Goal: Task Accomplishment & Management: Use online tool/utility

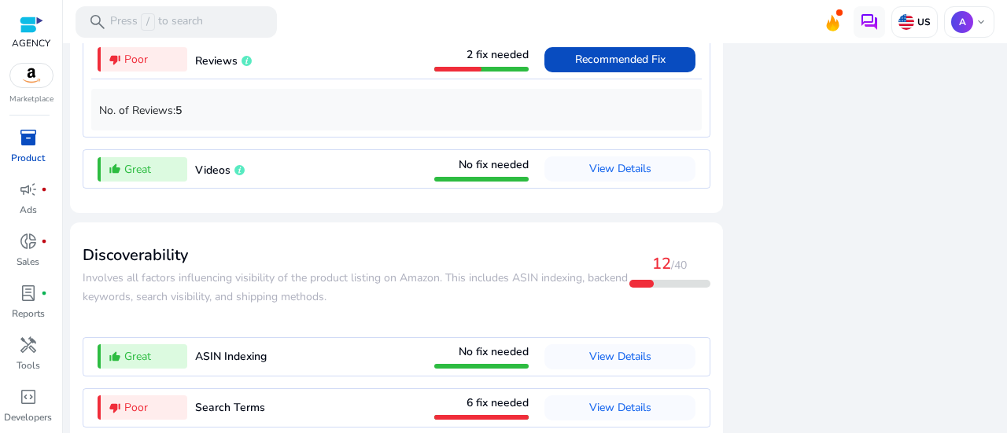
scroll to position [1809, 0]
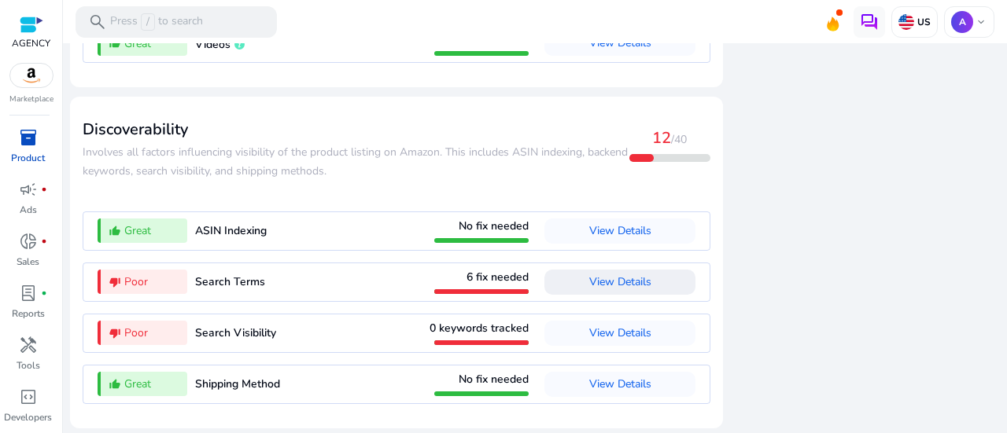
click at [623, 280] on span "View Details" at bounding box center [620, 282] width 62 height 15
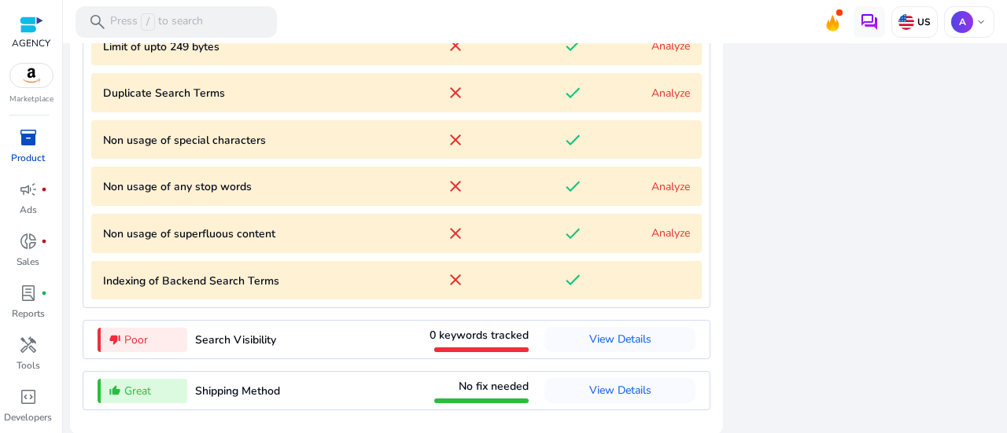
scroll to position [2122, 0]
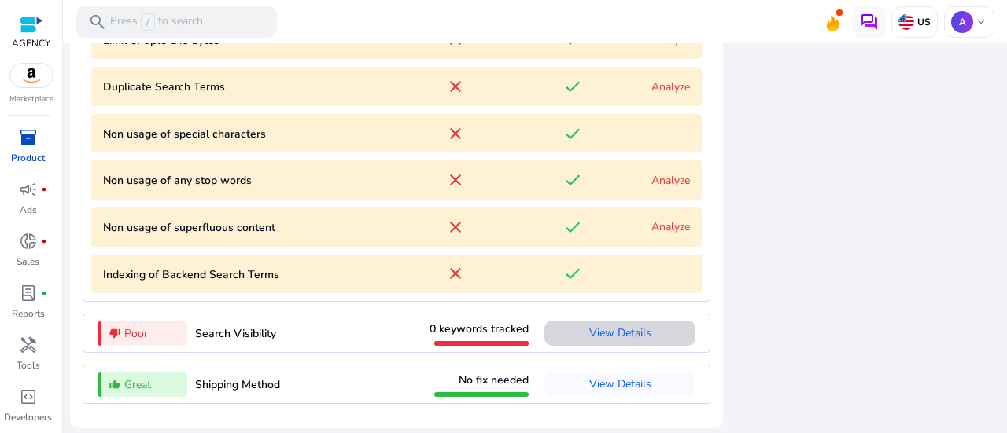
click at [615, 337] on span "View Details" at bounding box center [620, 333] width 62 height 15
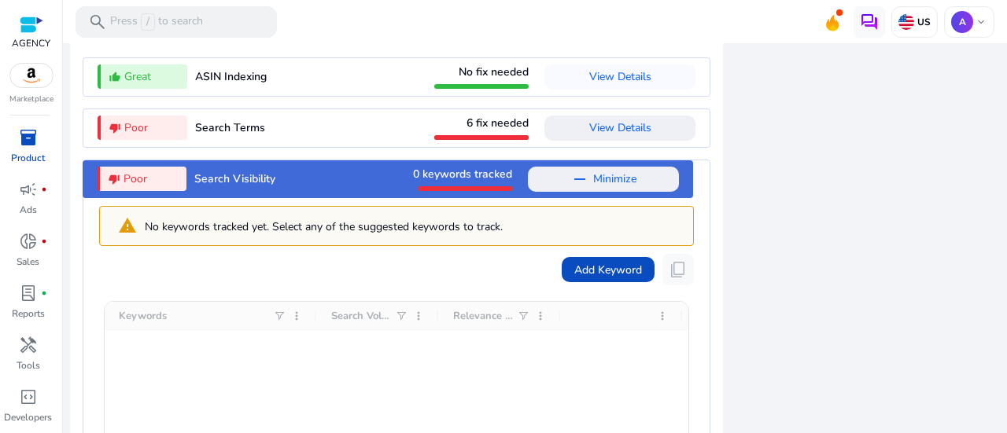
scroll to position [1964, 0]
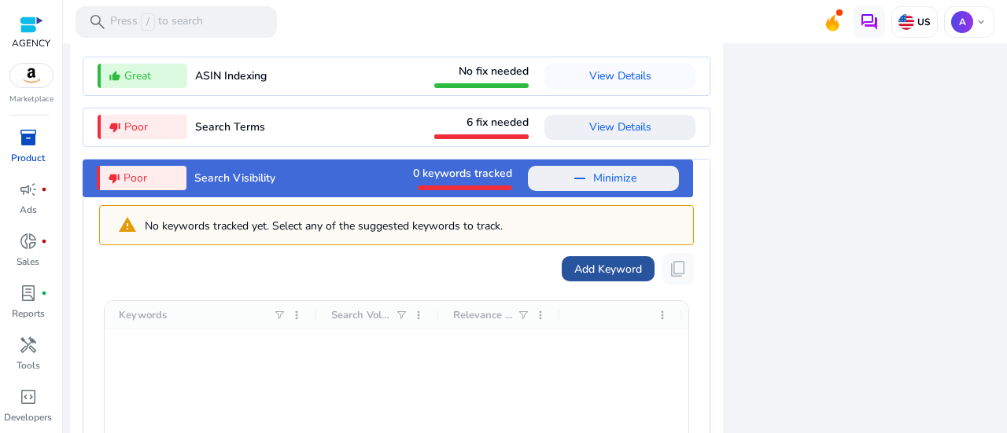
click at [587, 275] on span "Add Keyword" at bounding box center [608, 269] width 68 height 17
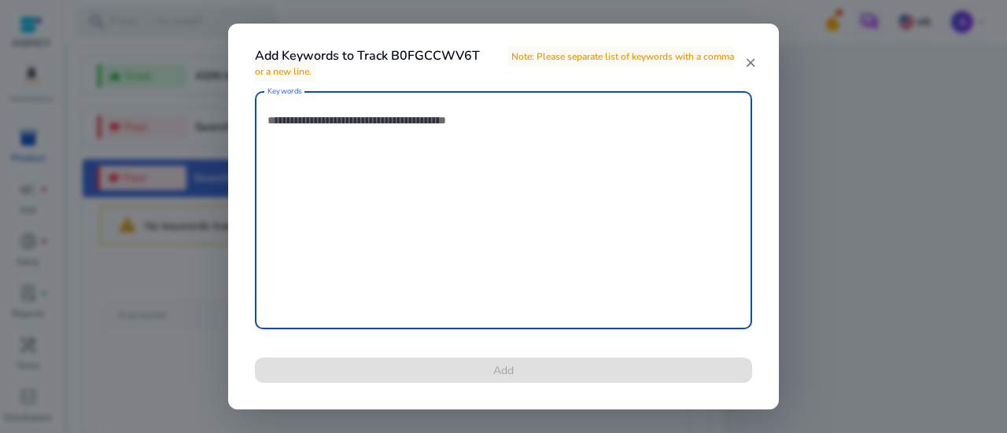
click at [370, 131] on textarea "Keywords" at bounding box center [503, 210] width 472 height 223
click at [402, 120] on textarea "Keywords" at bounding box center [503, 210] width 472 height 223
paste textarea "**********"
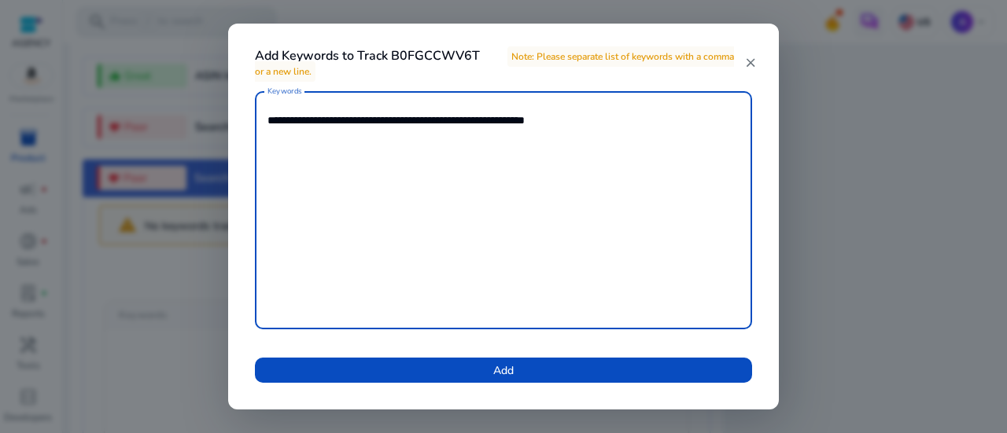
click at [354, 120] on textarea "**********" at bounding box center [503, 210] width 472 height 223
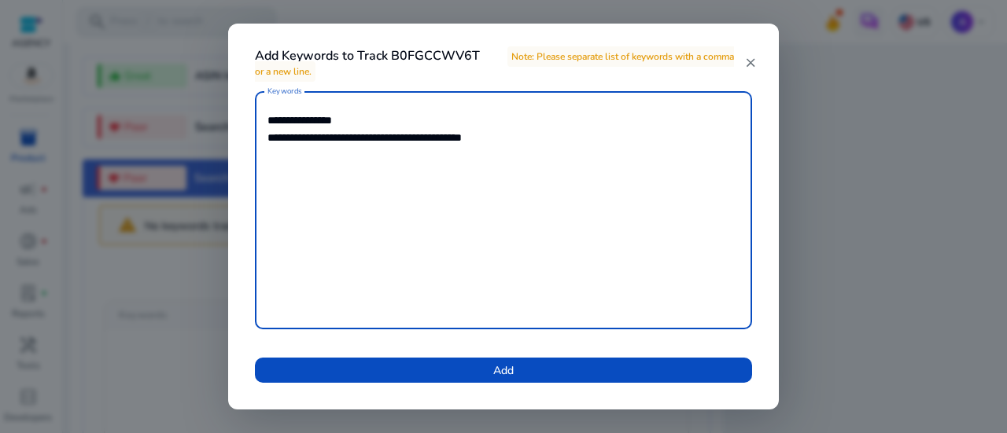
click at [401, 142] on textarea "**********" at bounding box center [503, 210] width 472 height 223
click at [401, 138] on textarea "**********" at bounding box center [503, 210] width 472 height 223
type textarea "**********"
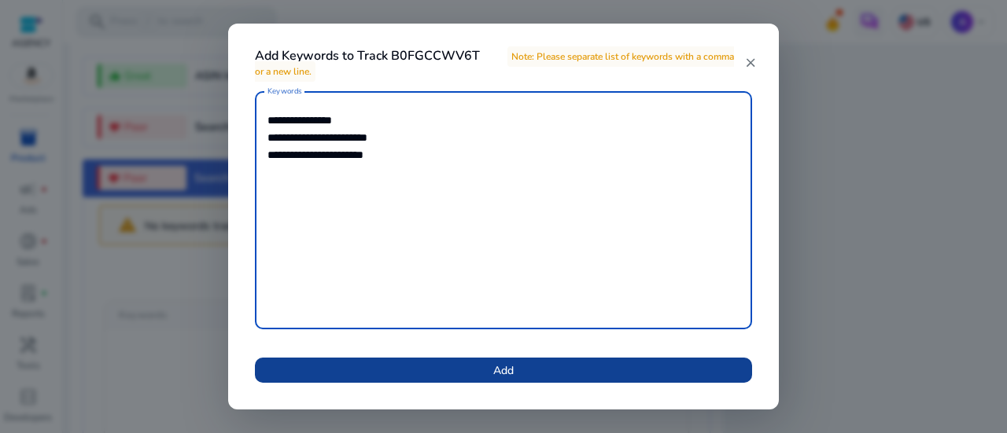
click at [446, 368] on span at bounding box center [503, 371] width 497 height 38
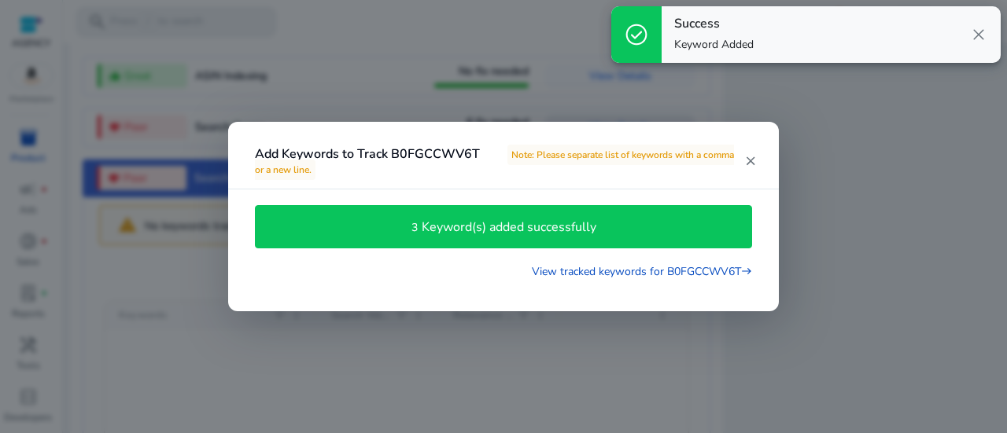
click at [750, 162] on mat-icon "close" at bounding box center [750, 161] width 13 height 14
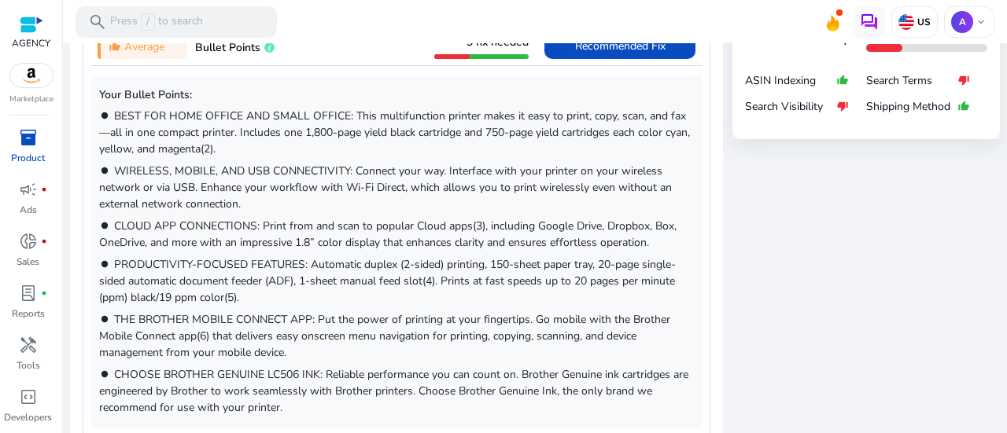
scroll to position [865, 0]
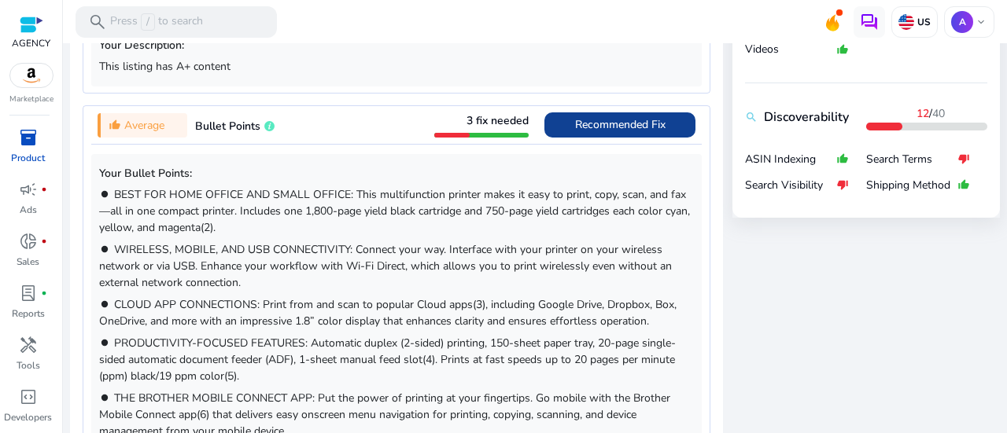
click at [631, 122] on span "Recommended Fix" at bounding box center [620, 124] width 90 height 15
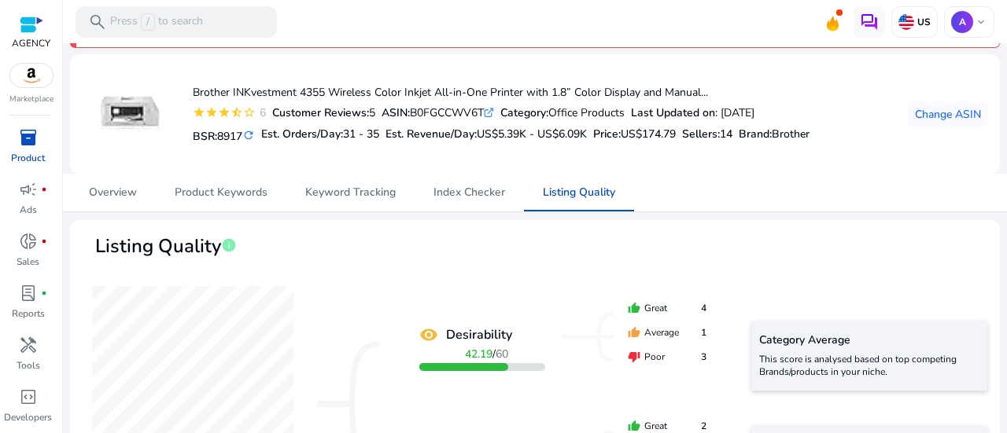
scroll to position [0, 0]
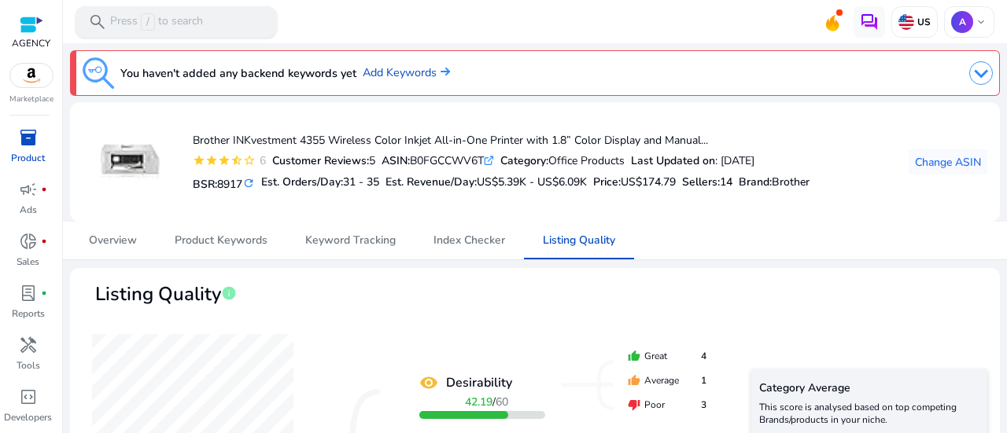
click at [200, 25] on p "Press / to search" at bounding box center [156, 21] width 93 height 17
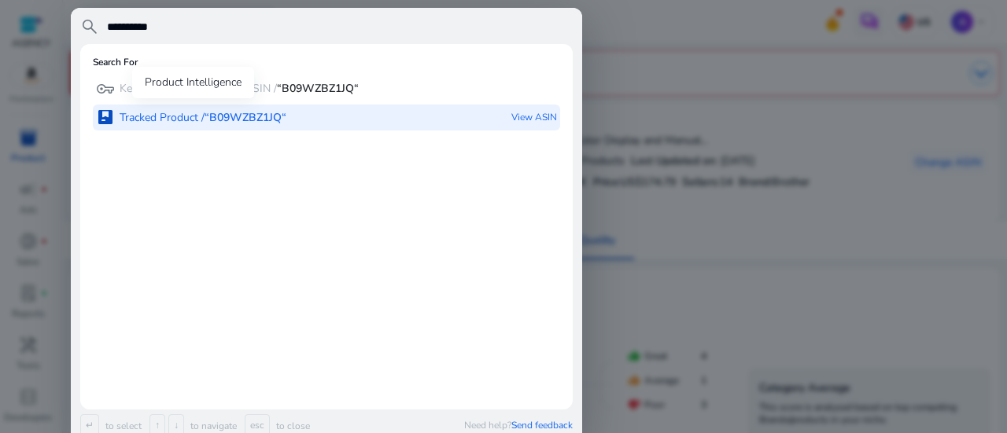
type input "**********"
click at [219, 121] on b "“B09WZBZ1JQ“" at bounding box center [246, 117] width 82 height 15
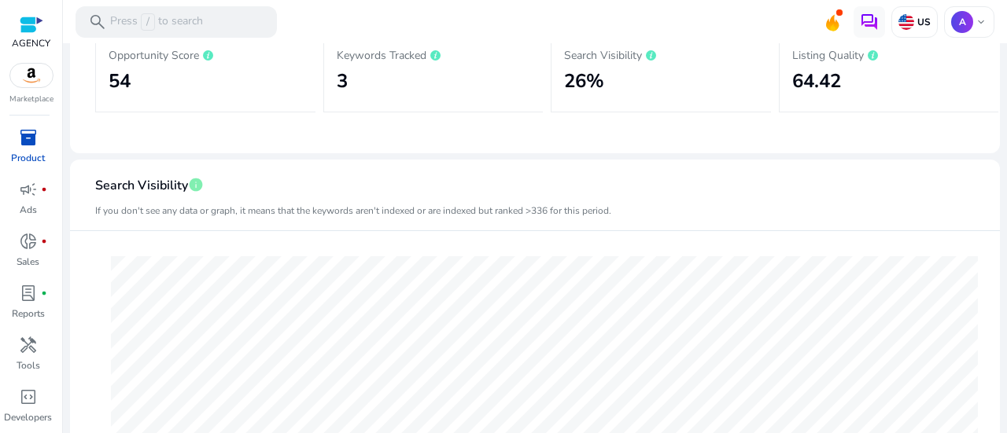
scroll to position [79, 0]
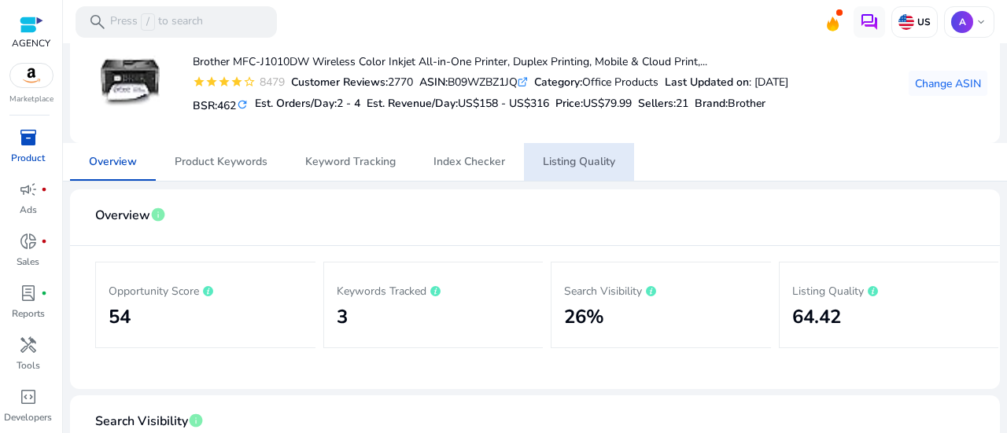
drag, startPoint x: 591, startPoint y: 160, endPoint x: 621, endPoint y: 168, distance: 30.4
click at [591, 160] on span "Listing Quality" at bounding box center [579, 162] width 72 height 11
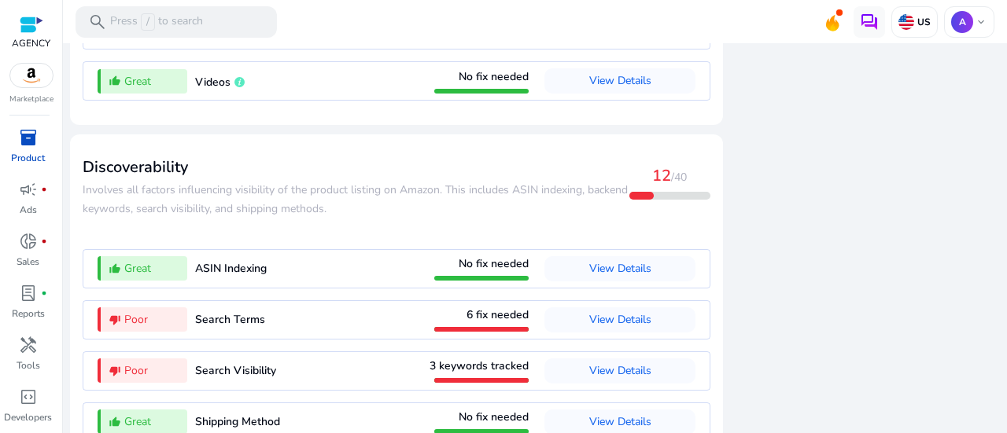
scroll to position [1726, 0]
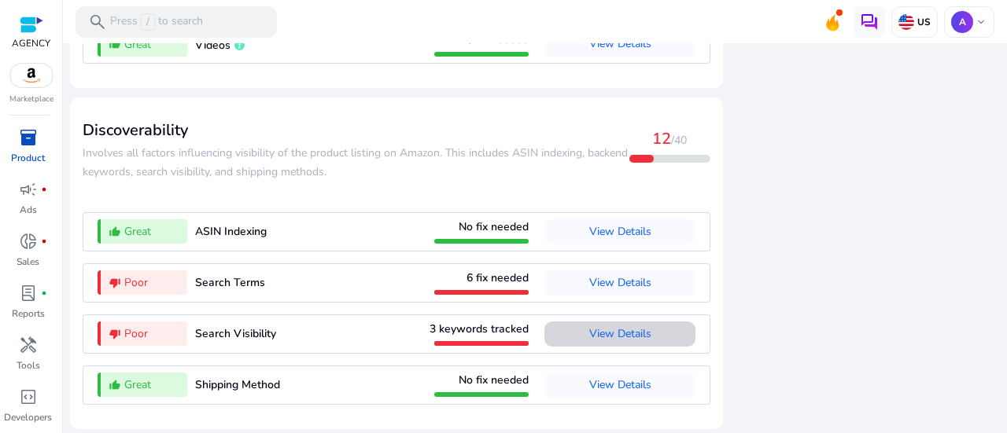
click at [639, 328] on span "View Details" at bounding box center [620, 333] width 62 height 15
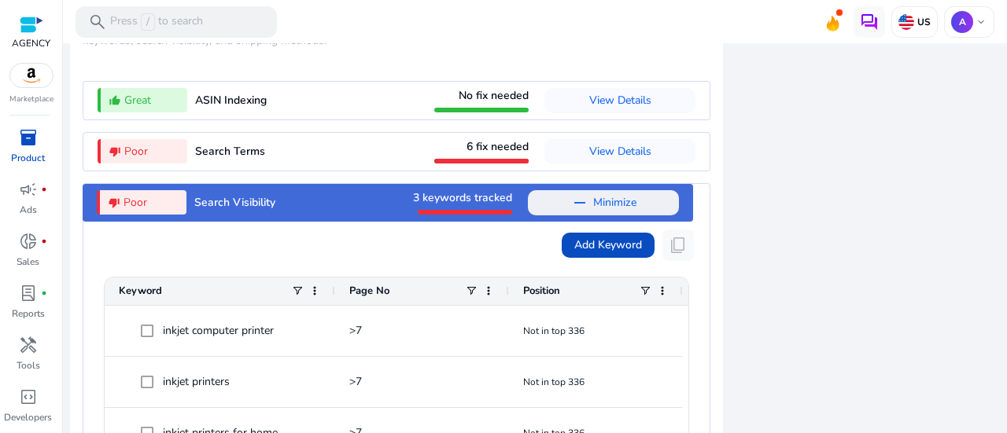
scroll to position [1803, 0]
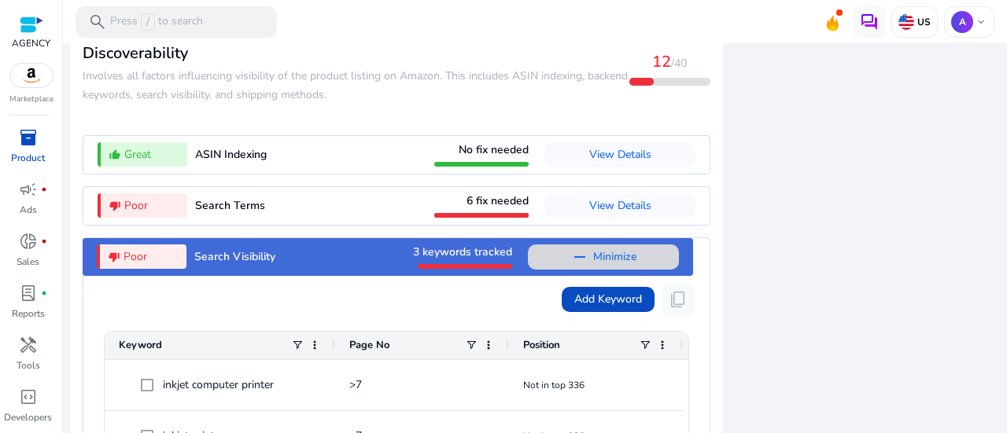
click at [576, 252] on mat-icon "remove" at bounding box center [579, 257] width 19 height 19
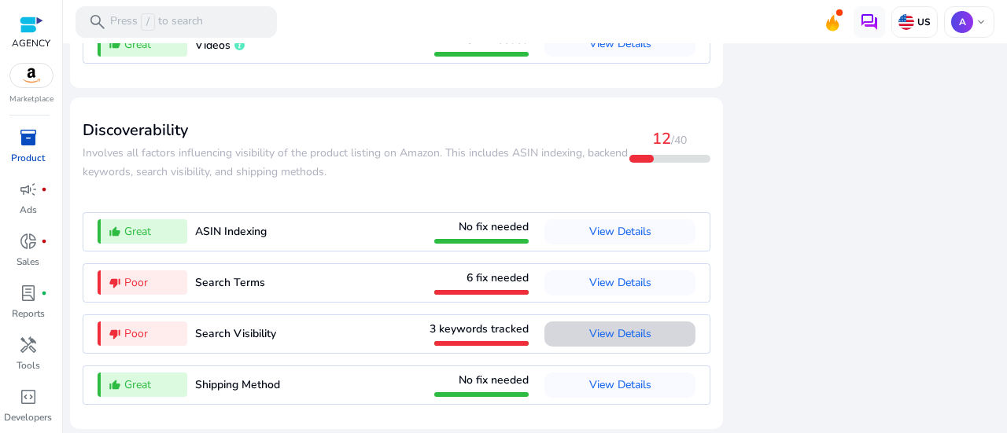
click at [591, 339] on span "View Details" at bounding box center [620, 333] width 62 height 15
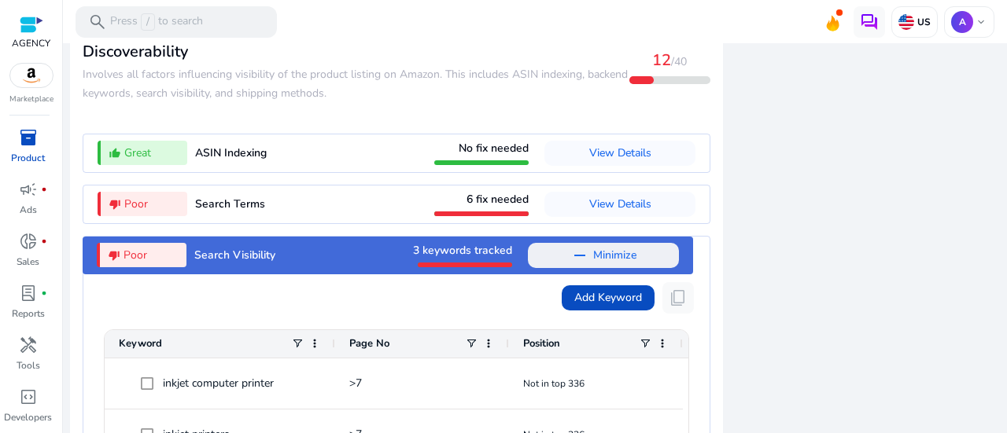
scroll to position [1803, 0]
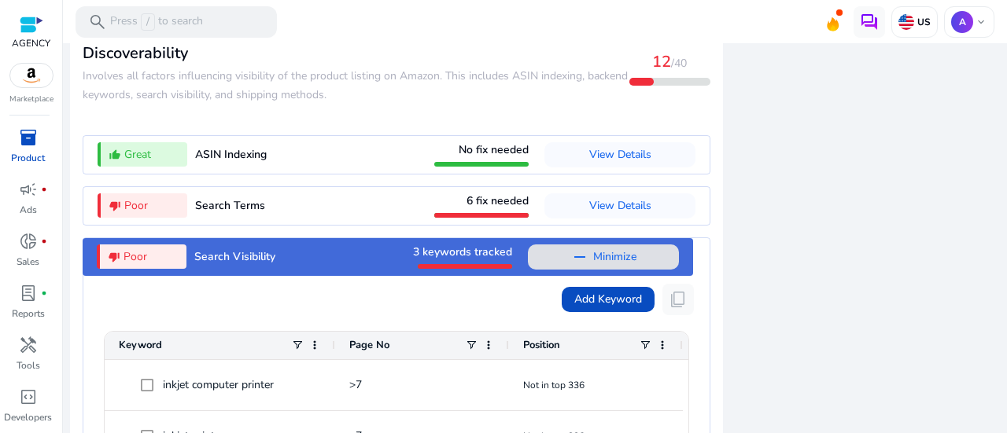
click at [570, 257] on mat-icon "remove" at bounding box center [579, 257] width 19 height 19
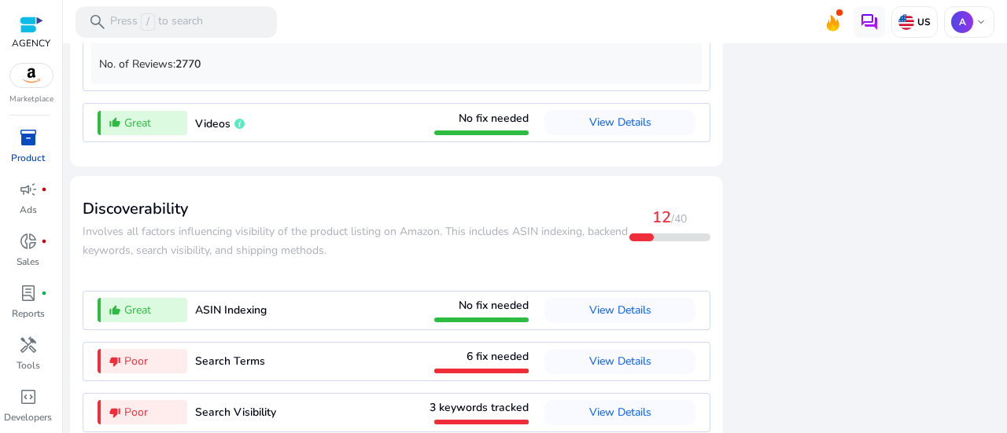
scroll to position [1726, 0]
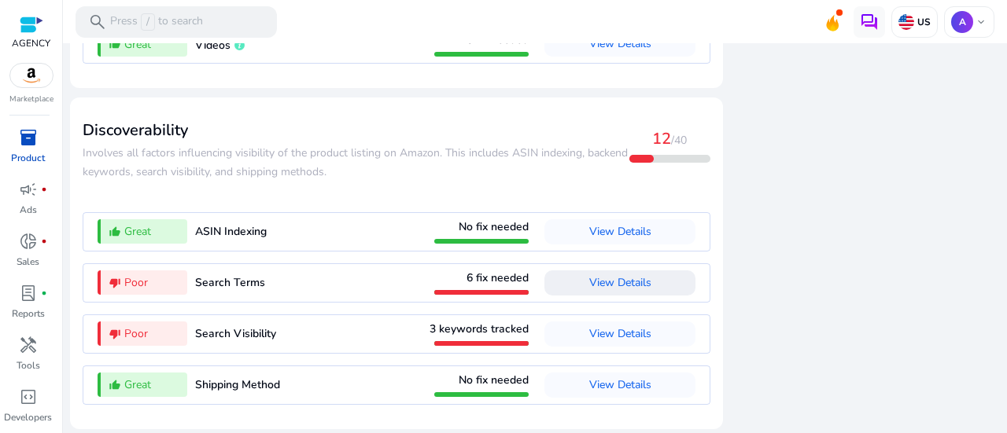
click at [613, 282] on span "View Details" at bounding box center [620, 282] width 62 height 15
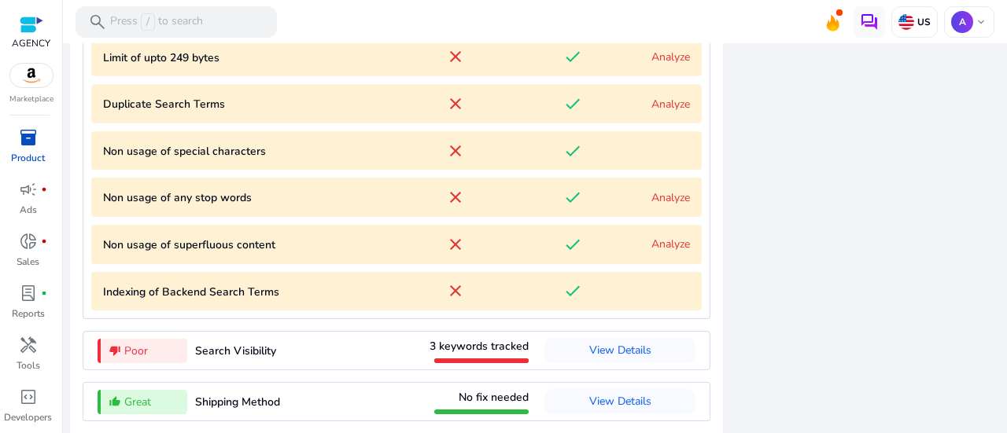
scroll to position [2040, 0]
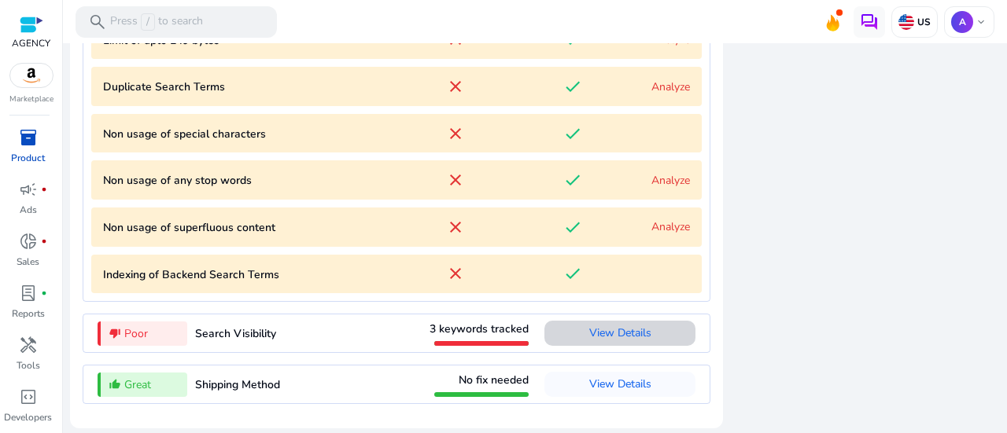
click at [656, 331] on span at bounding box center [619, 334] width 151 height 38
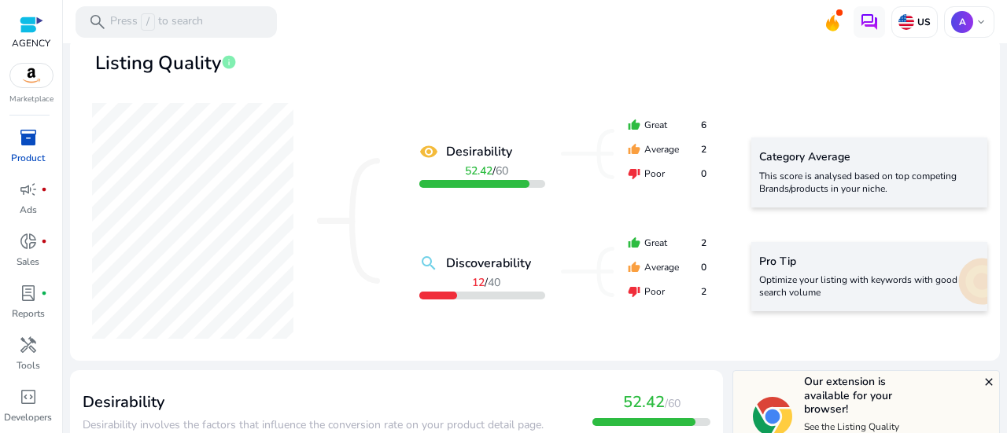
scroll to position [0, 0]
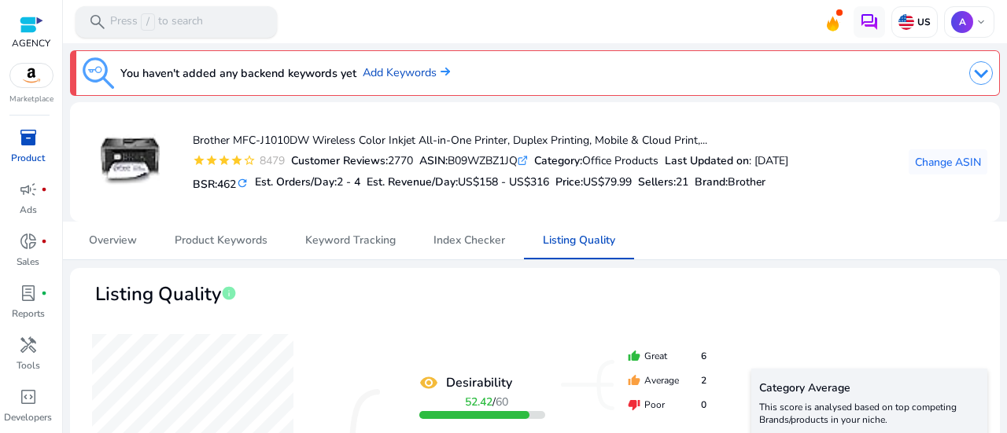
click at [180, 24] on p "Press / to search" at bounding box center [156, 21] width 93 height 17
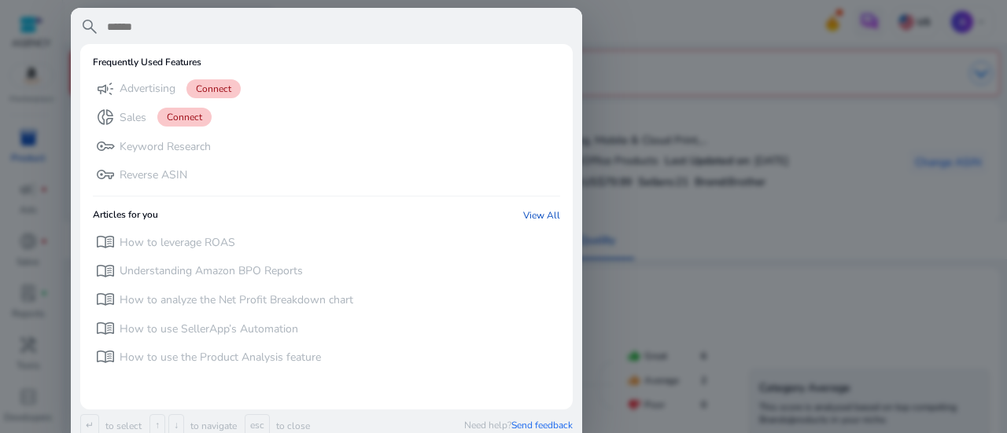
click at [723, 227] on div at bounding box center [503, 216] width 1007 height 433
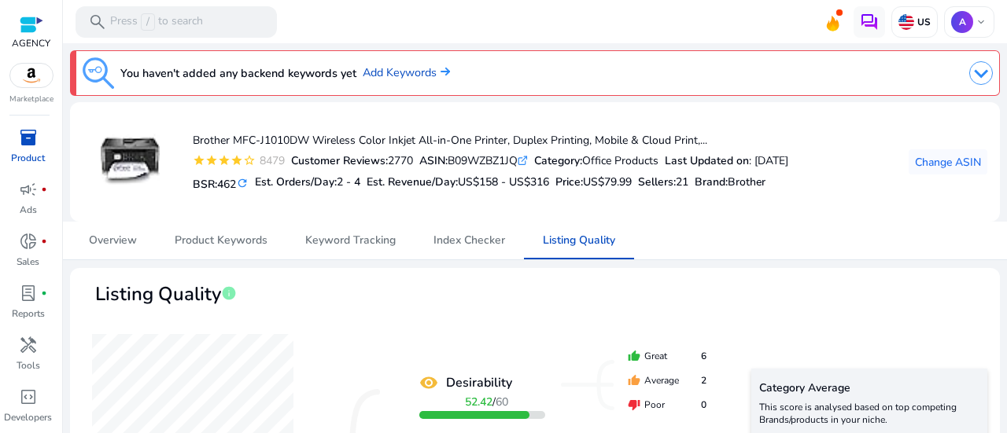
drag, startPoint x: 525, startPoint y: 159, endPoint x: 455, endPoint y: 160, distance: 70.0
click at [455, 160] on div "ASIN: B09WZBZ1JQ .st0{fill:#2c8af8}" at bounding box center [473, 161] width 109 height 17
copy div "B09WZBZ1JQ"
click at [180, 13] on div "search Press / to search" at bounding box center [176, 21] width 201 height 31
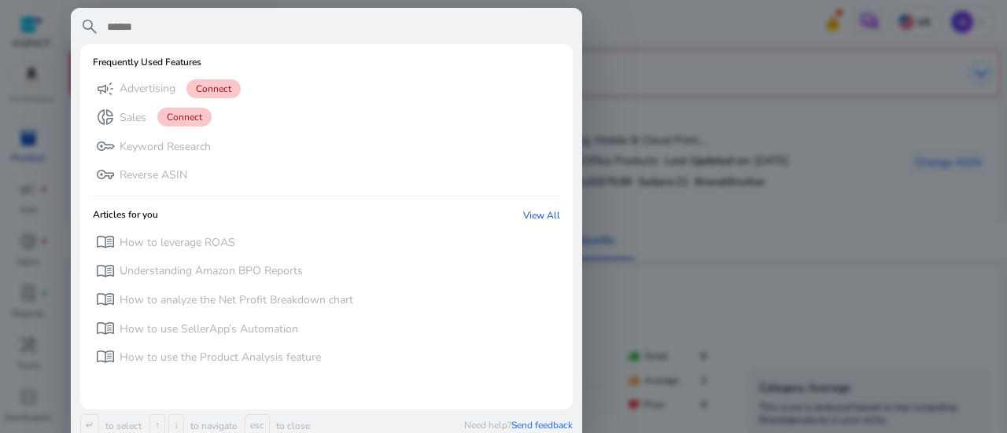
paste input "**********"
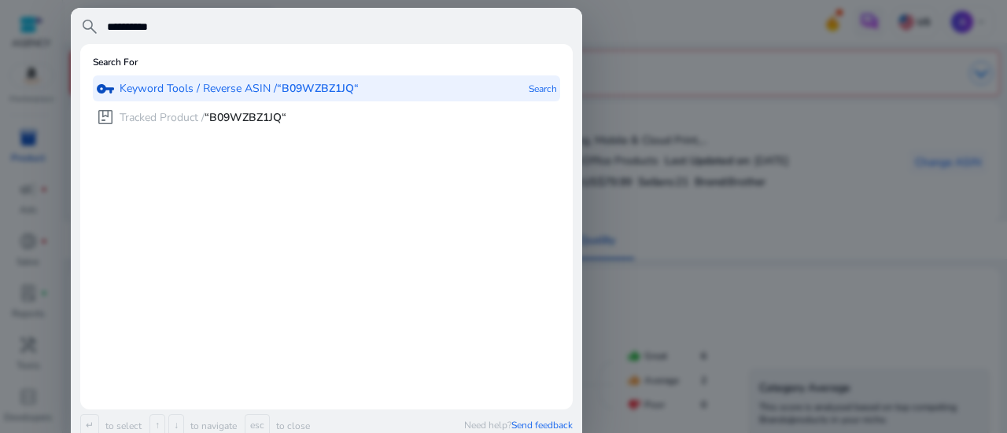
type input "**********"
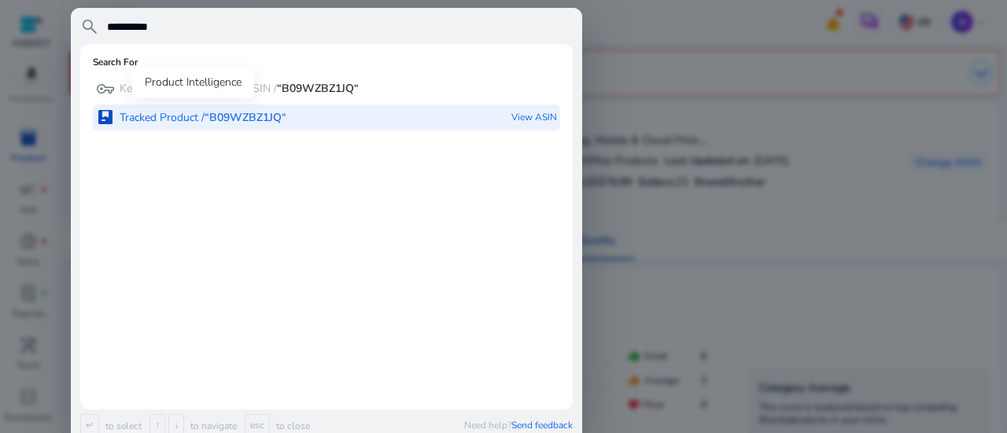
click at [252, 114] on b "“B09WZBZ1JQ“" at bounding box center [246, 117] width 82 height 15
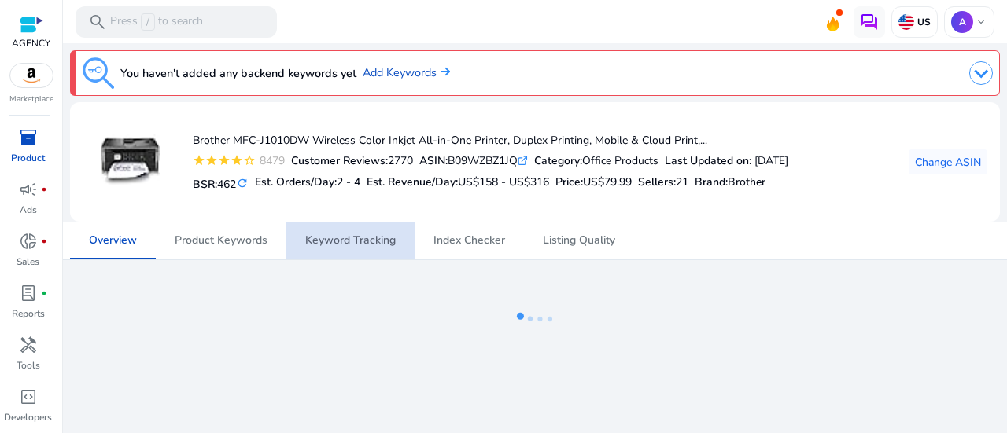
click at [373, 235] on span "Keyword Tracking" at bounding box center [350, 240] width 90 height 11
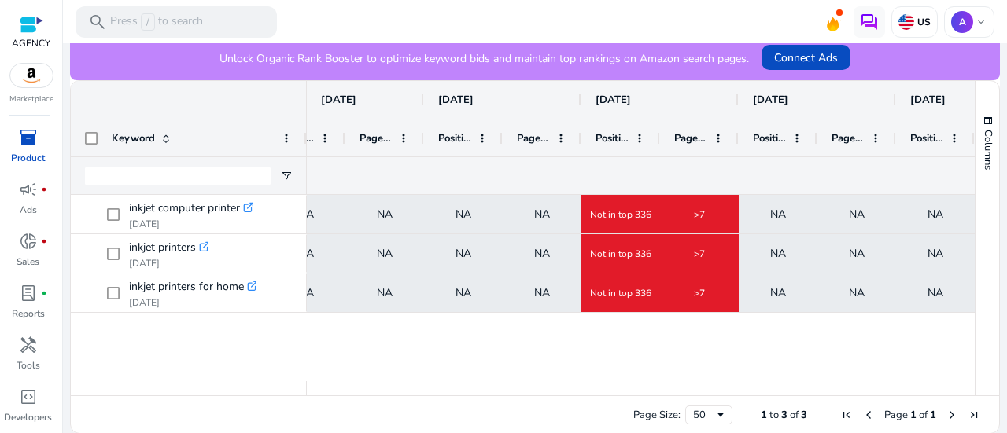
scroll to position [0, 1110]
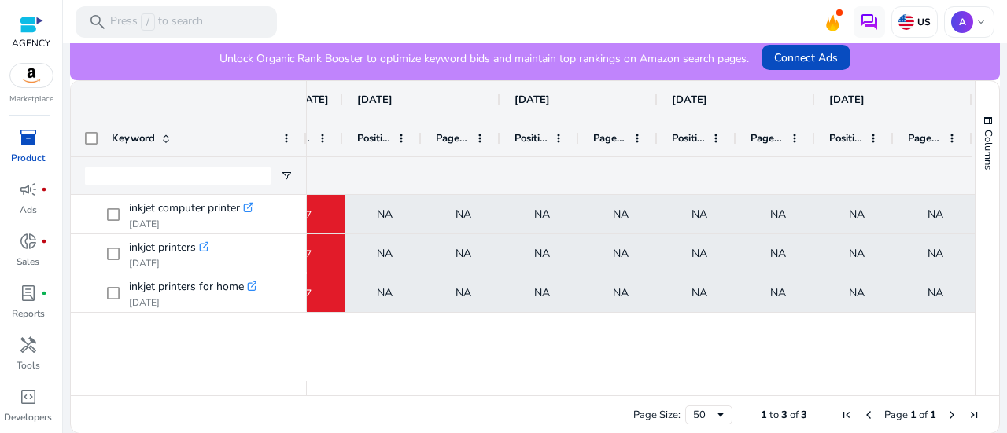
click at [945, 416] on span "Next Page" at bounding box center [951, 415] width 13 height 13
click at [714, 418] on span "Page Size" at bounding box center [720, 415] width 13 height 13
click at [834, 344] on div "NA Not in top 336 >7 NA NA NA NA NA NA NA NA NA Not in top 336 >7 NA NA NA NA N…" at bounding box center [641, 288] width 668 height 186
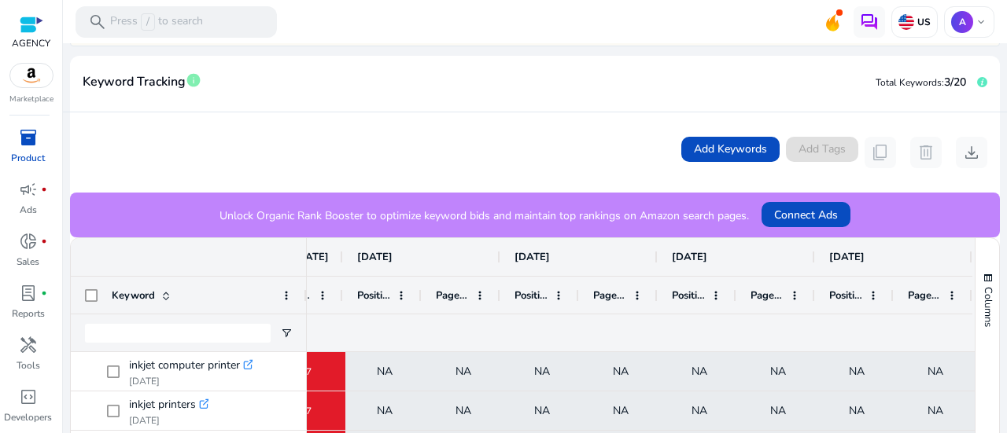
scroll to position [53, 0]
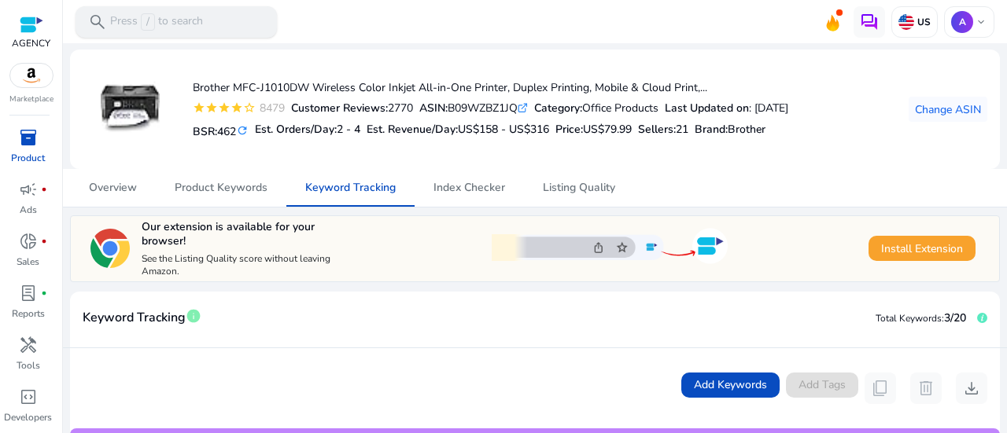
click at [188, 19] on p "Press / to search" at bounding box center [156, 21] width 93 height 17
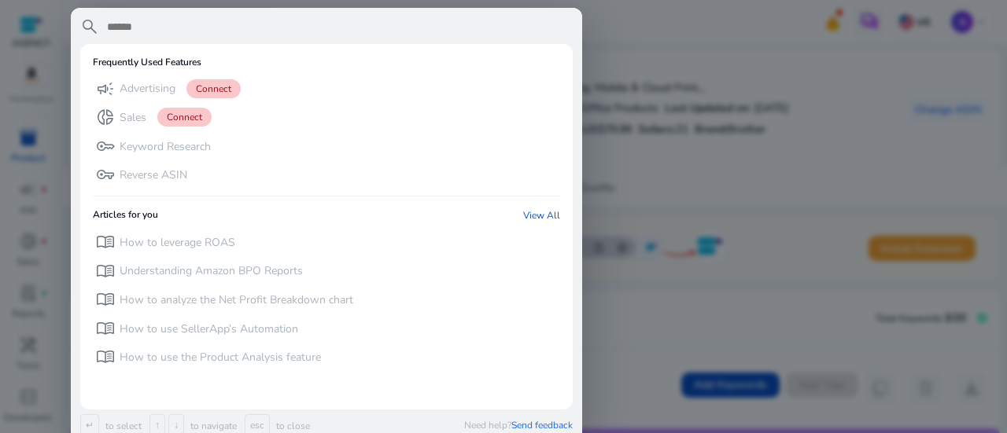
click at [165, 24] on input "text" at bounding box center [338, 26] width 467 height 19
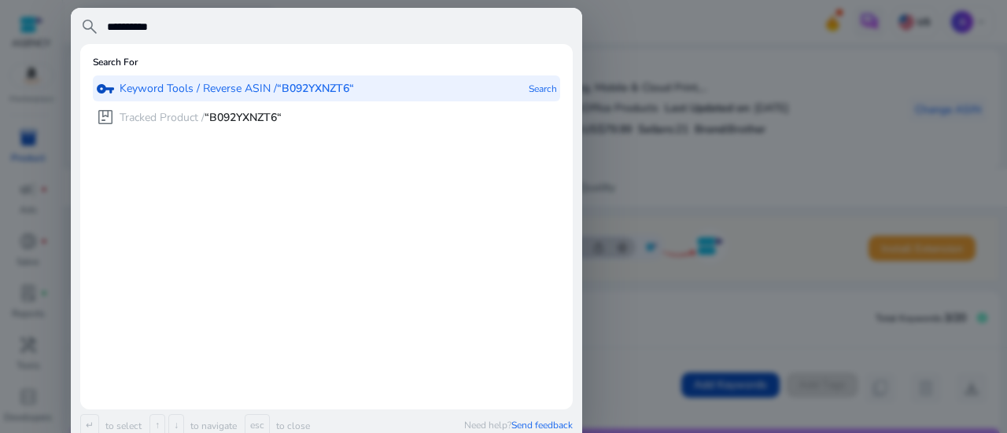
type input "**********"
click at [186, 112] on p "Tracked Product / “B092YXNZT6“" at bounding box center [201, 118] width 162 height 16
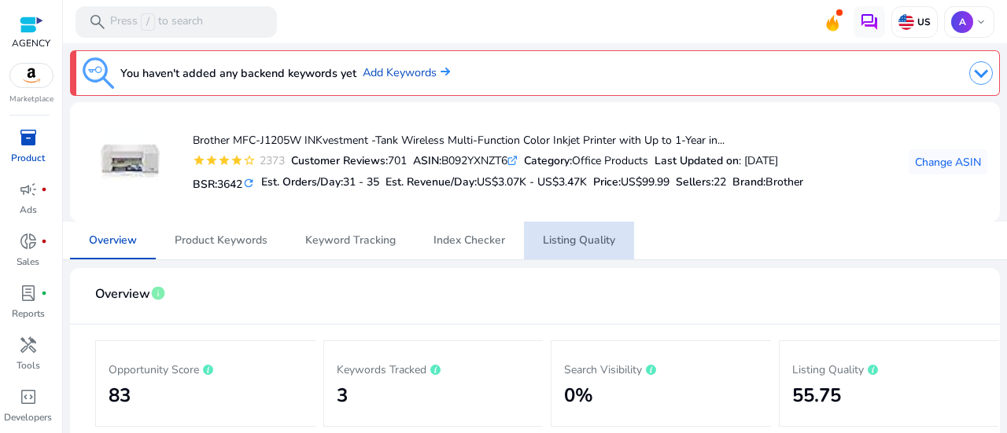
click at [589, 242] on span "Listing Quality" at bounding box center [579, 240] width 72 height 11
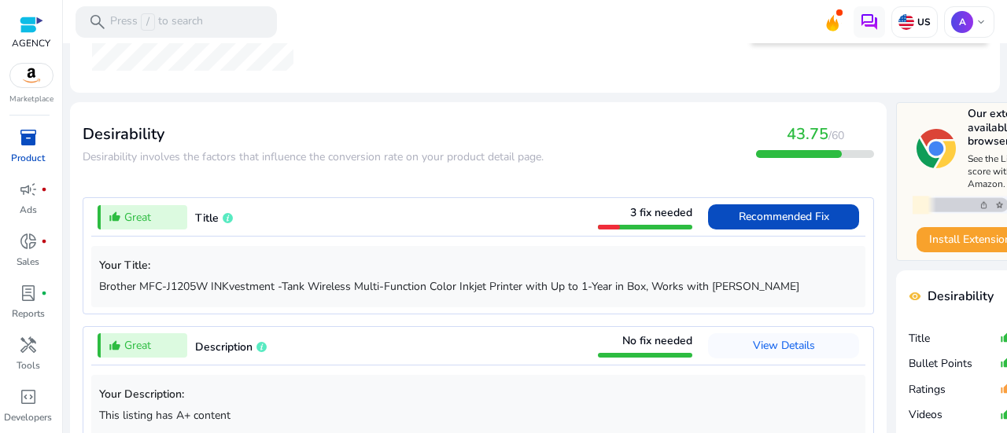
scroll to position [472, 0]
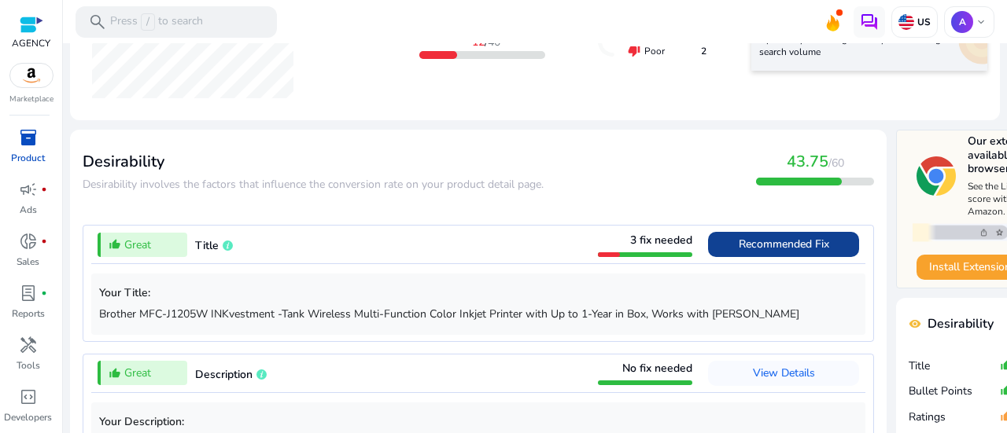
click at [807, 245] on span "Recommended Fix" at bounding box center [784, 244] width 90 height 15
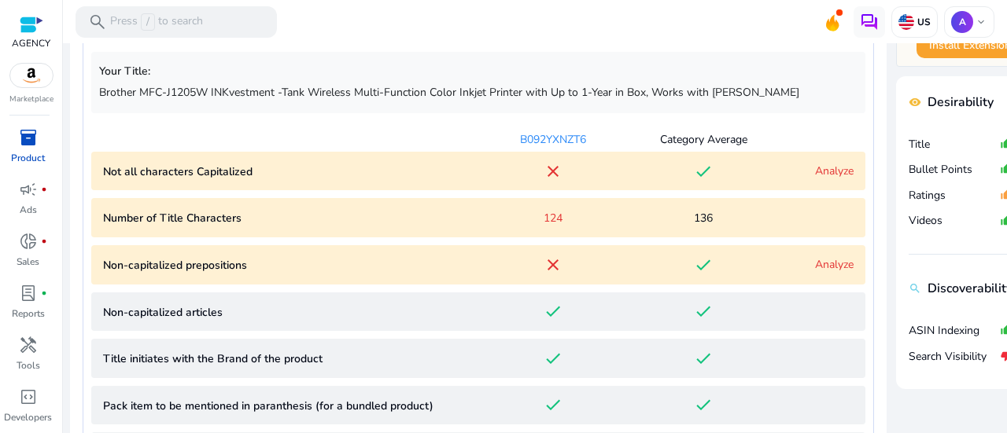
scroll to position [696, 0]
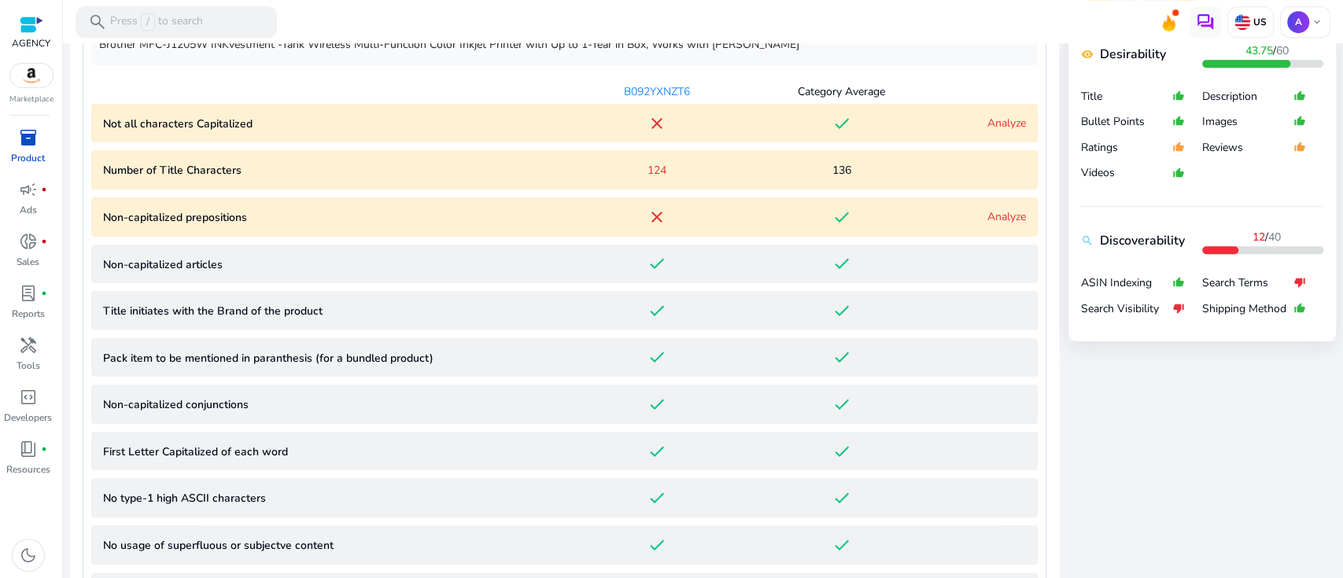
scroll to position [427, 0]
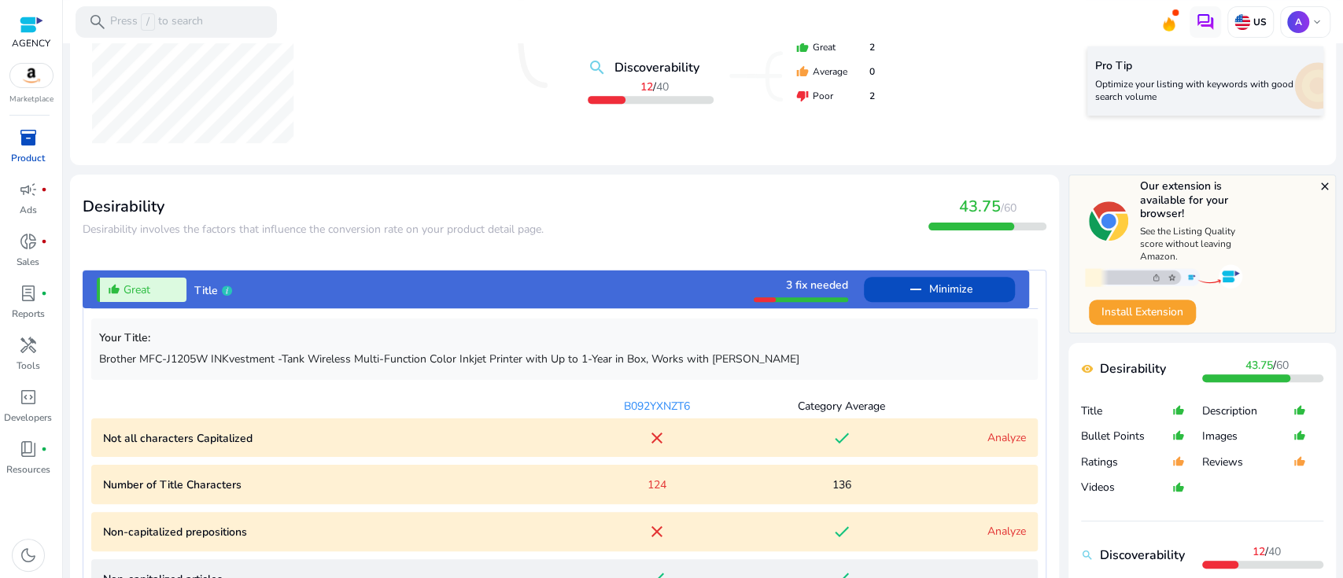
click at [370, 87] on div "remove_red_eye Desirability 43.75 / 60 search Discoverability 12 / 40 thumb_up …" at bounding box center [703, 25] width 1240 height 255
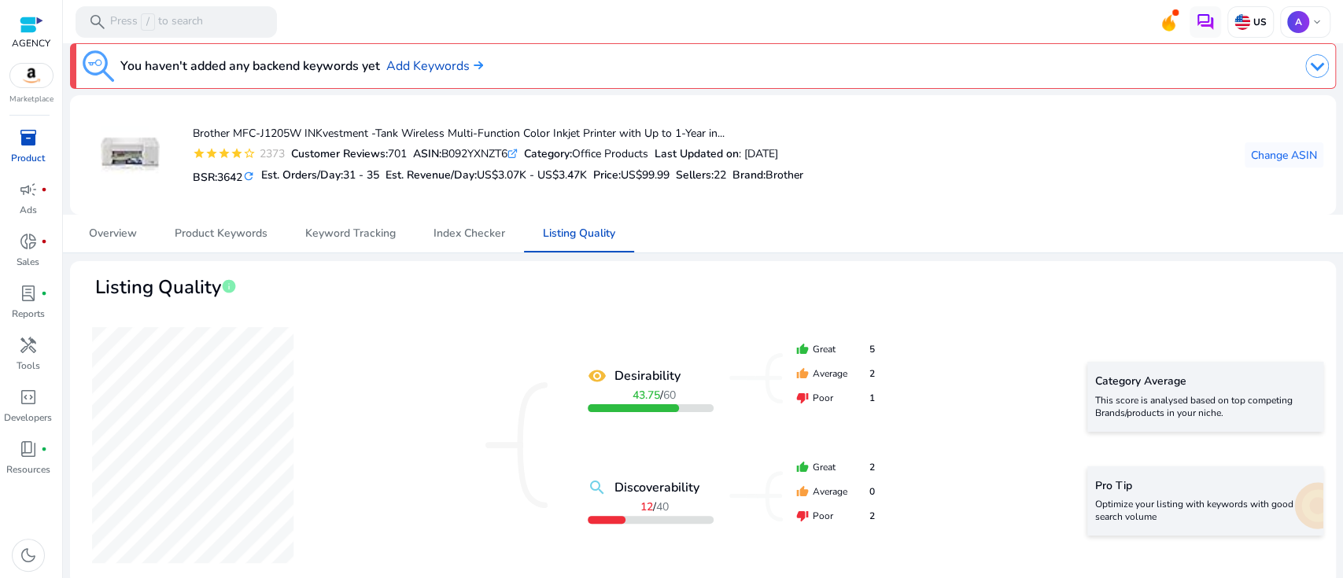
scroll to position [0, 0]
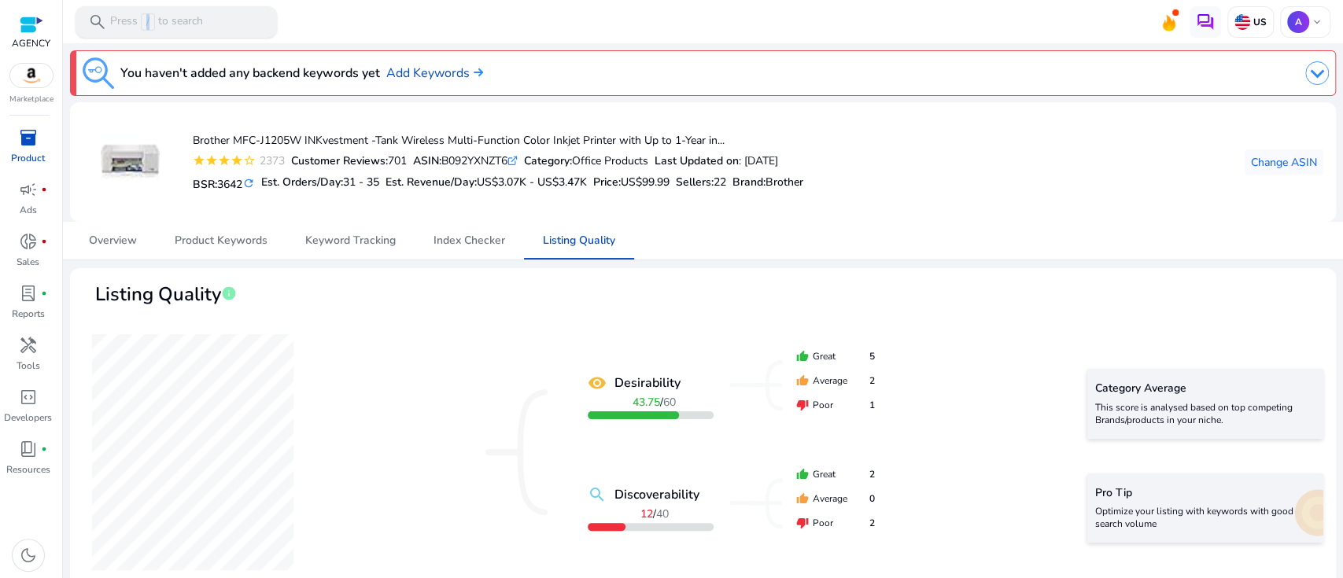
click at [147, 20] on span "/" at bounding box center [148, 21] width 14 height 17
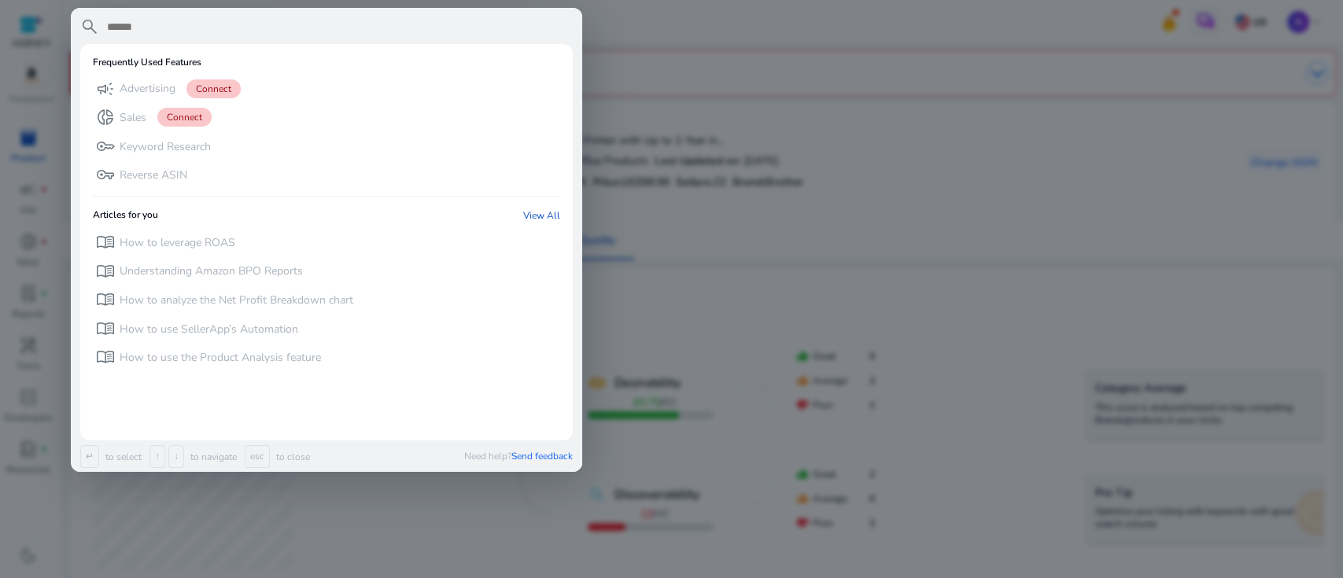
paste input "**********"
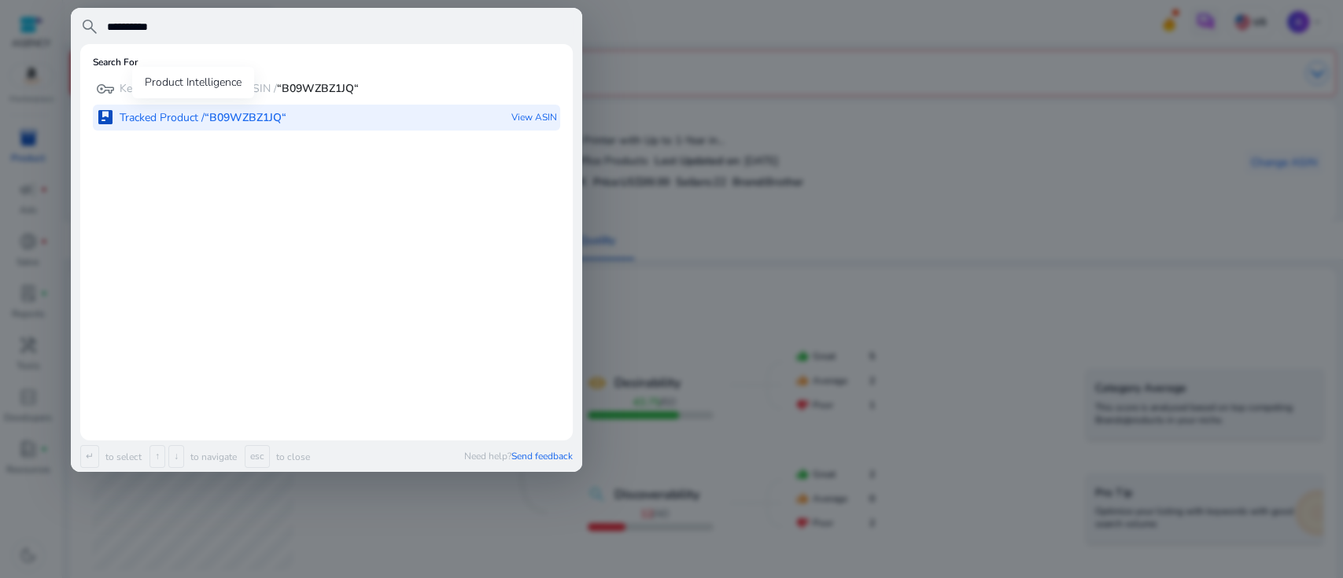
type input "**********"
click at [193, 116] on p "Tracked Product / “B09WZBZ1JQ“" at bounding box center [203, 118] width 167 height 16
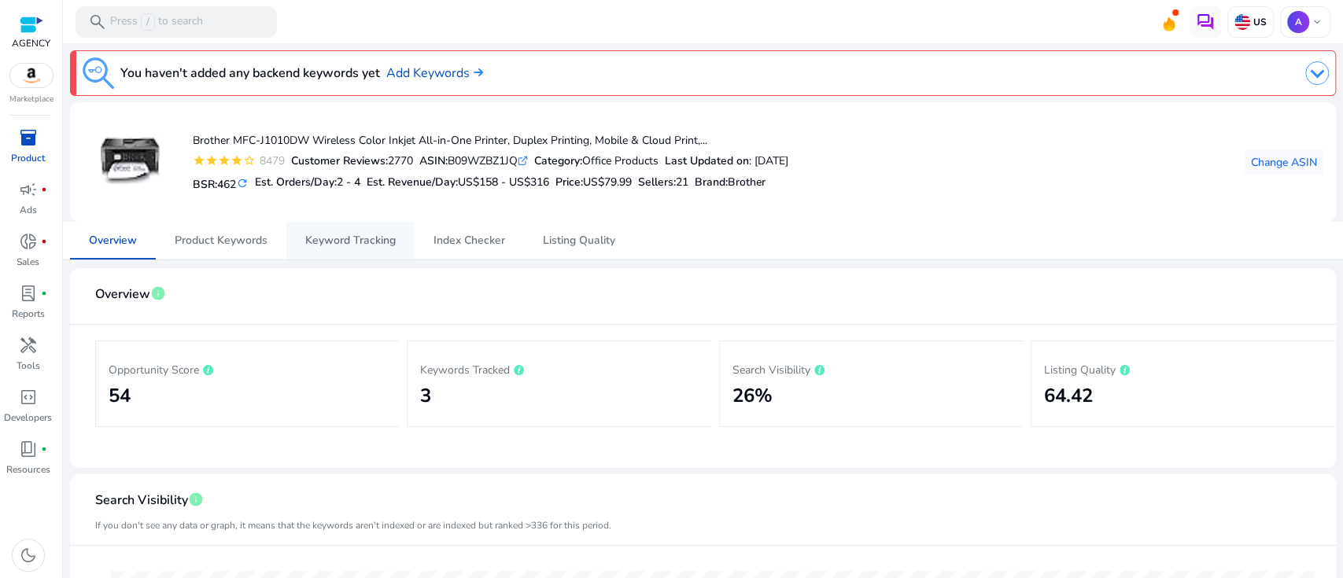
drag, startPoint x: 367, startPoint y: 241, endPoint x: 394, endPoint y: 236, distance: 27.9
click at [367, 241] on span "Keyword Tracking" at bounding box center [350, 240] width 90 height 11
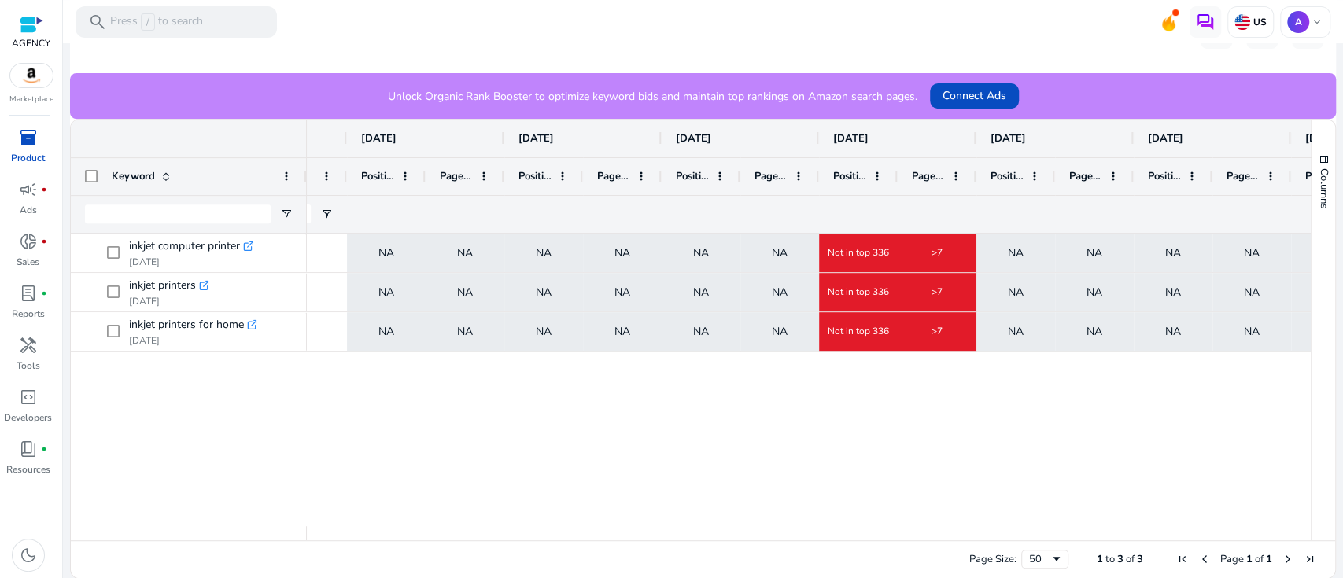
drag, startPoint x: 895, startPoint y: 174, endPoint x: 964, endPoint y: 176, distance: 69.3
click at [900, 175] on div at bounding box center [897, 176] width 6 height 37
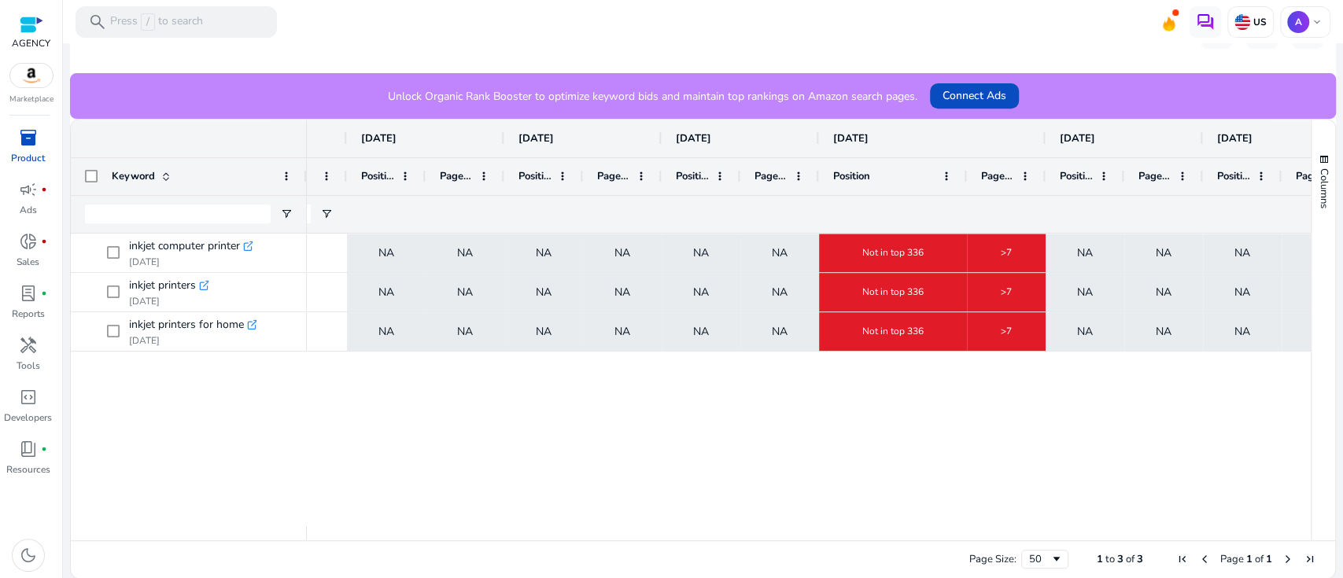
drag, startPoint x: 1041, startPoint y: 171, endPoint x: 1101, endPoint y: 175, distance: 59.9
click at [1006, 175] on div at bounding box center [1044, 176] width 6 height 37
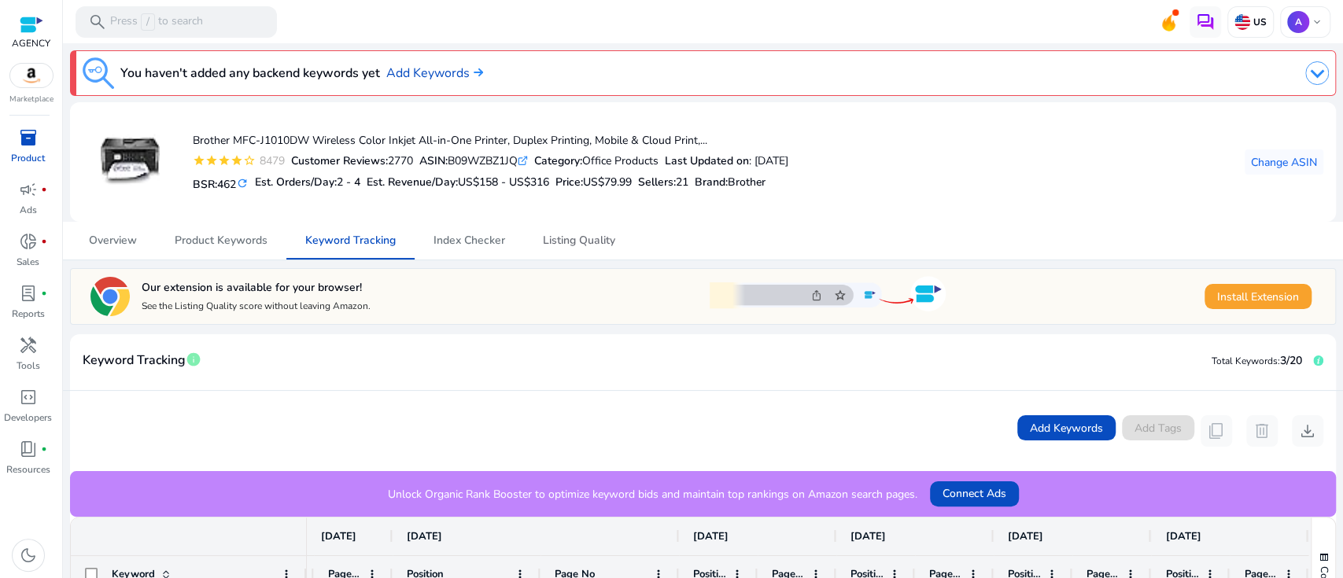
drag, startPoint x: 562, startPoint y: 247, endPoint x: 692, endPoint y: 238, distance: 130.9
click at [563, 246] on span "Listing Quality" at bounding box center [579, 240] width 72 height 11
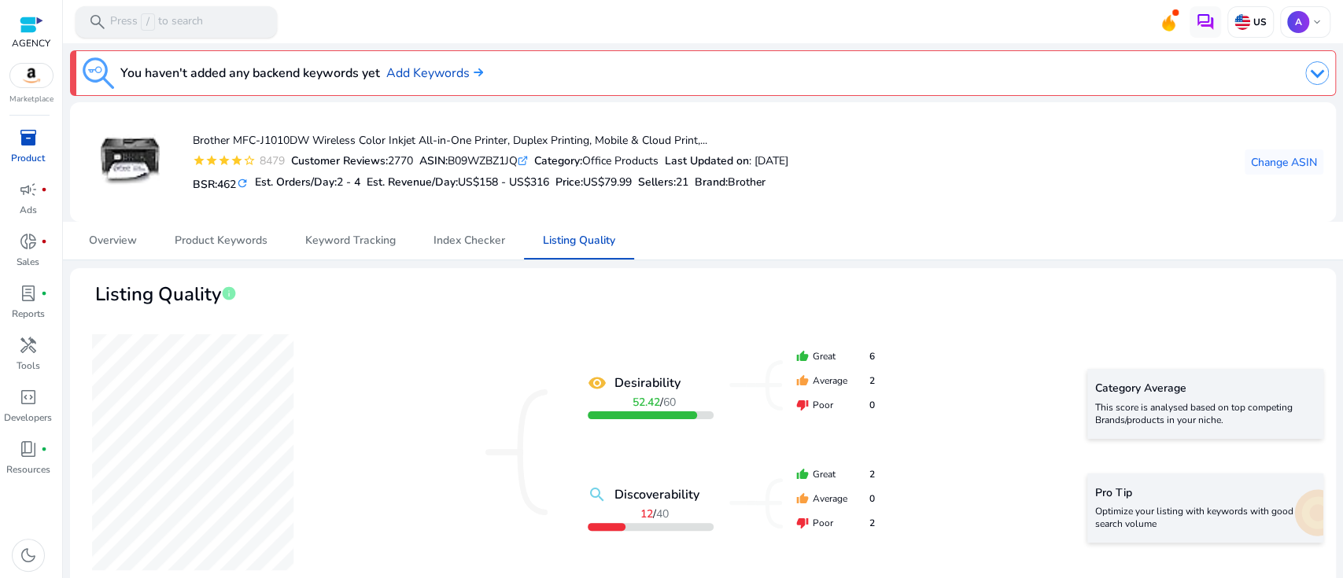
click at [208, 17] on div "search Press / to search" at bounding box center [176, 21] width 201 height 31
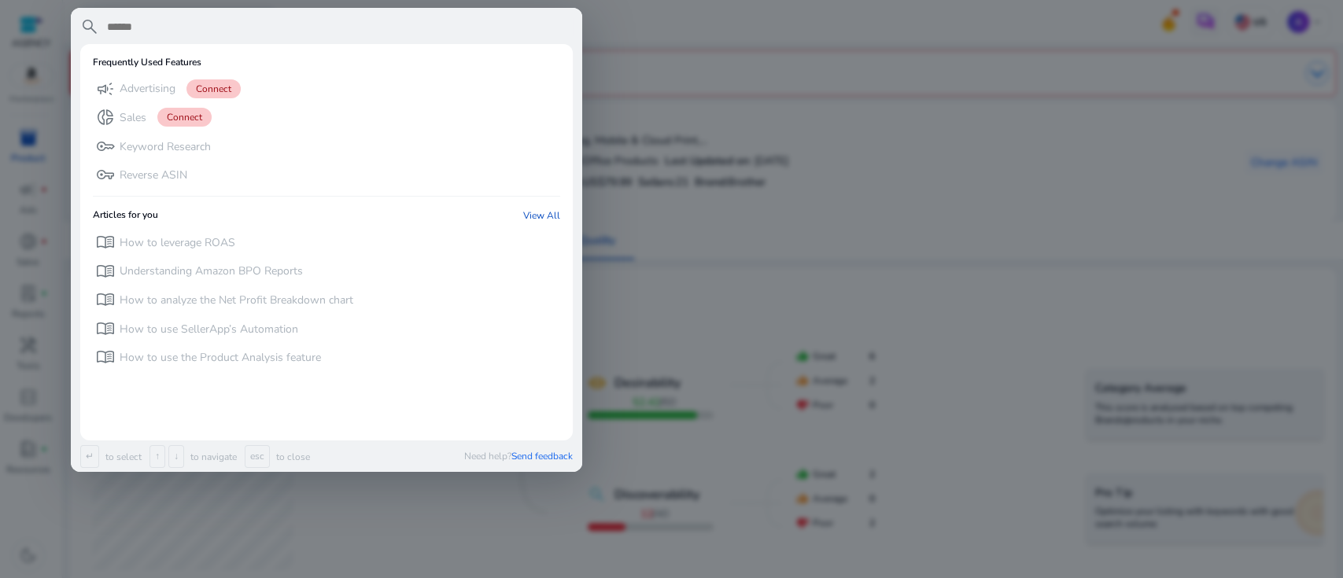
paste input "**********"
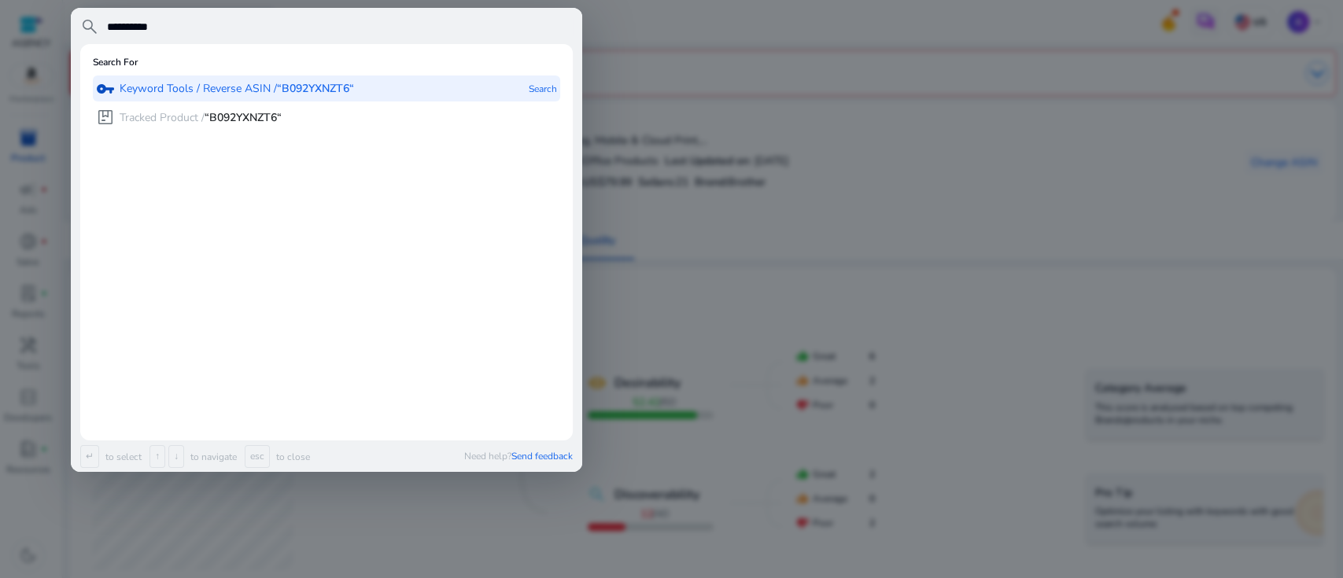
type input "**********"
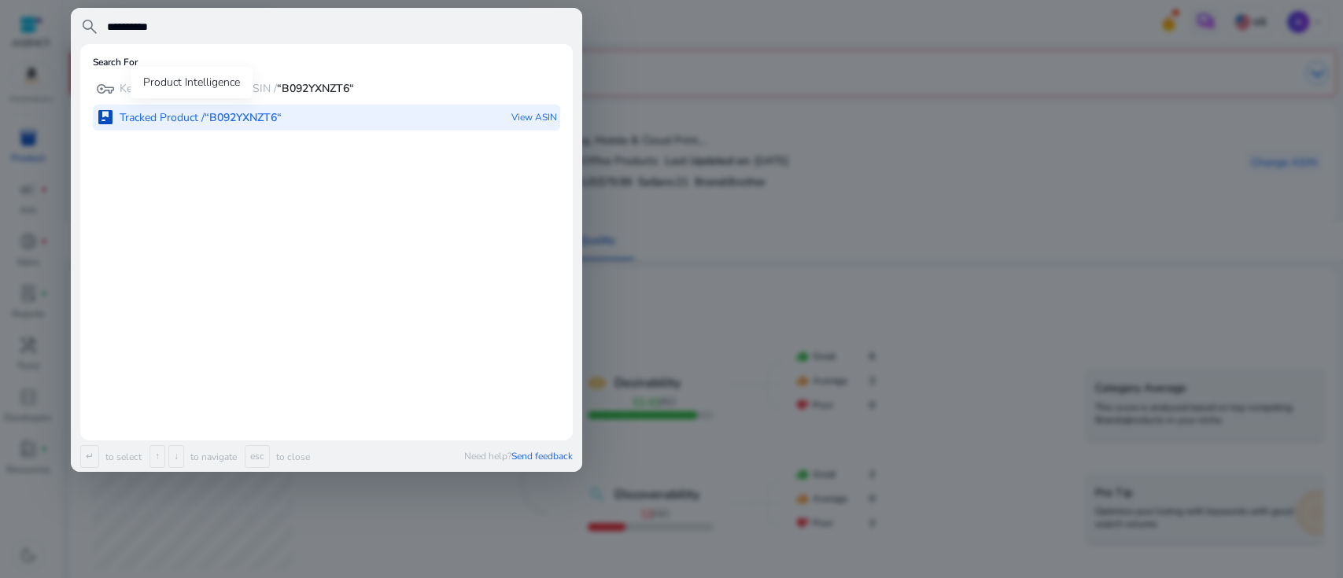
click at [195, 116] on p "Tracked Product / “B092YXNZT6“" at bounding box center [201, 118] width 162 height 16
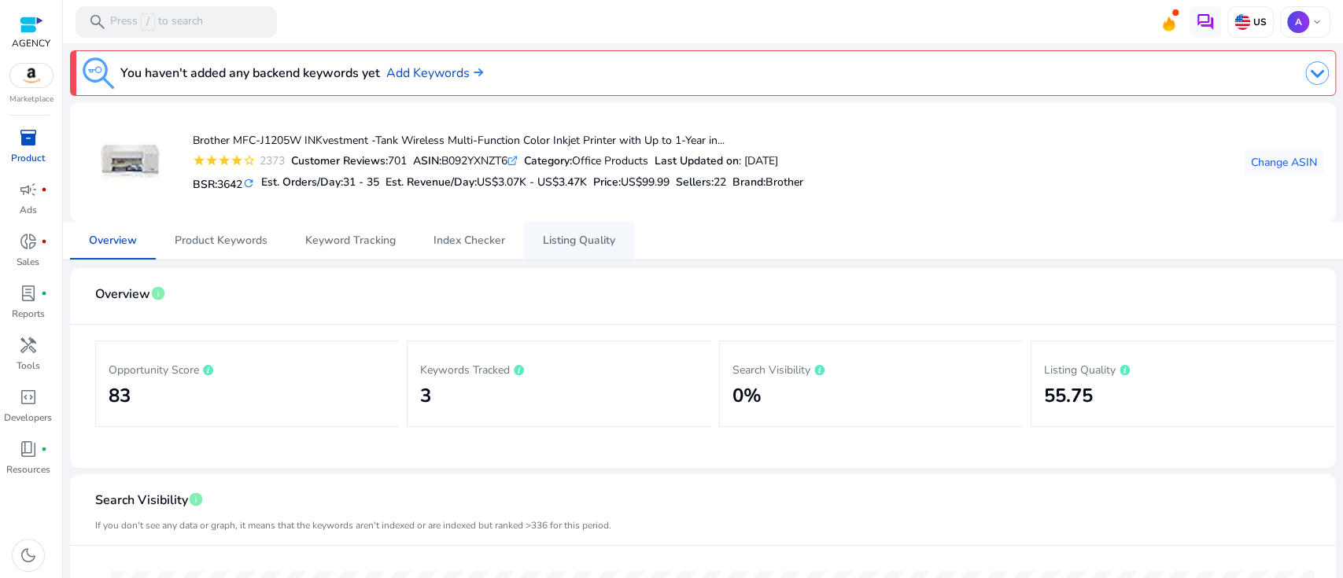
click at [560, 243] on span "Listing Quality" at bounding box center [579, 240] width 72 height 11
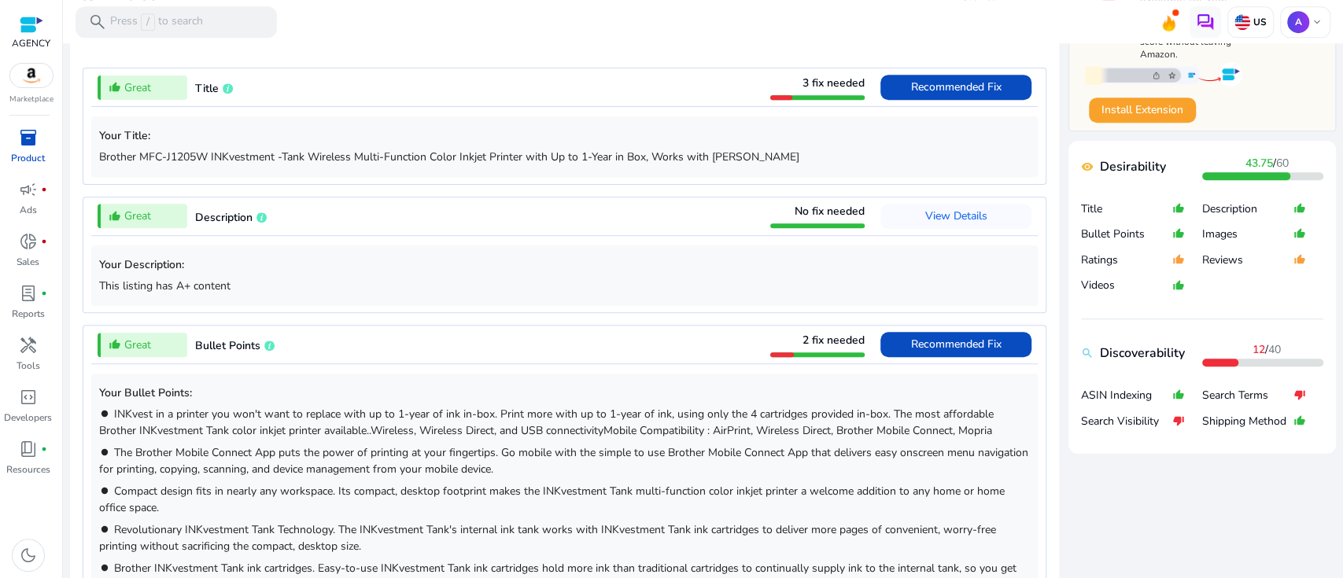
scroll to position [838, 0]
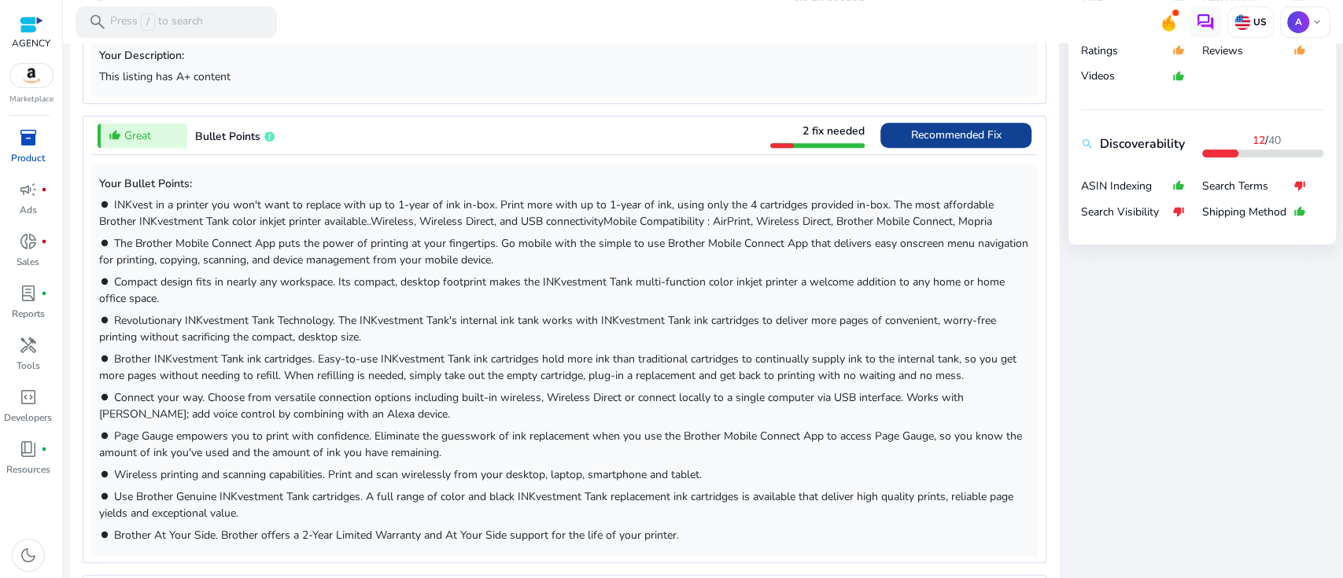
click at [958, 132] on span "Recommended Fix" at bounding box center [956, 134] width 90 height 15
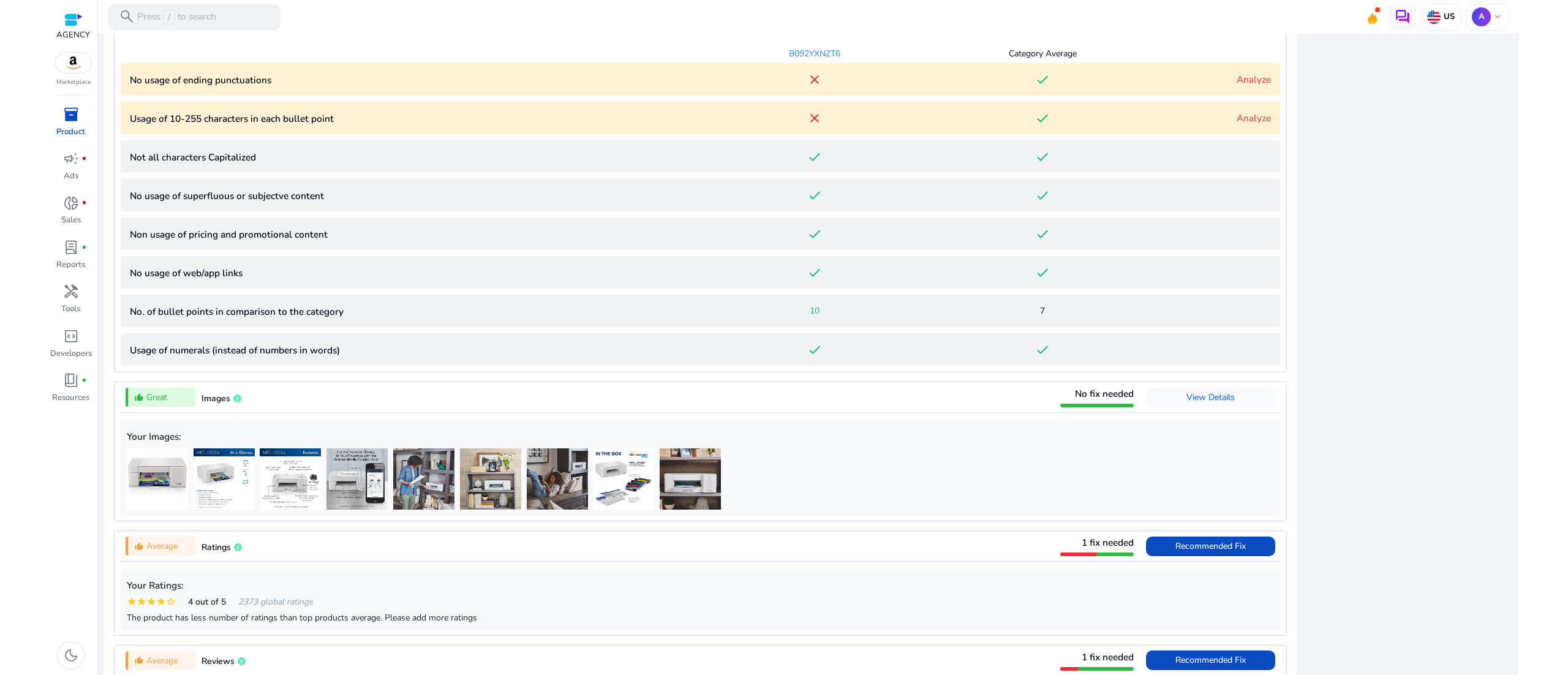
scroll to position [1395, 0]
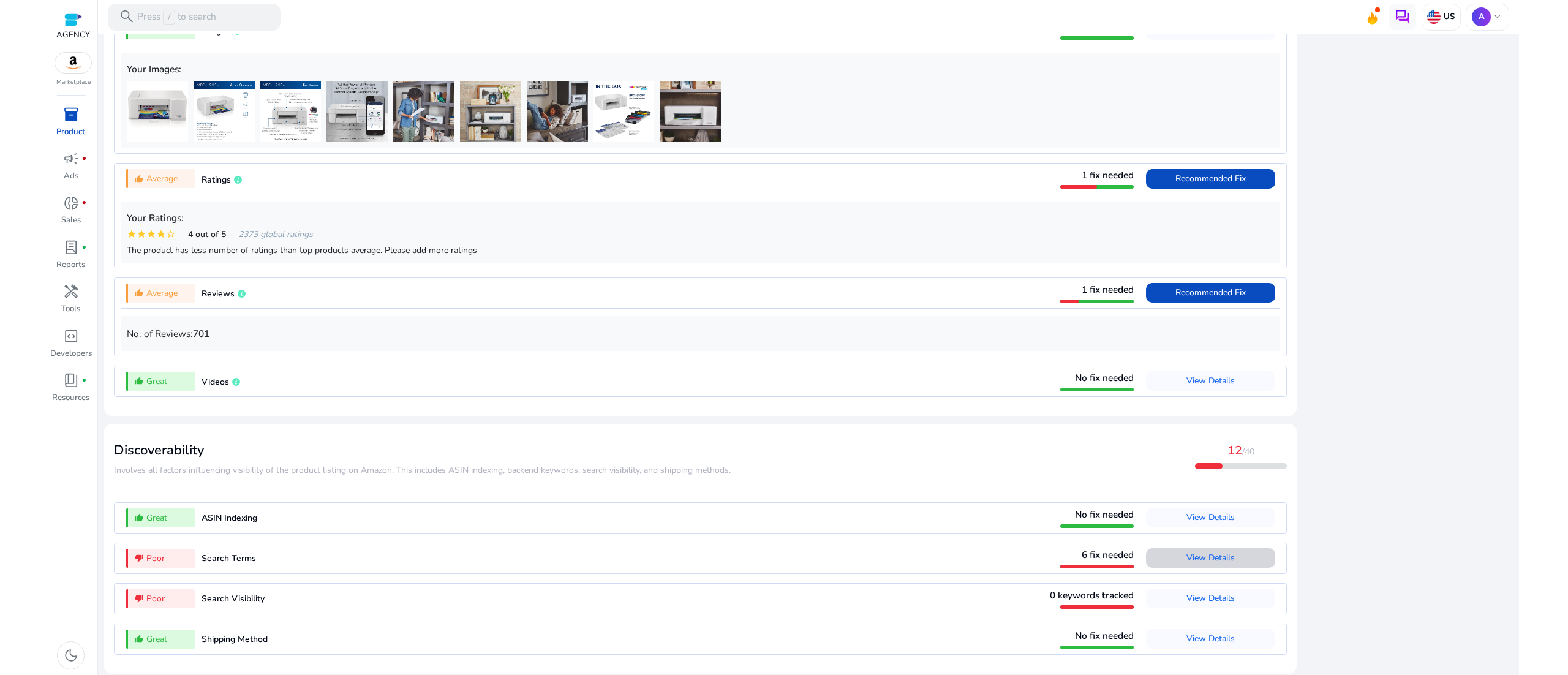
click at [783, 337] on span "View Details" at bounding box center [1211, 557] width 48 height 12
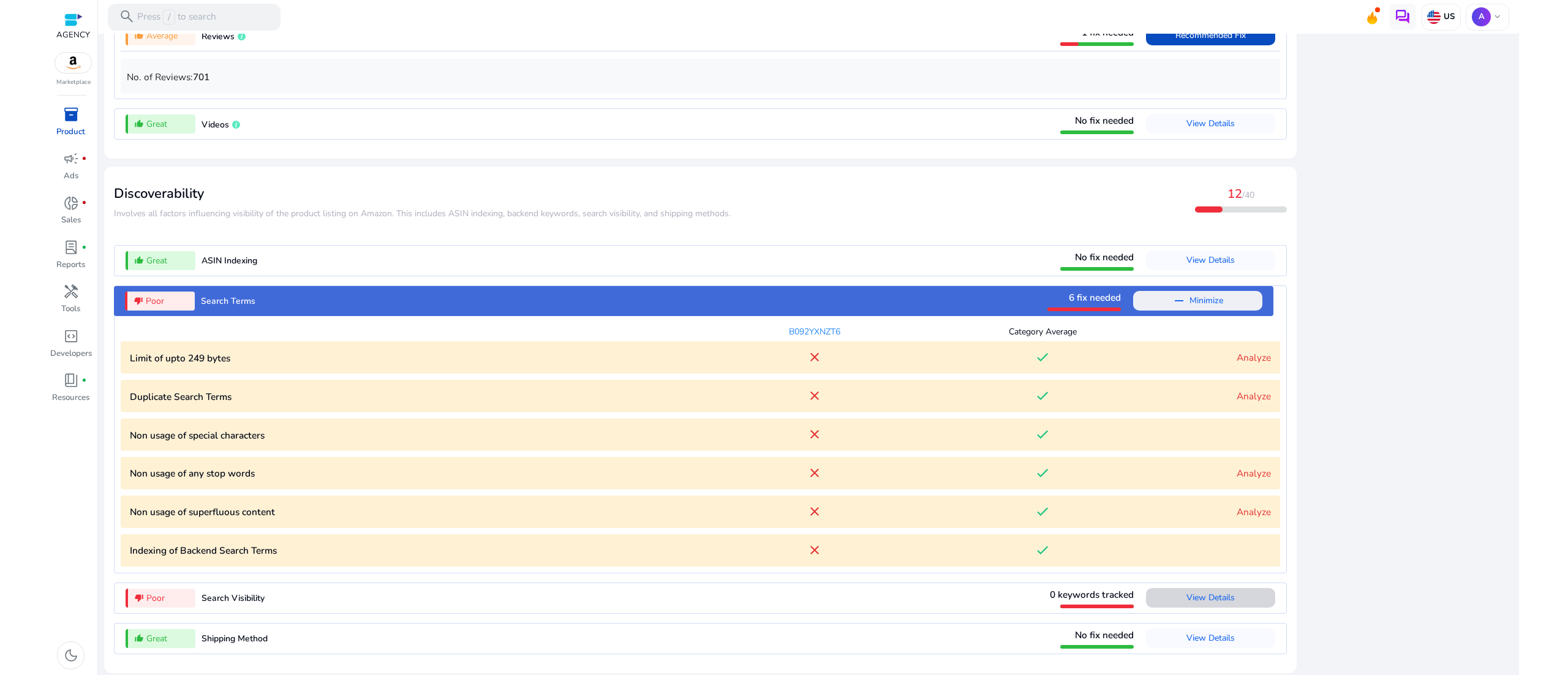
click at [783, 337] on span "View Details" at bounding box center [1211, 597] width 48 height 12
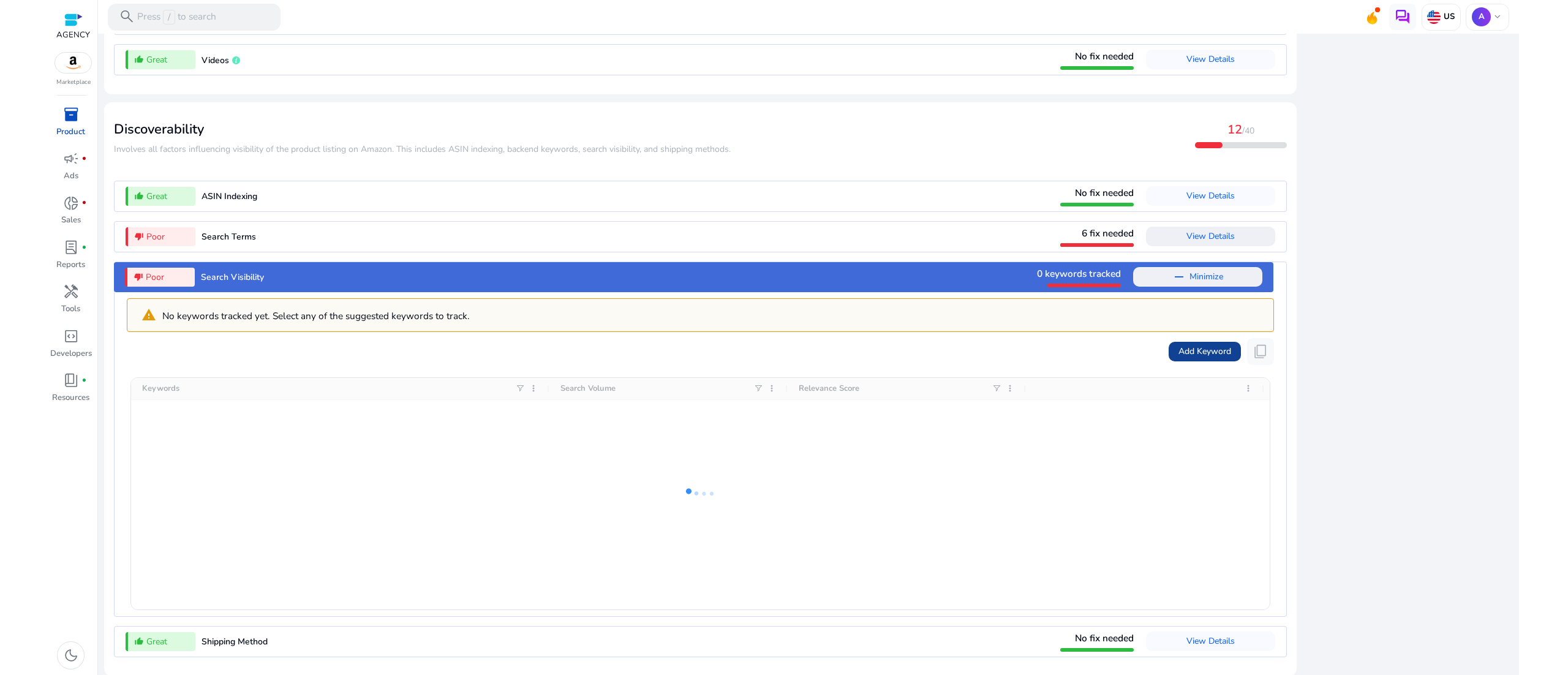
scroll to position [1387, 0]
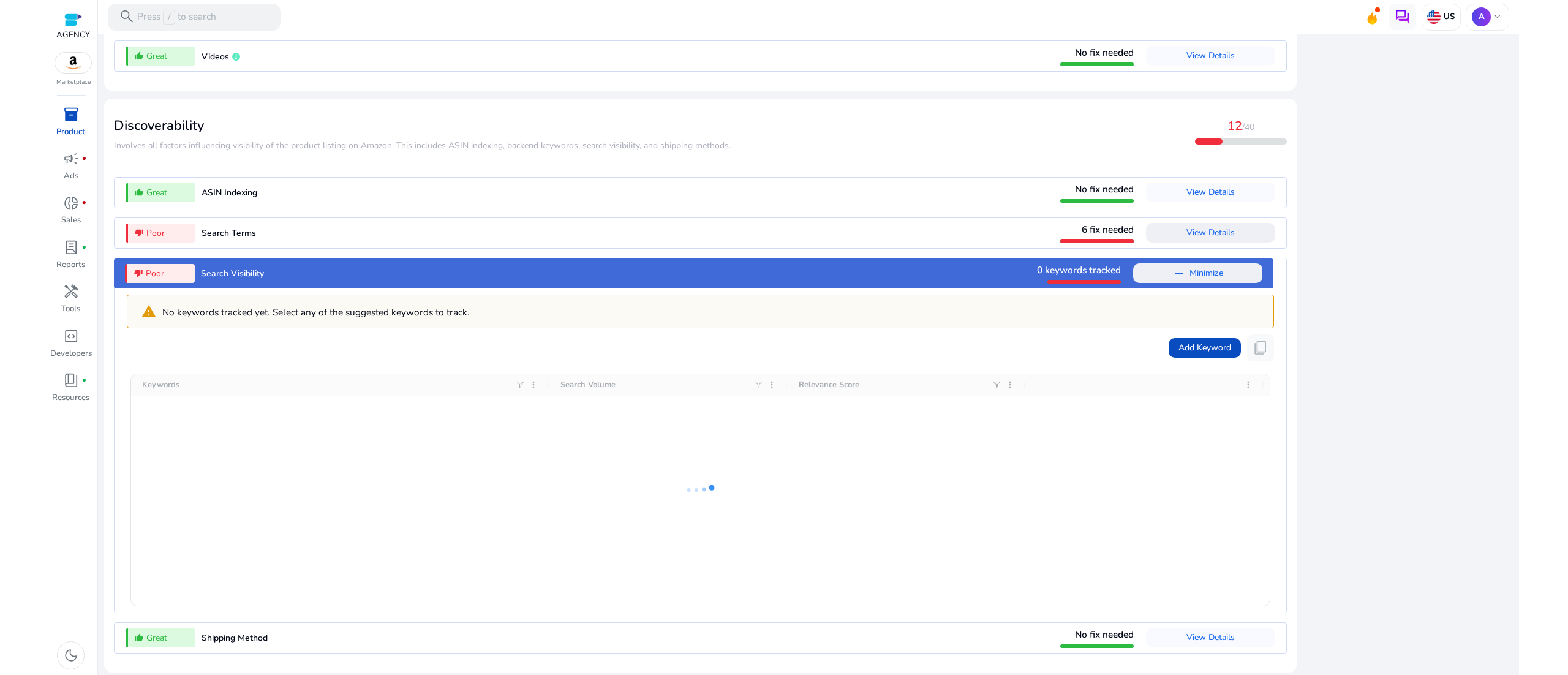
click at [783, 267] on mat-icon "remove" at bounding box center [1179, 272] width 15 height 15
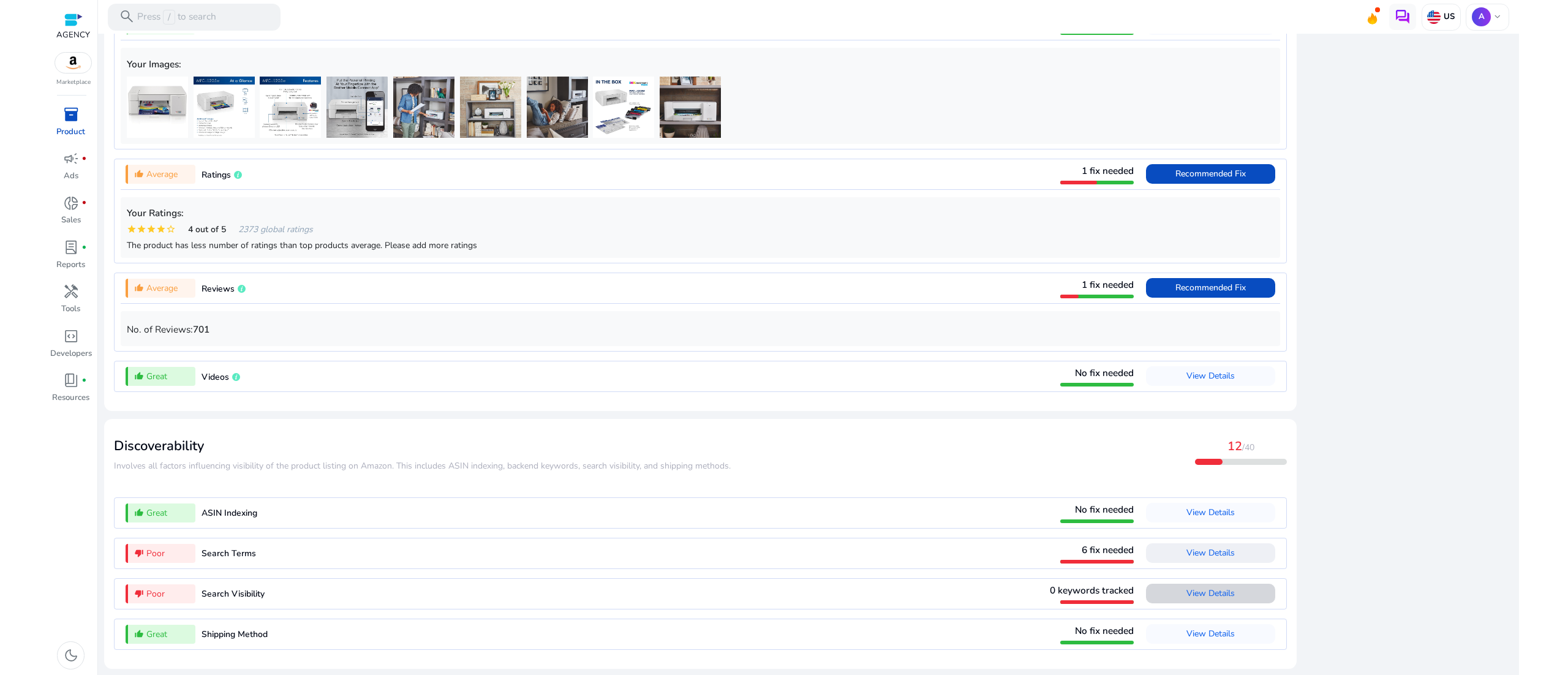
scroll to position [1062, 0]
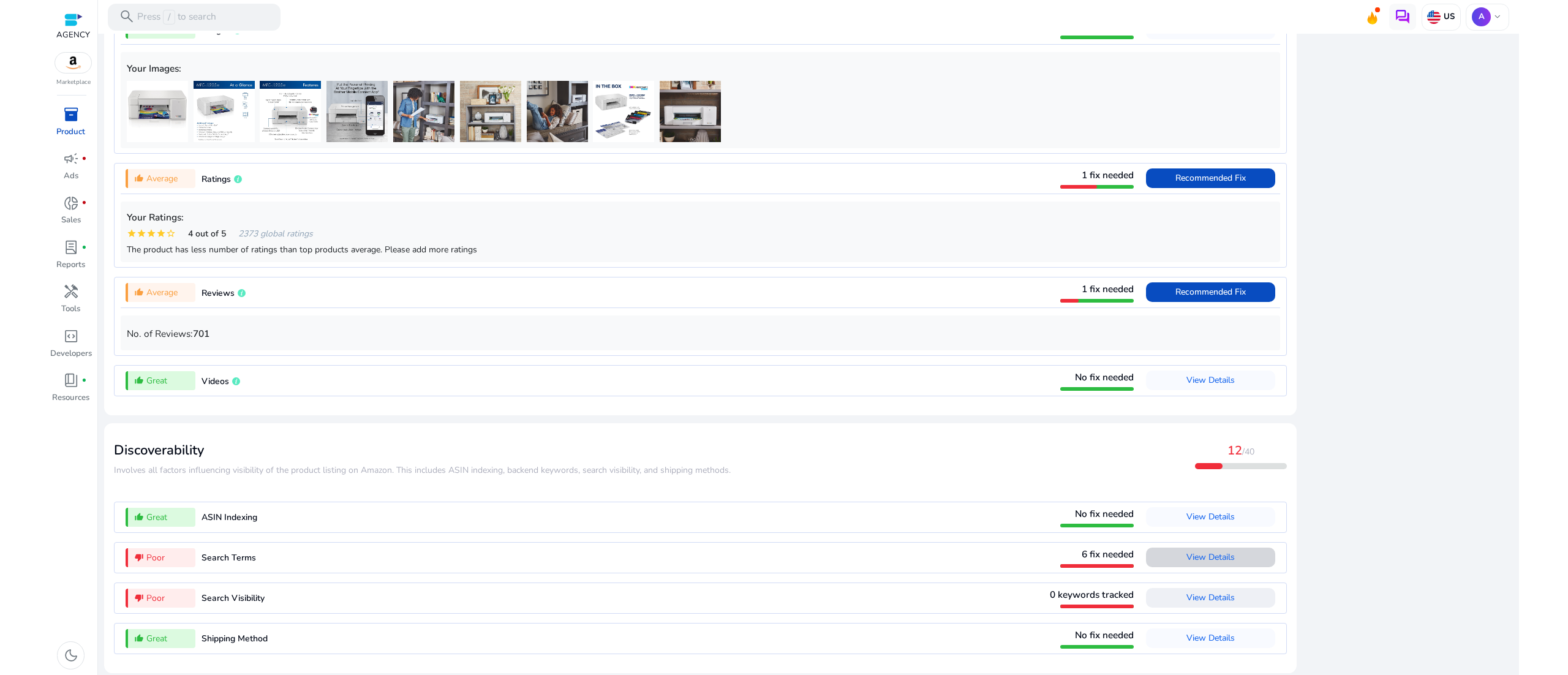
click at [783, 337] on span "View Details" at bounding box center [1211, 557] width 48 height 12
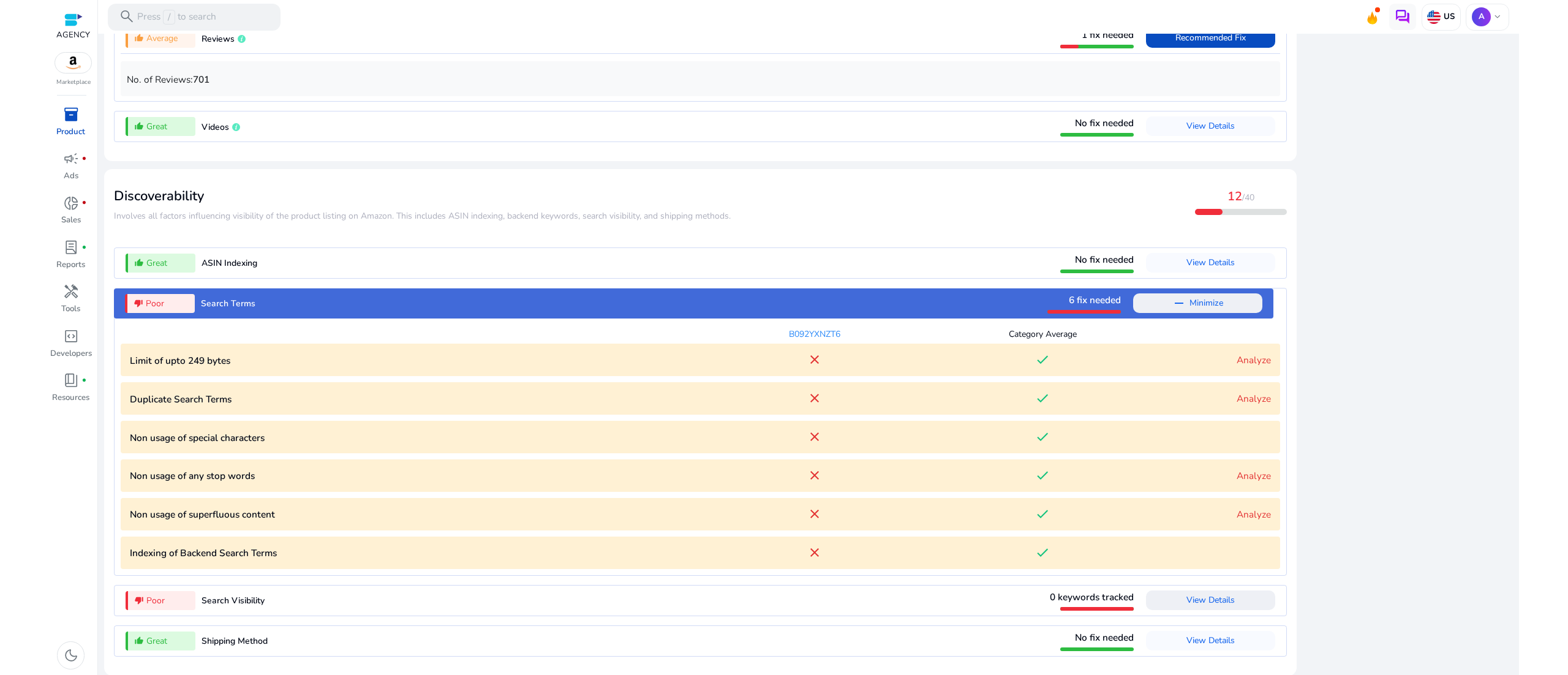
scroll to position [1318, 0]
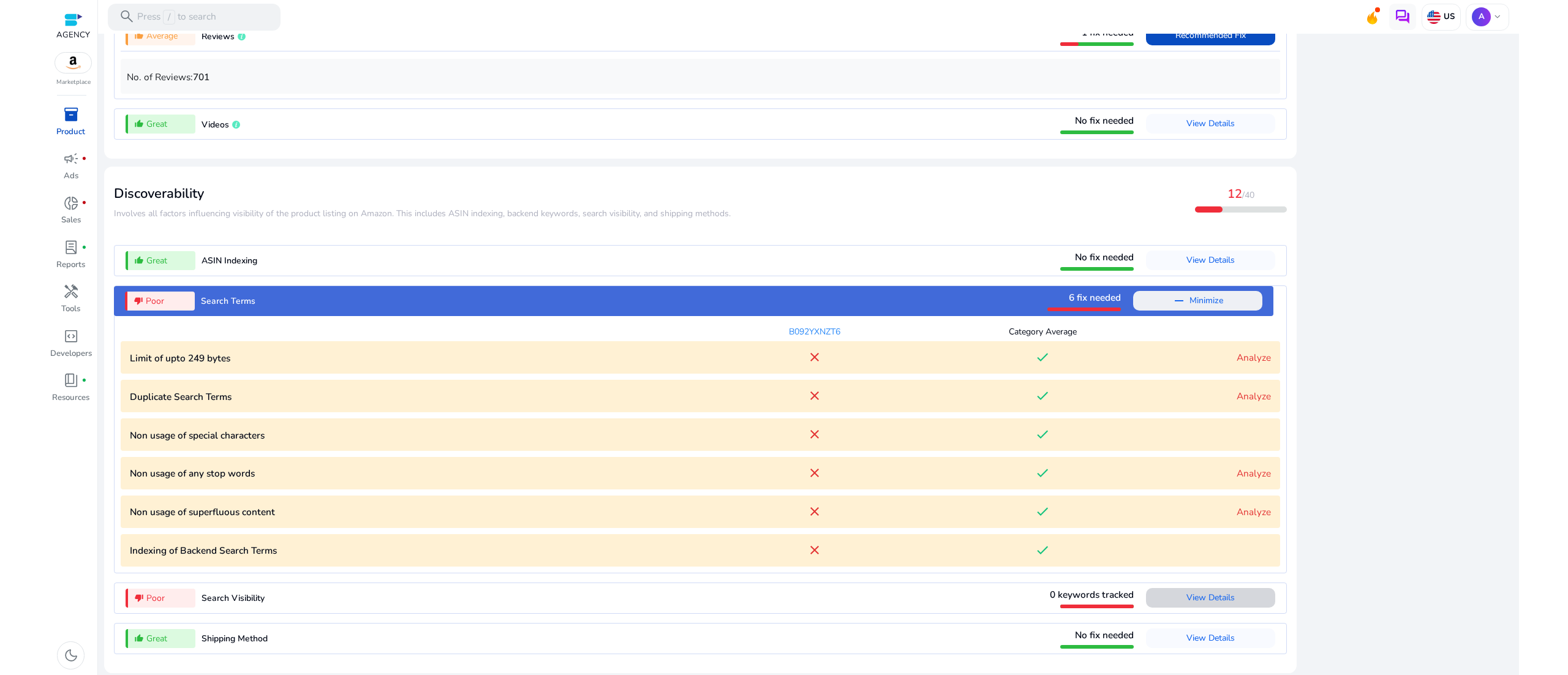
click at [783, 337] on span "View Details" at bounding box center [1211, 597] width 48 height 12
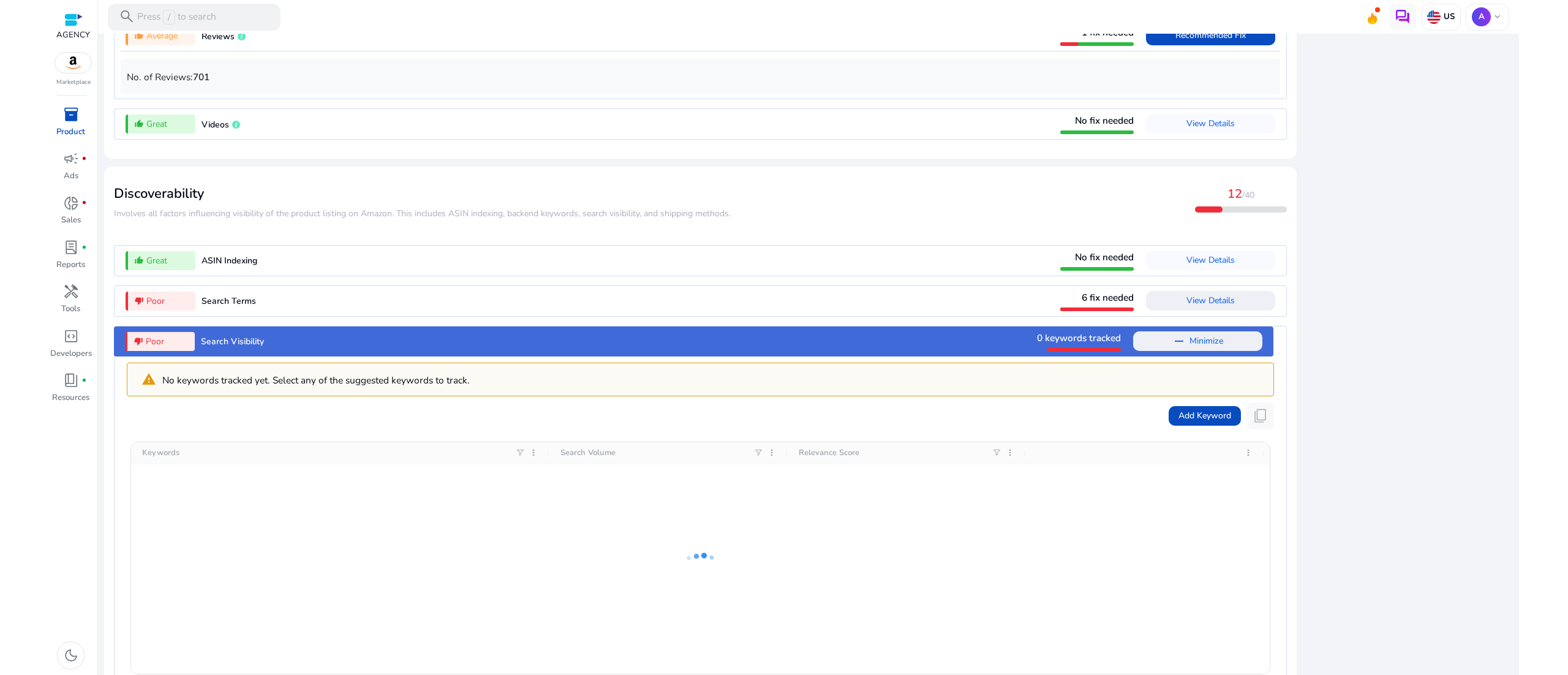
scroll to position [1387, 0]
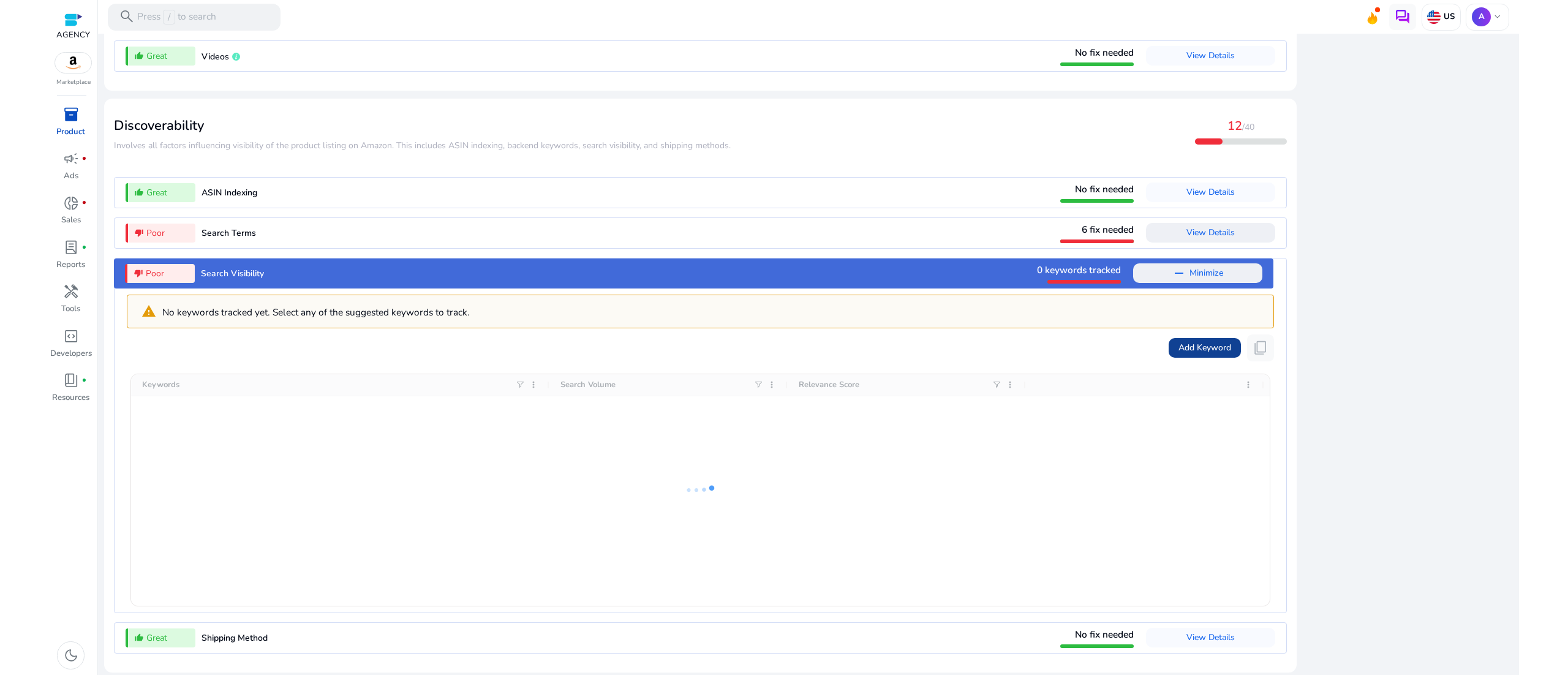
click at [783, 337] on span "Add Keyword" at bounding box center [1204, 347] width 53 height 13
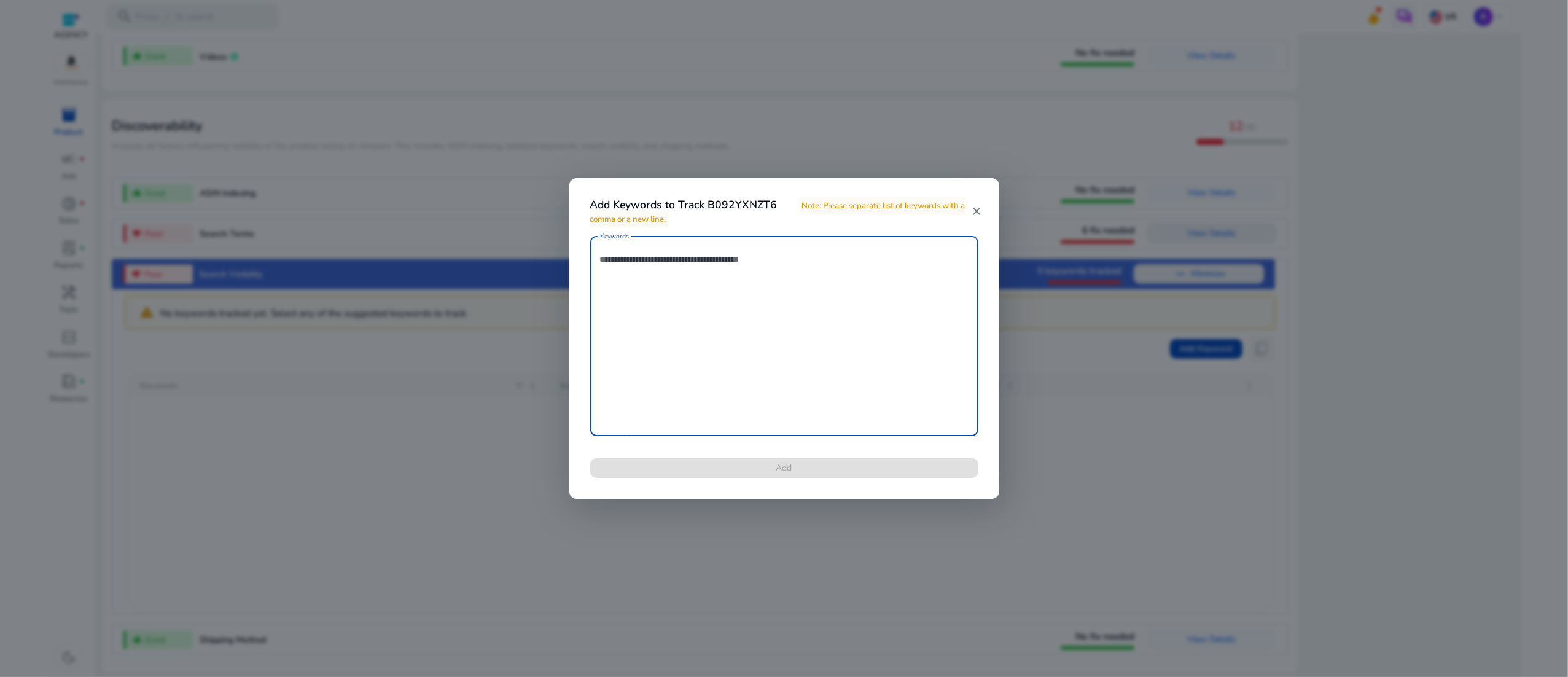
click at [779, 259] on textarea "Keywords" at bounding box center [784, 336] width 369 height 188
click at [743, 265] on textarea "Keywords" at bounding box center [784, 336] width 369 height 188
paste textarea "**********"
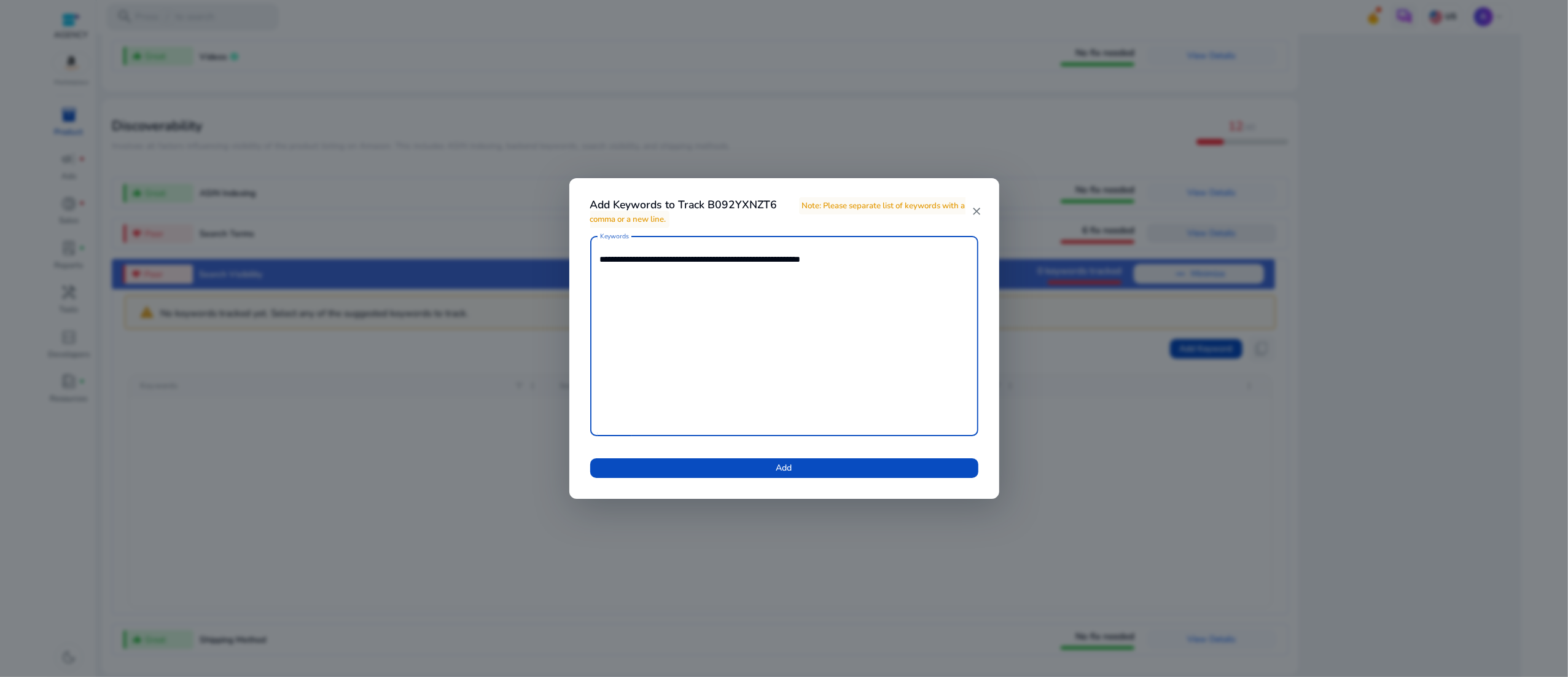
drag, startPoint x: 654, startPoint y: 255, endPoint x: 688, endPoint y: 262, distance: 34.7
click at [654, 257] on textarea "**********" at bounding box center [784, 336] width 369 height 188
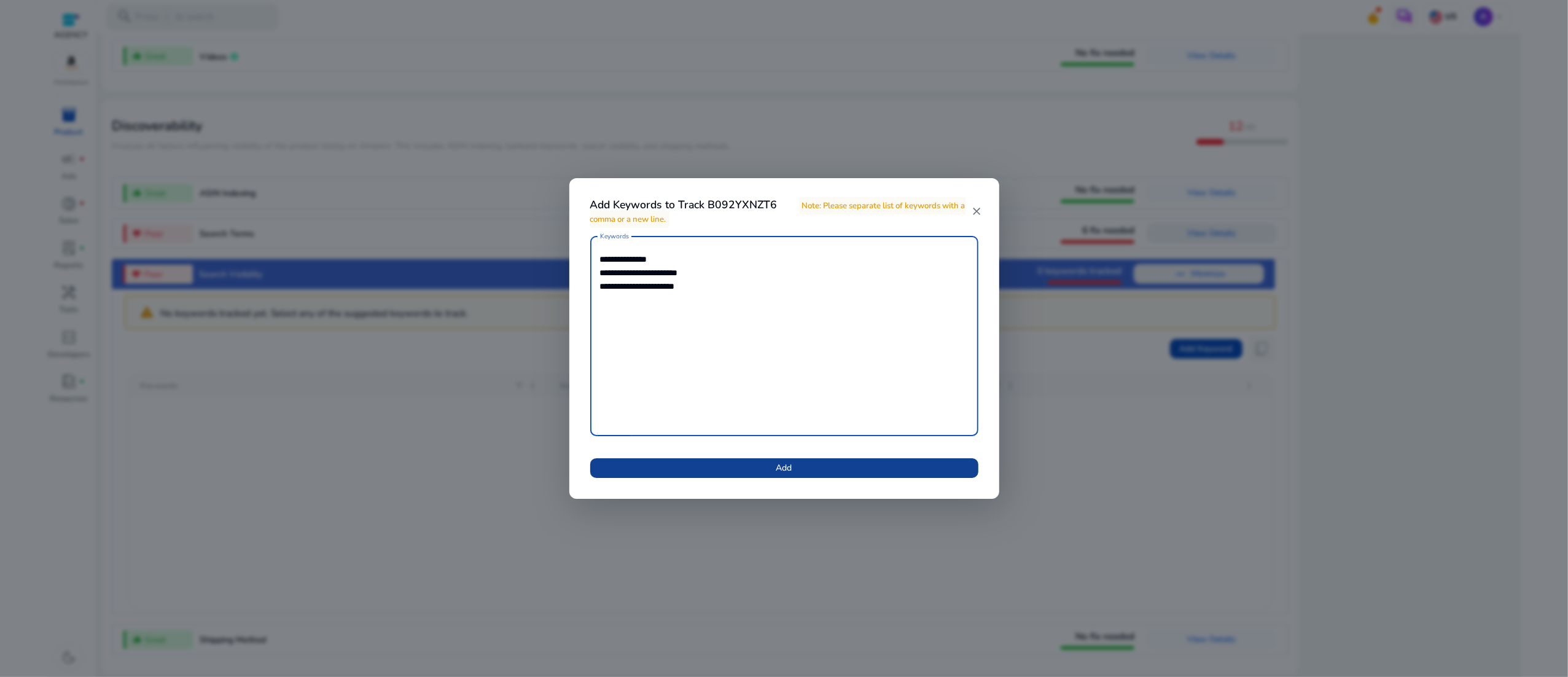
type textarea "**********"
click at [786, 338] on span at bounding box center [784, 468] width 388 height 30
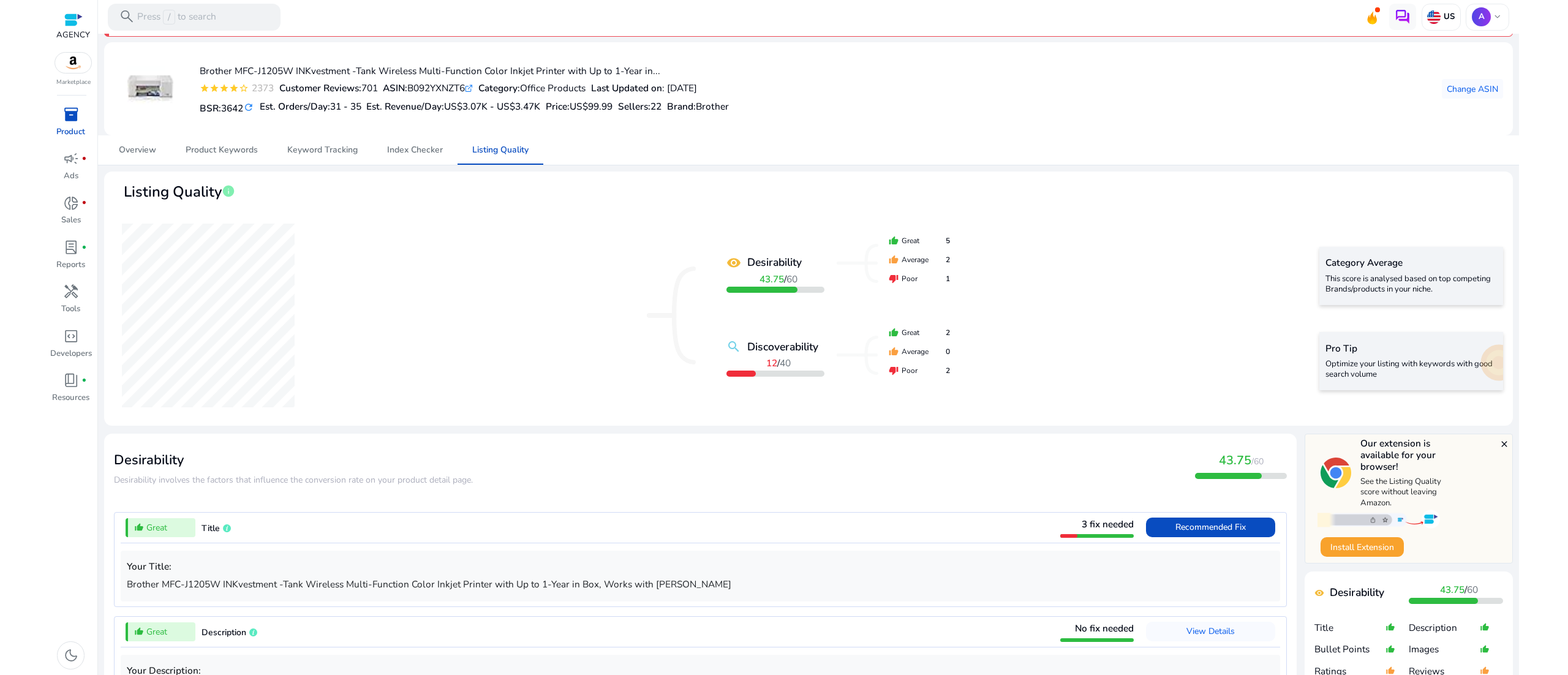
scroll to position [0, 0]
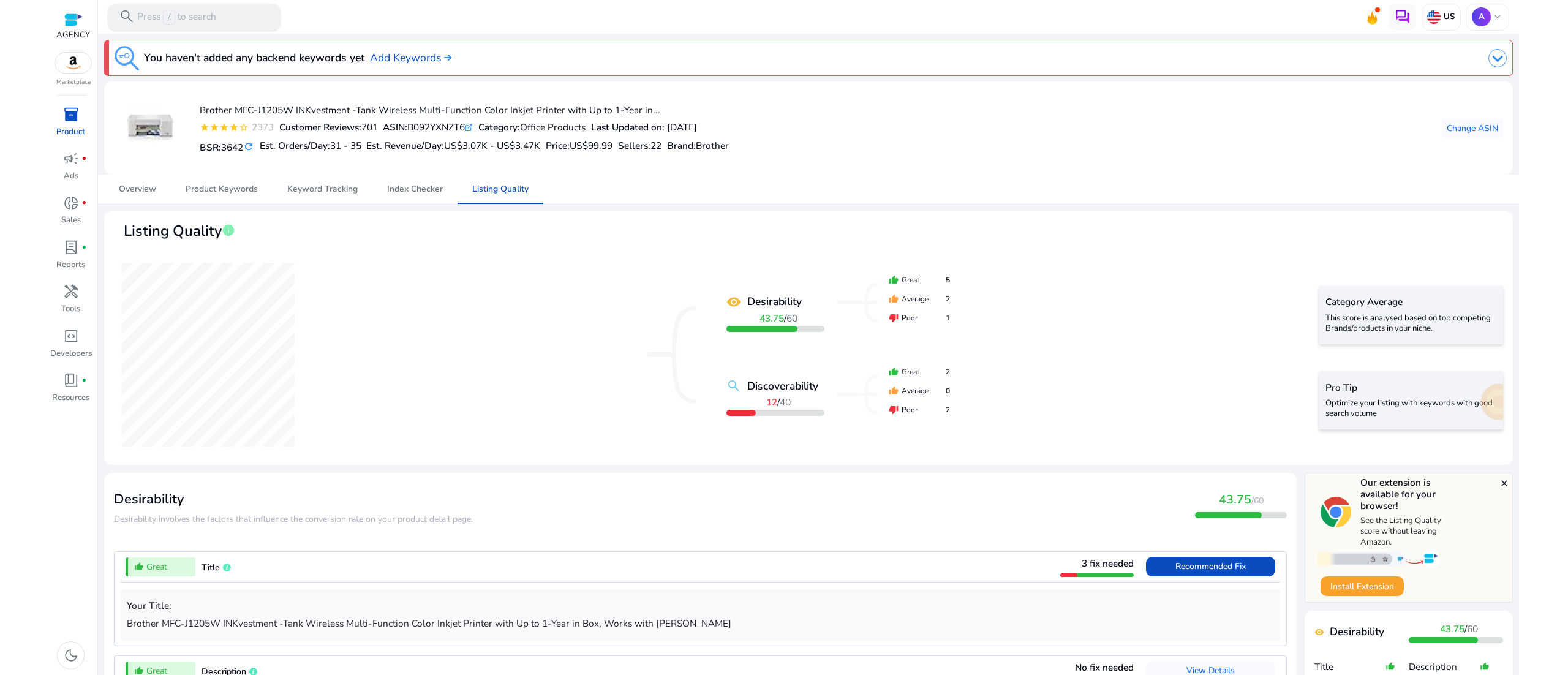
click at [220, 14] on div "search Press / to search" at bounding box center [194, 17] width 173 height 27
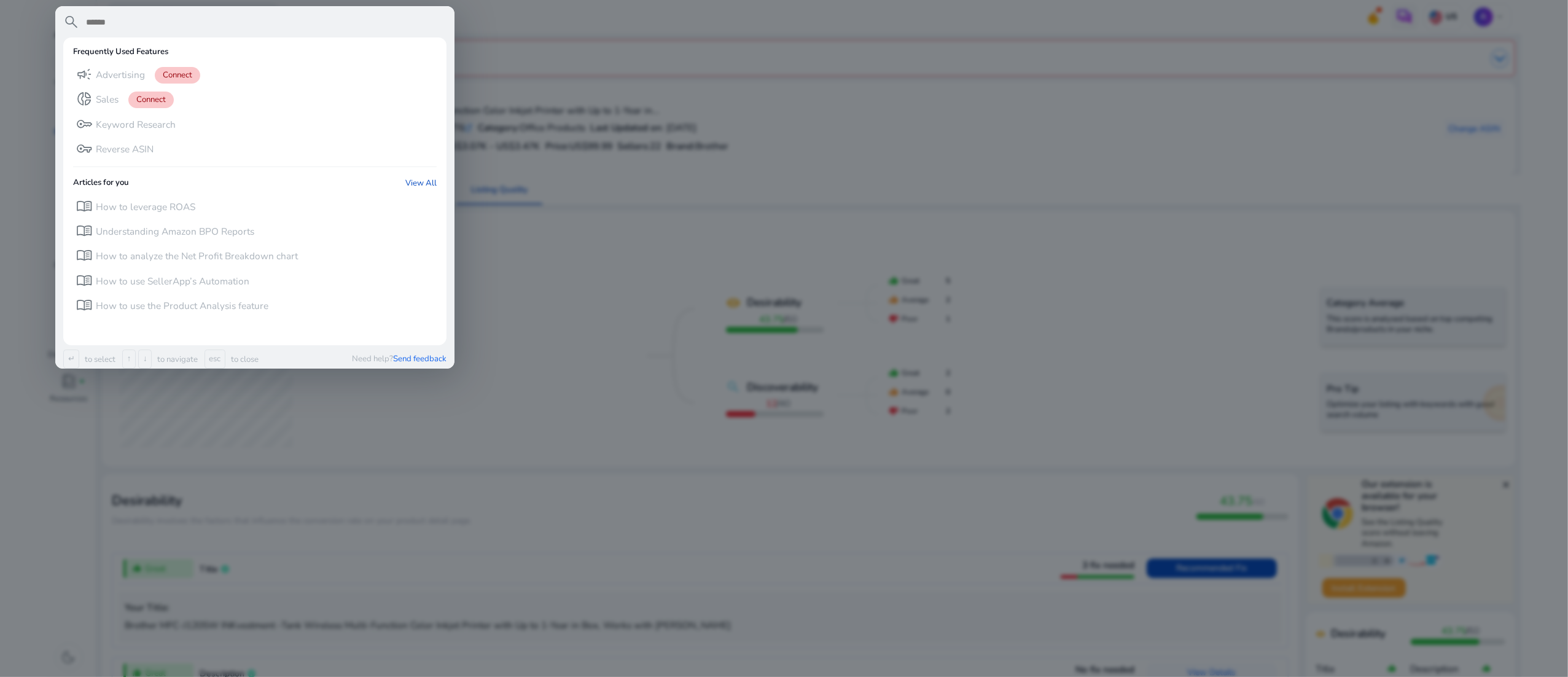
paste input "**********"
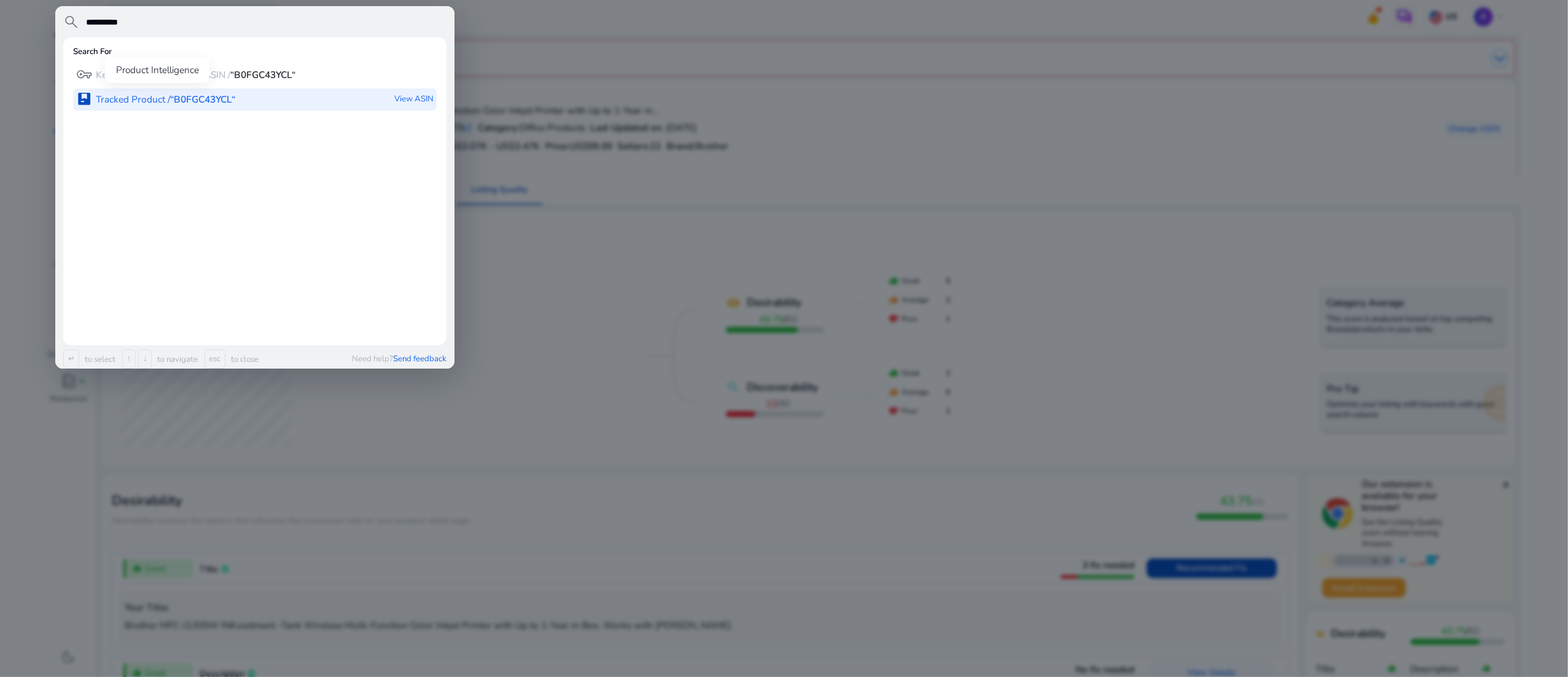
type input "**********"
click at [184, 105] on b "“B0FGC43YCL“" at bounding box center [202, 99] width 65 height 13
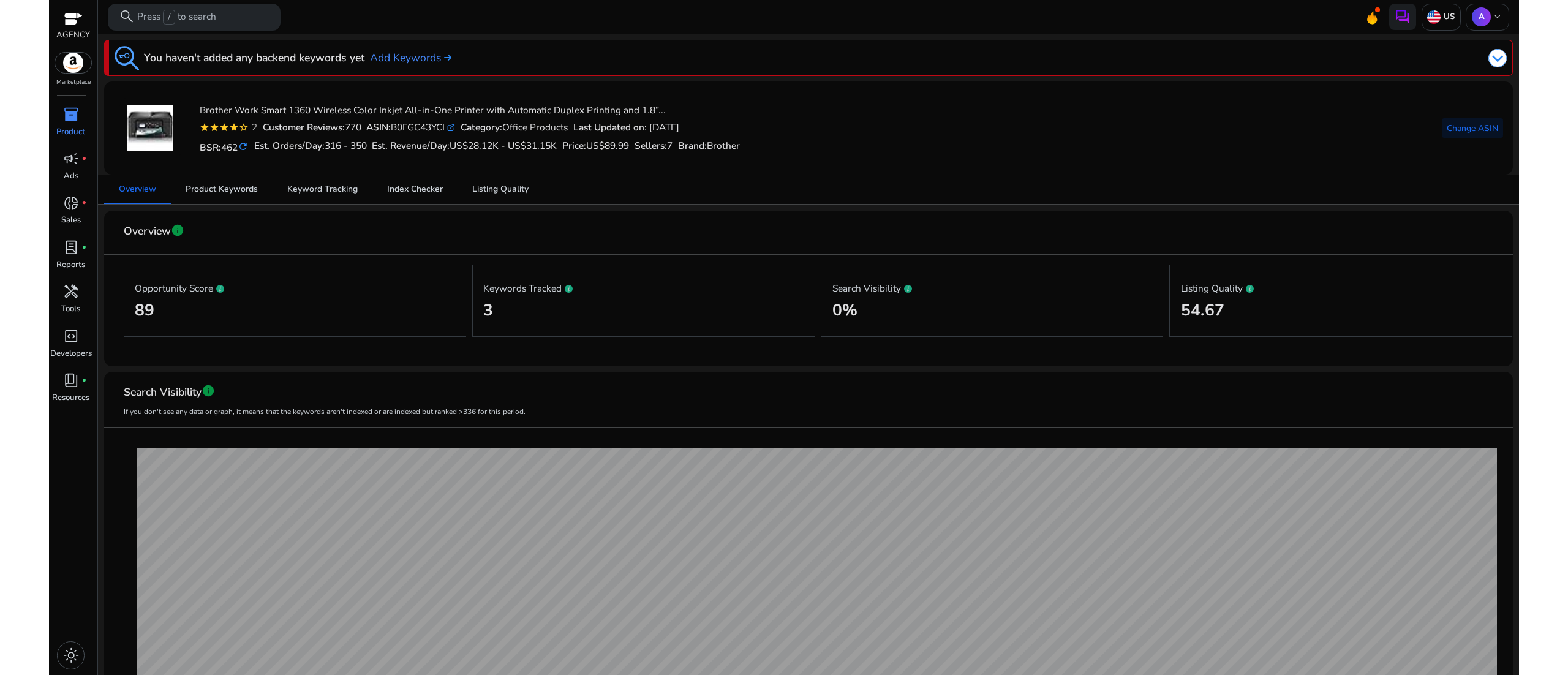
click at [208, 19] on p "Press / to search" at bounding box center [176, 17] width 79 height 15
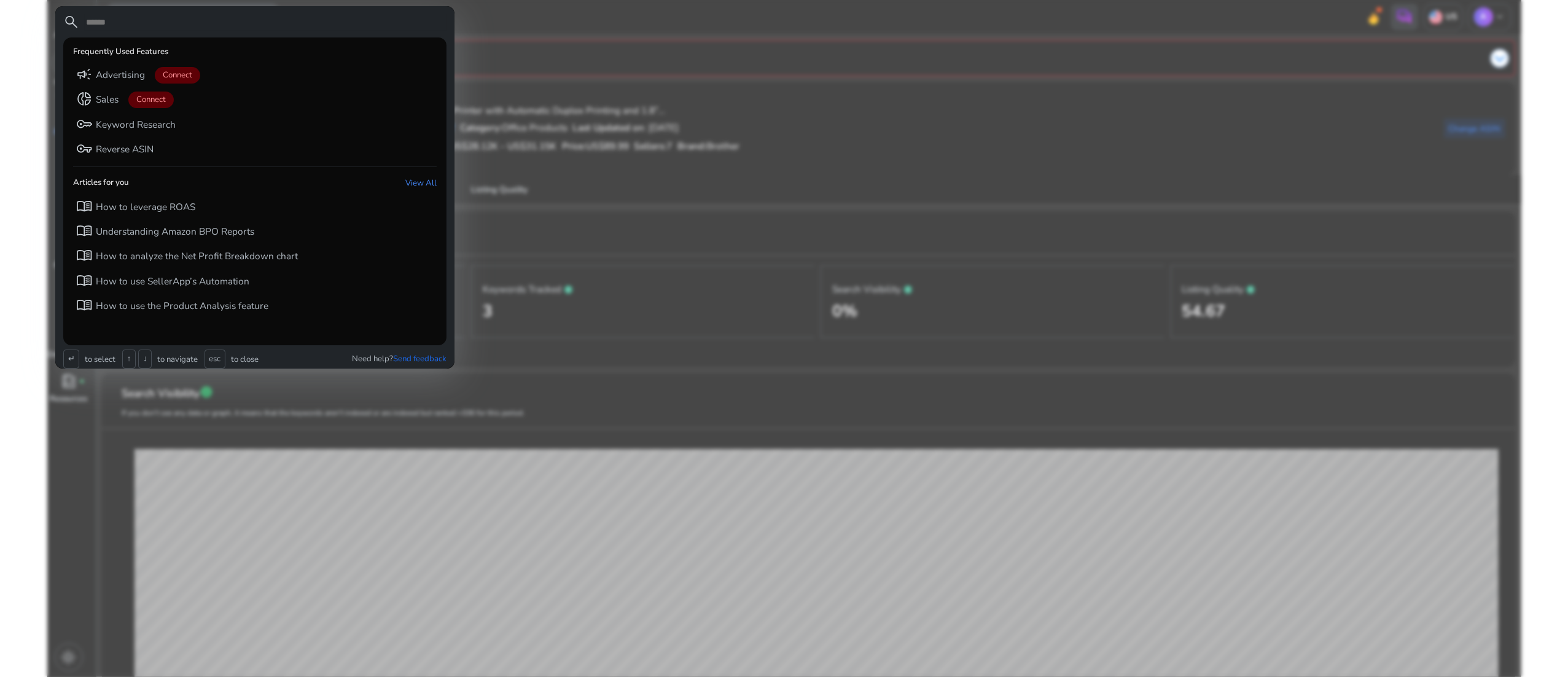
paste input "**********"
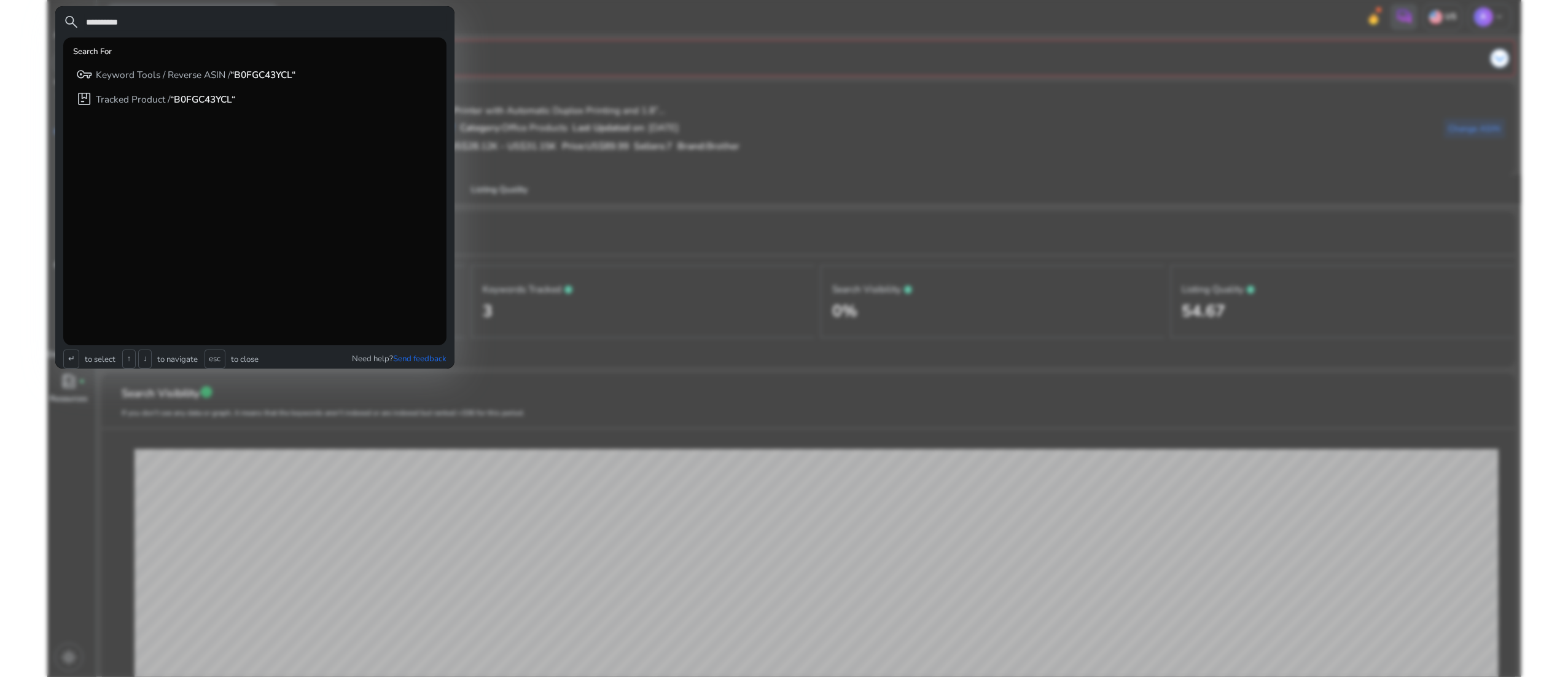
type input "**********"
click at [208, 105] on b "“B0FGC43YCL“" at bounding box center [202, 99] width 65 height 13
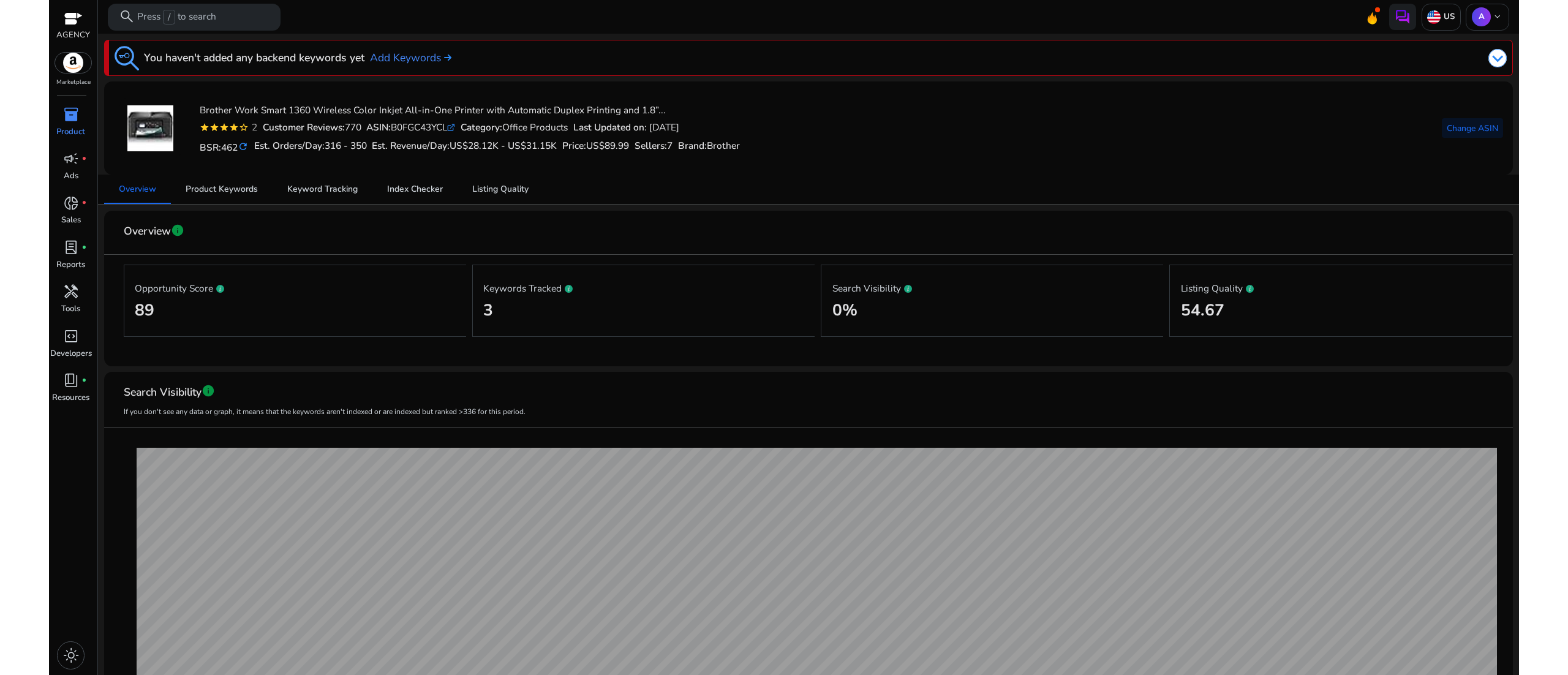
scroll to position [99, 0]
click at [537, 192] on link "Listing Quality" at bounding box center [501, 189] width 86 height 30
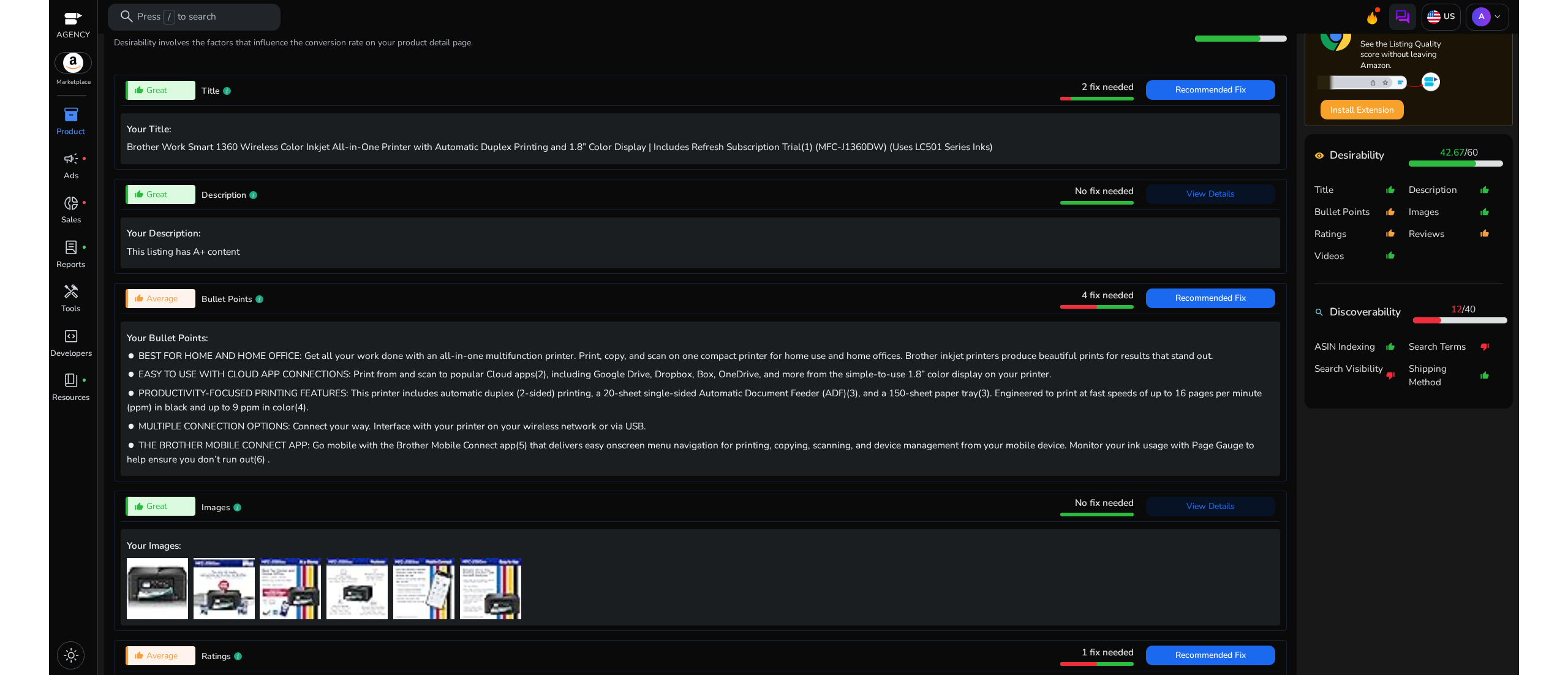
scroll to position [490, 0]
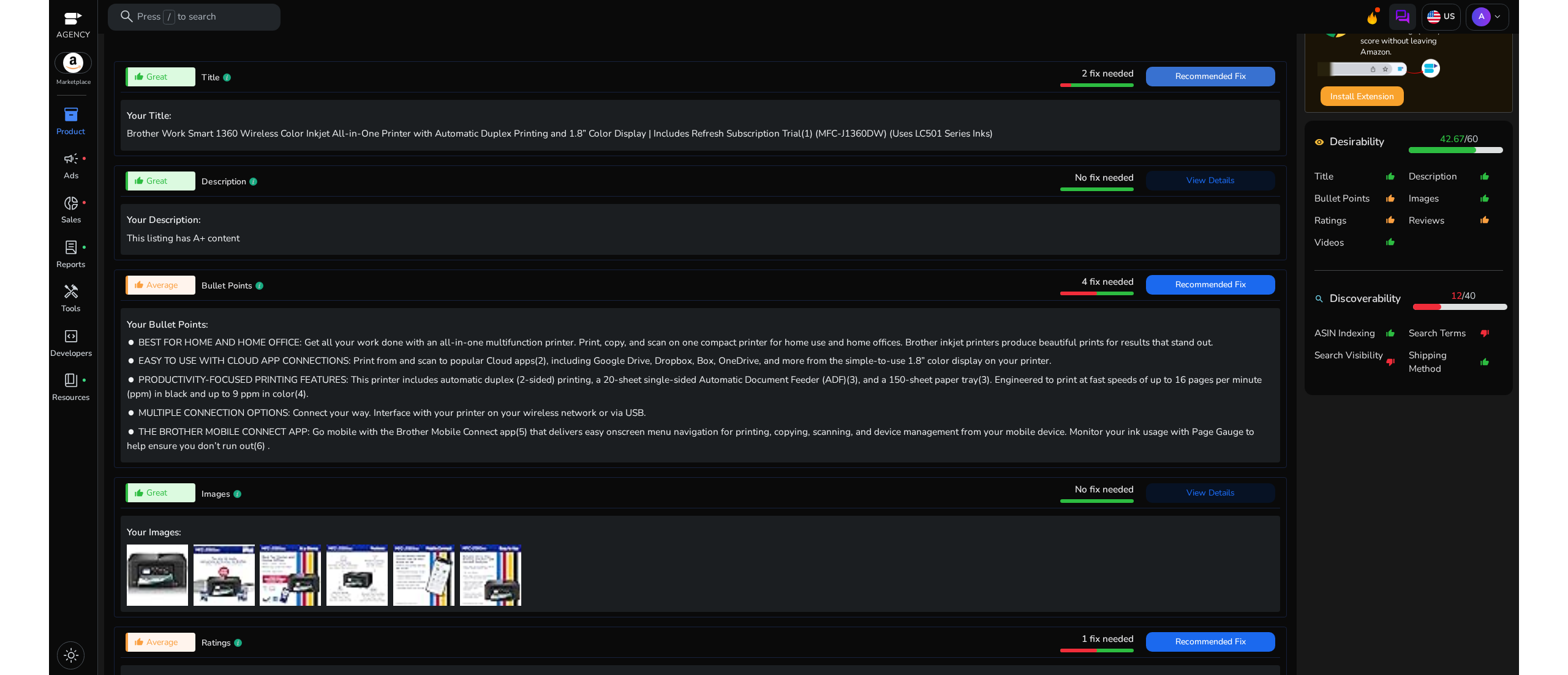
click at [1228, 82] on span "Recommended Fix" at bounding box center [1210, 76] width 70 height 12
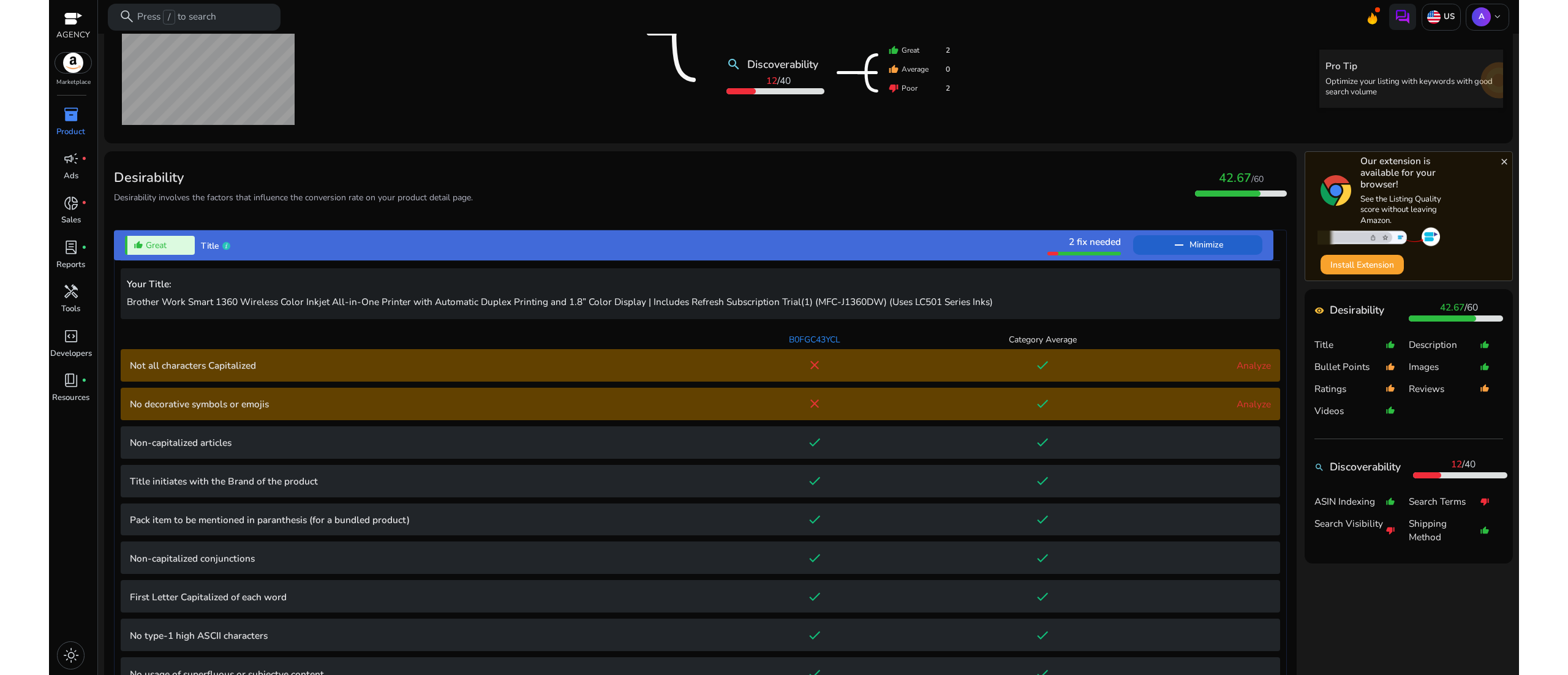
scroll to position [367, 0]
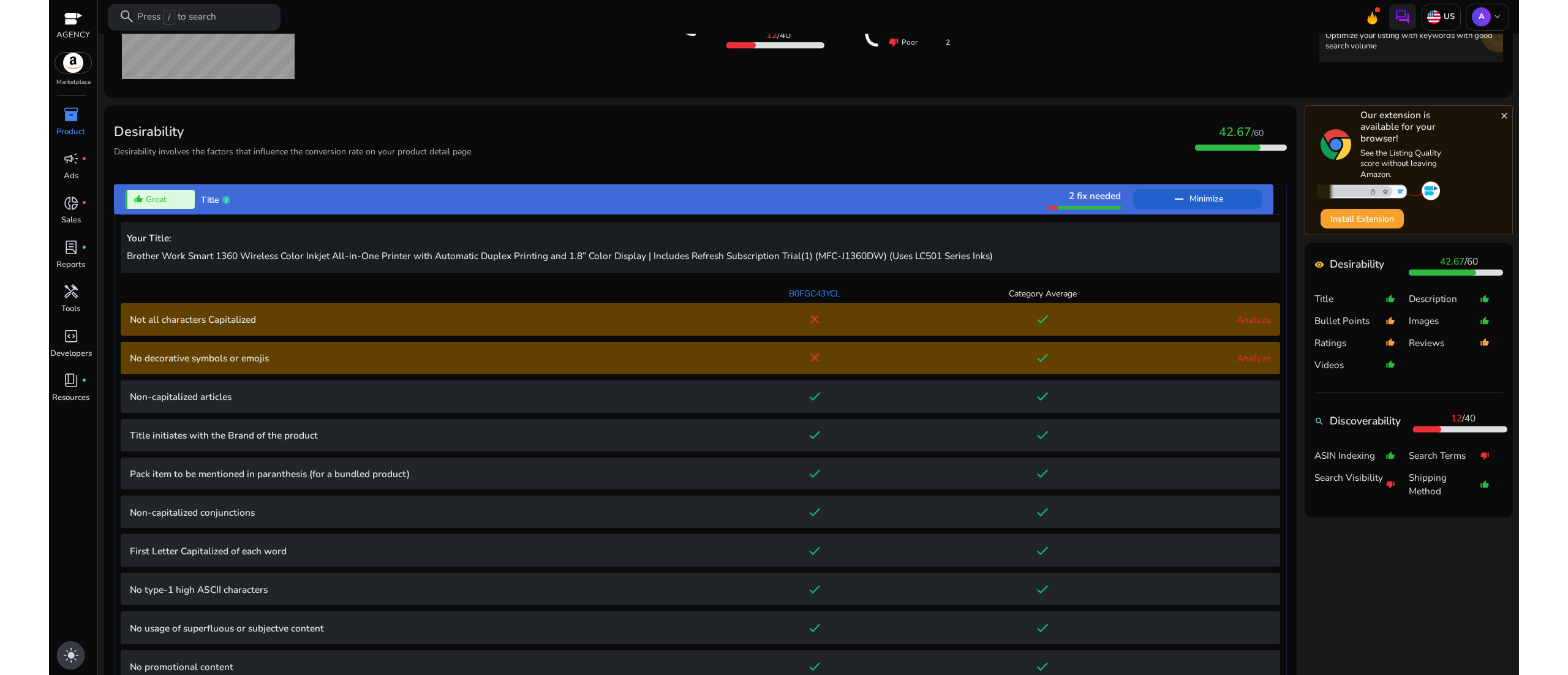
click at [65, 649] on span "light_mode" at bounding box center [71, 655] width 16 height 16
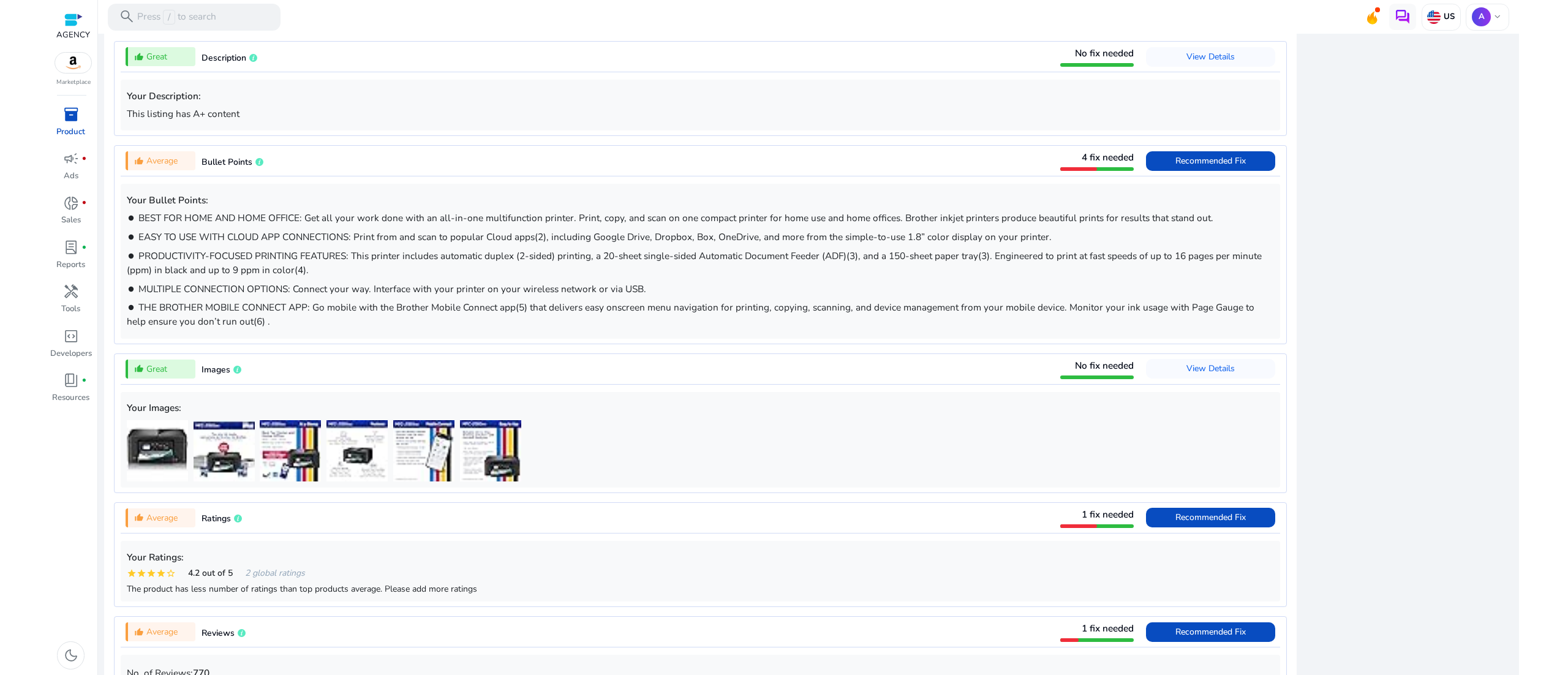
scroll to position [1102, 0]
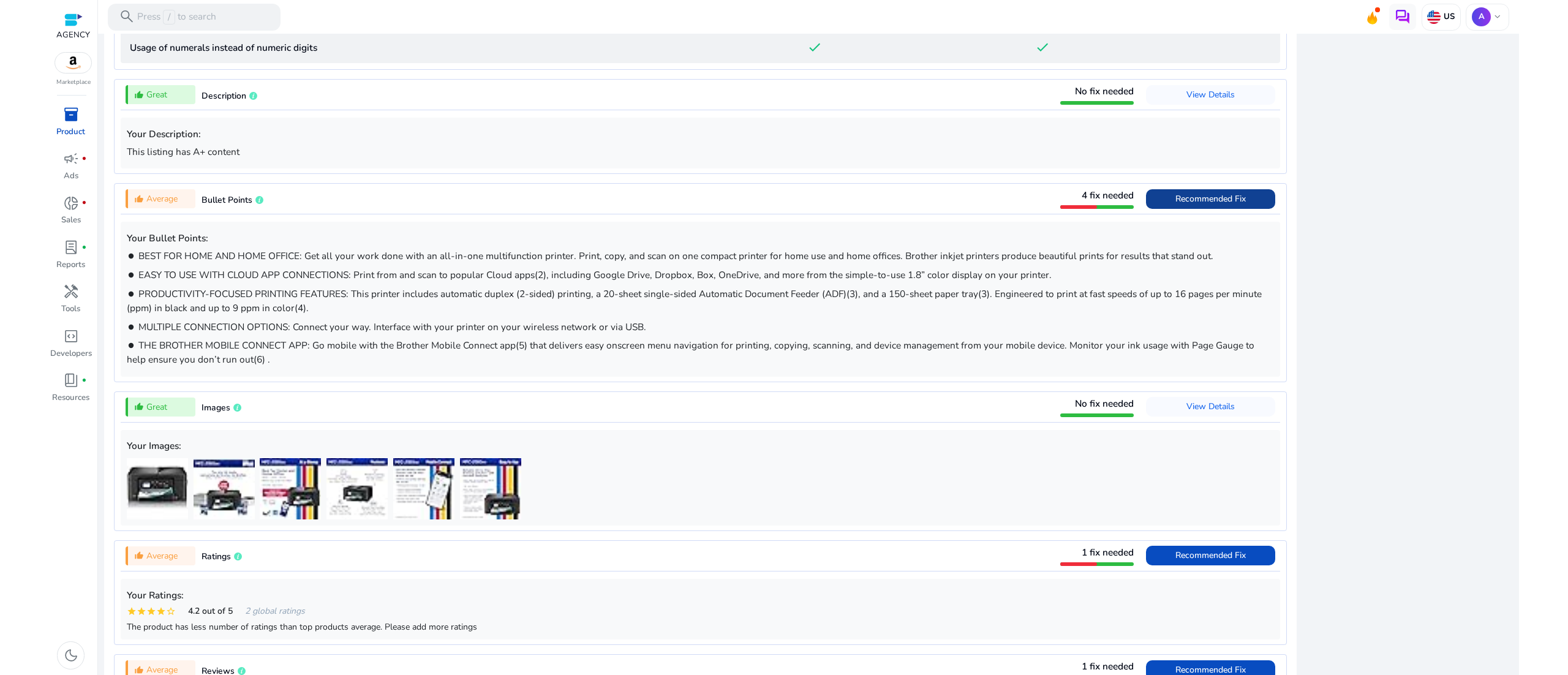
click at [1222, 205] on span "Recommended Fix" at bounding box center [1210, 199] width 70 height 12
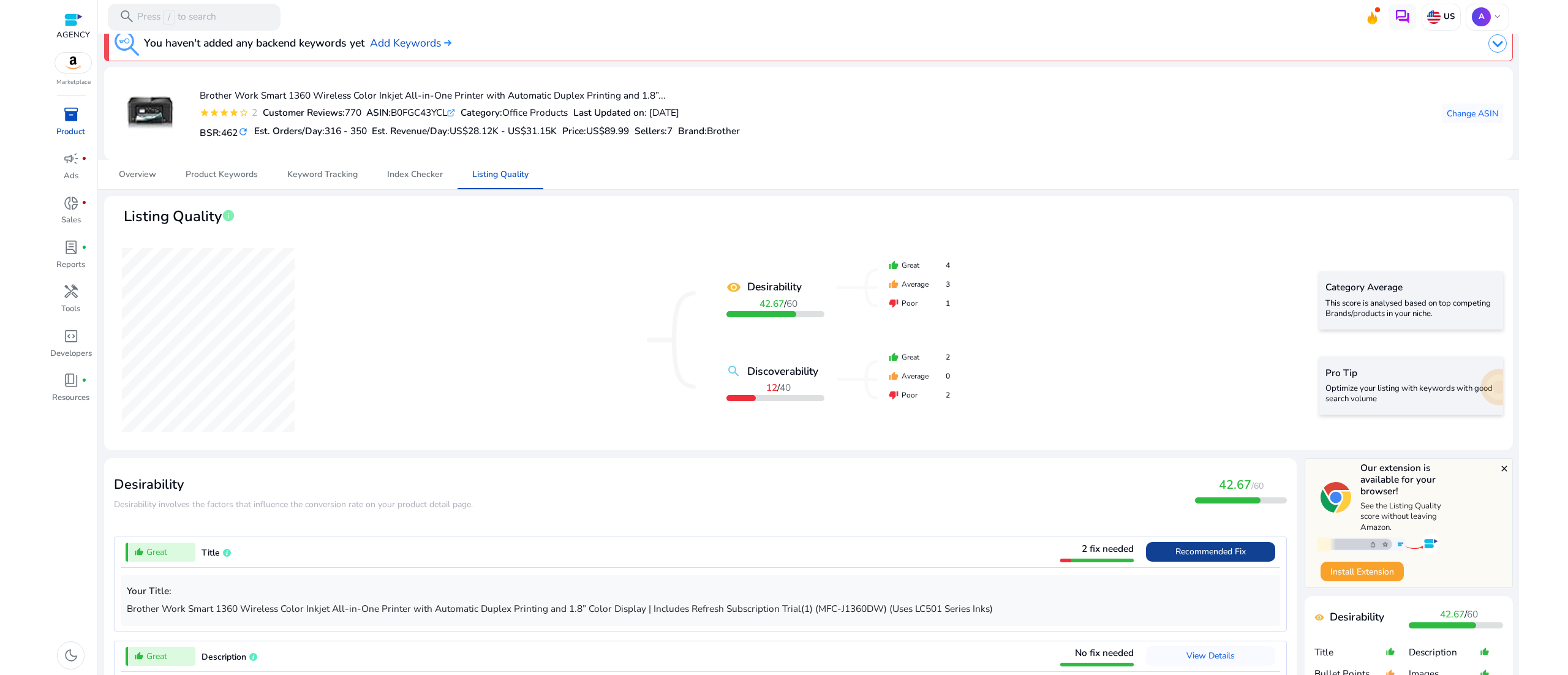
scroll to position [0, 0]
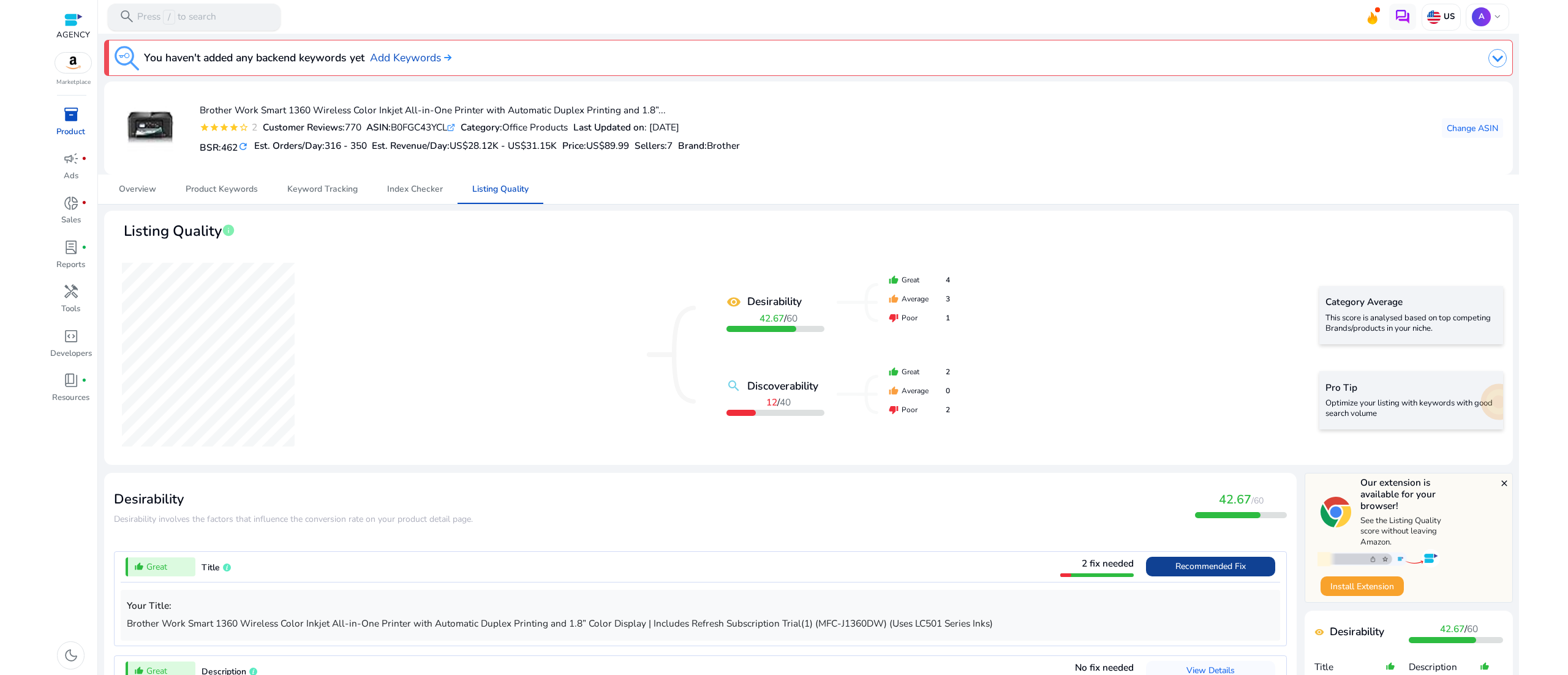
click at [189, 16] on p "Press / to search" at bounding box center [176, 17] width 79 height 15
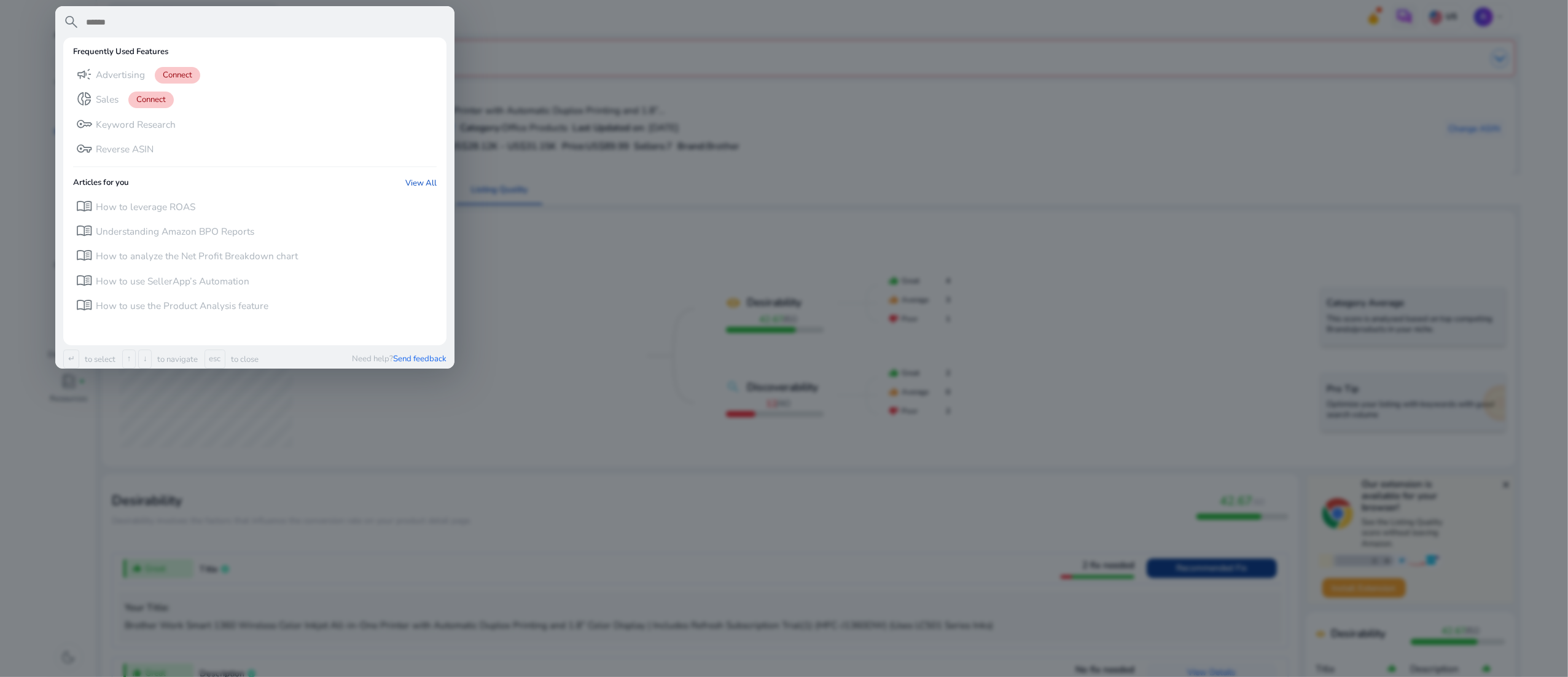
paste input "**********"
type input "**********"
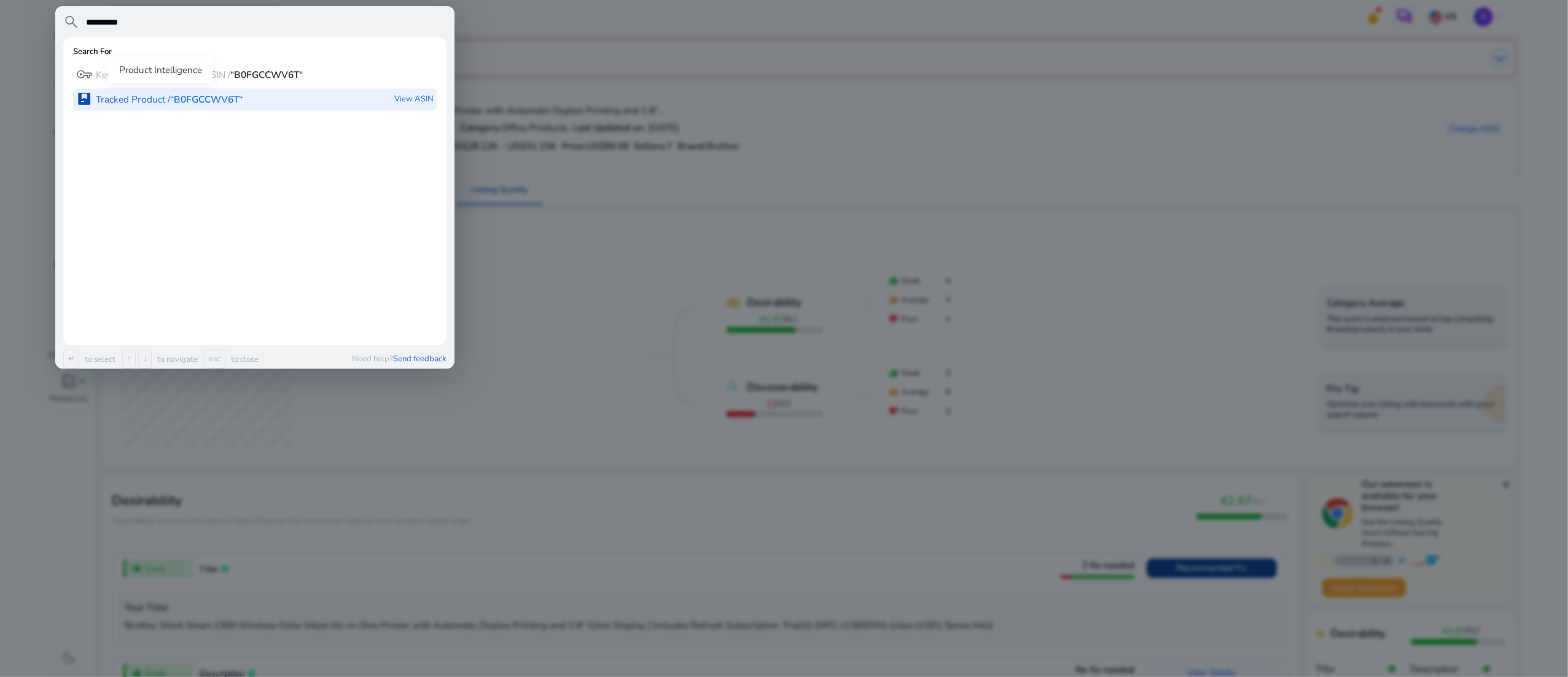
click at [215, 98] on b "“B0FGCCWV6T“" at bounding box center [206, 99] width 73 height 13
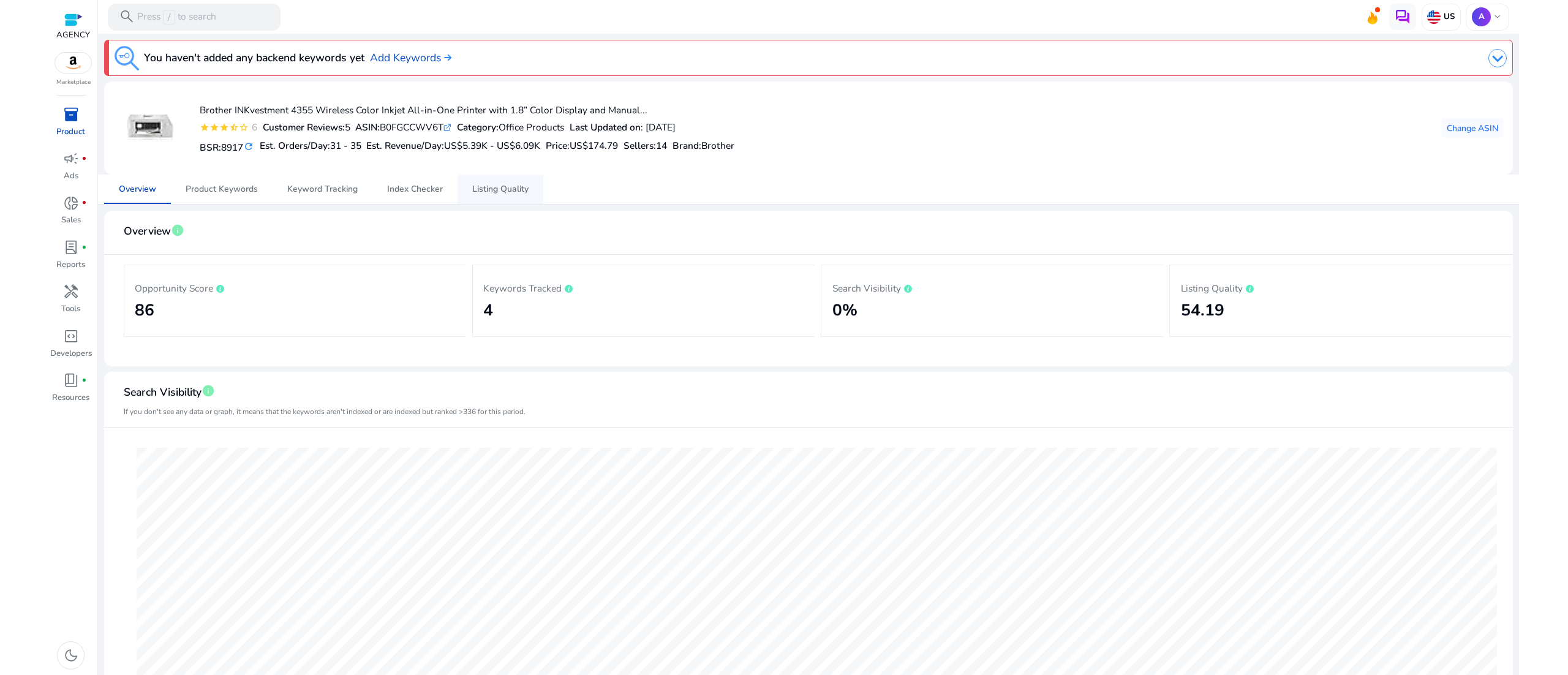
click at [486, 179] on span "Listing Quality" at bounding box center [500, 189] width 56 height 30
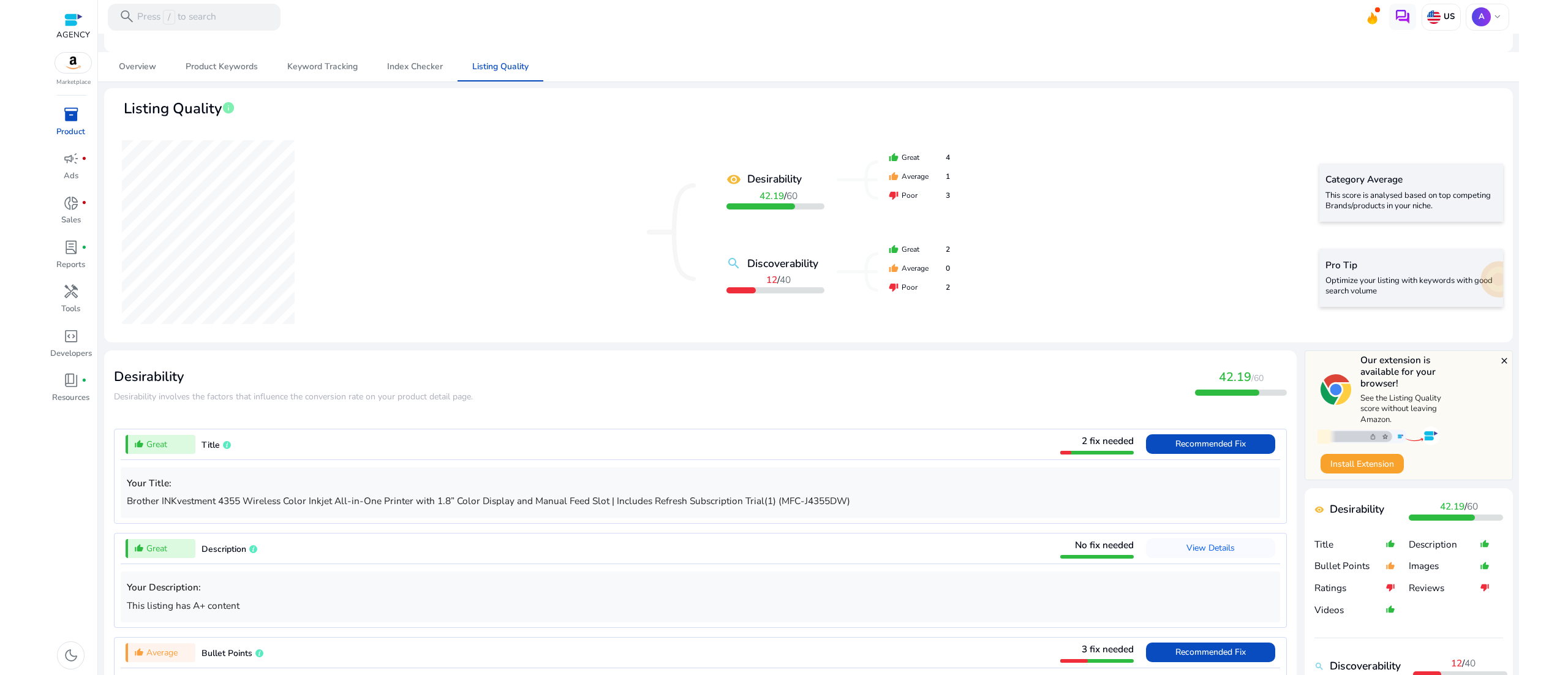
scroll to position [367, 0]
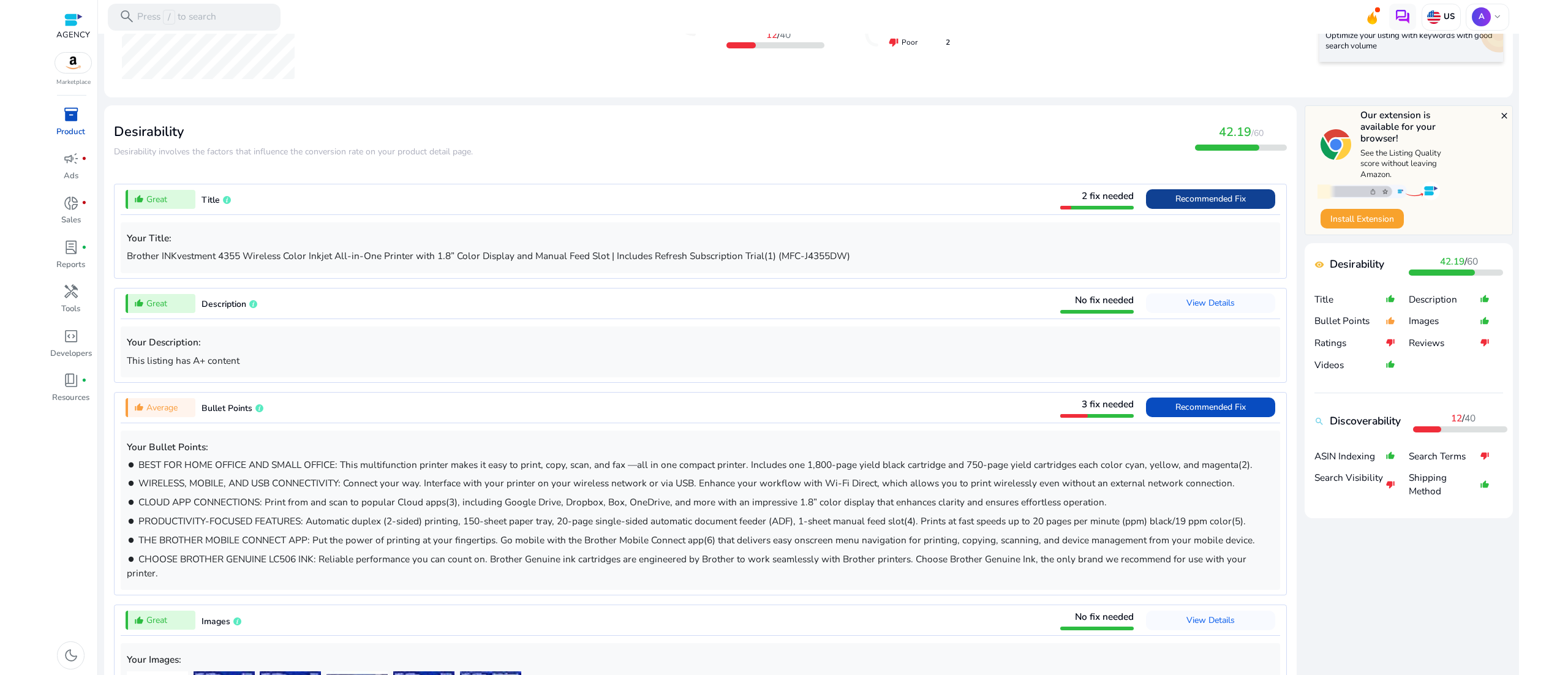
click at [1192, 199] on span "Recommended Fix" at bounding box center [1210, 199] width 70 height 12
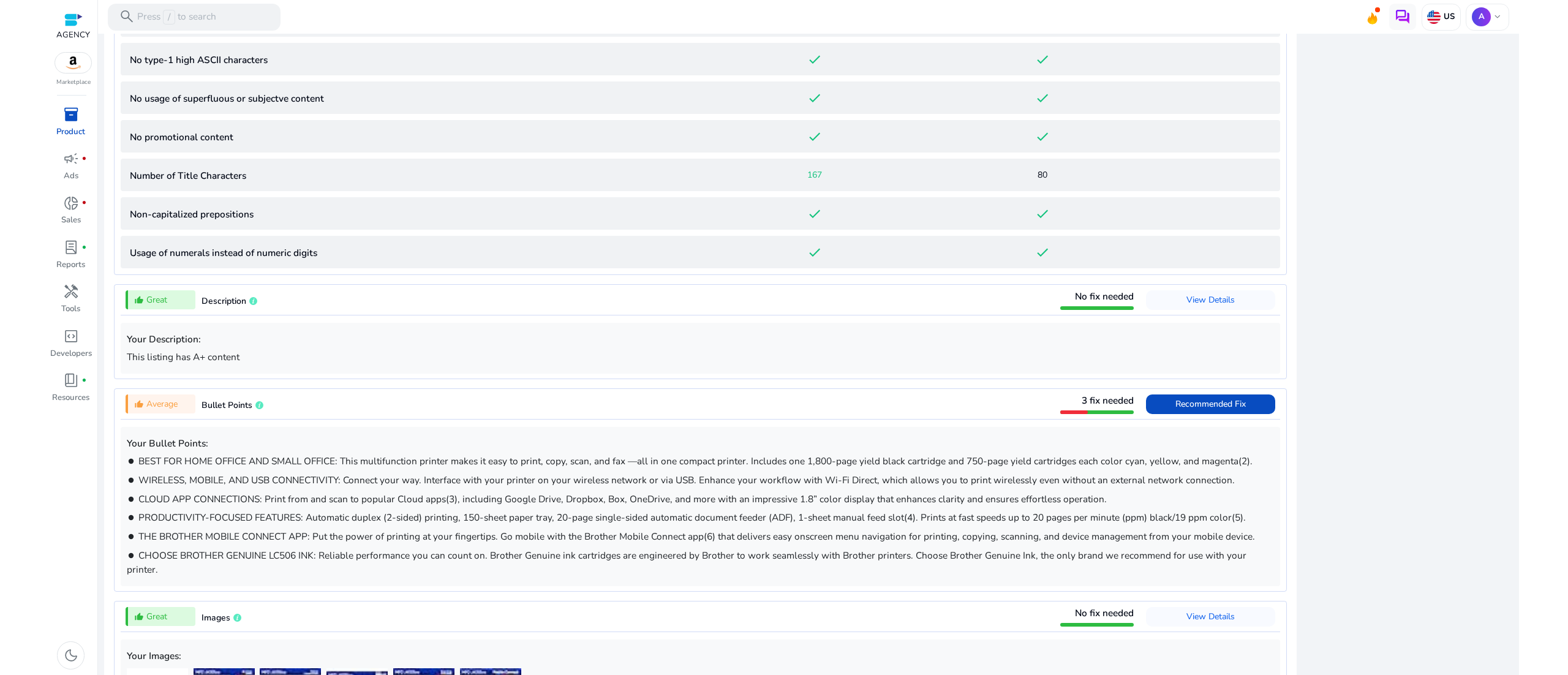
scroll to position [887, 0]
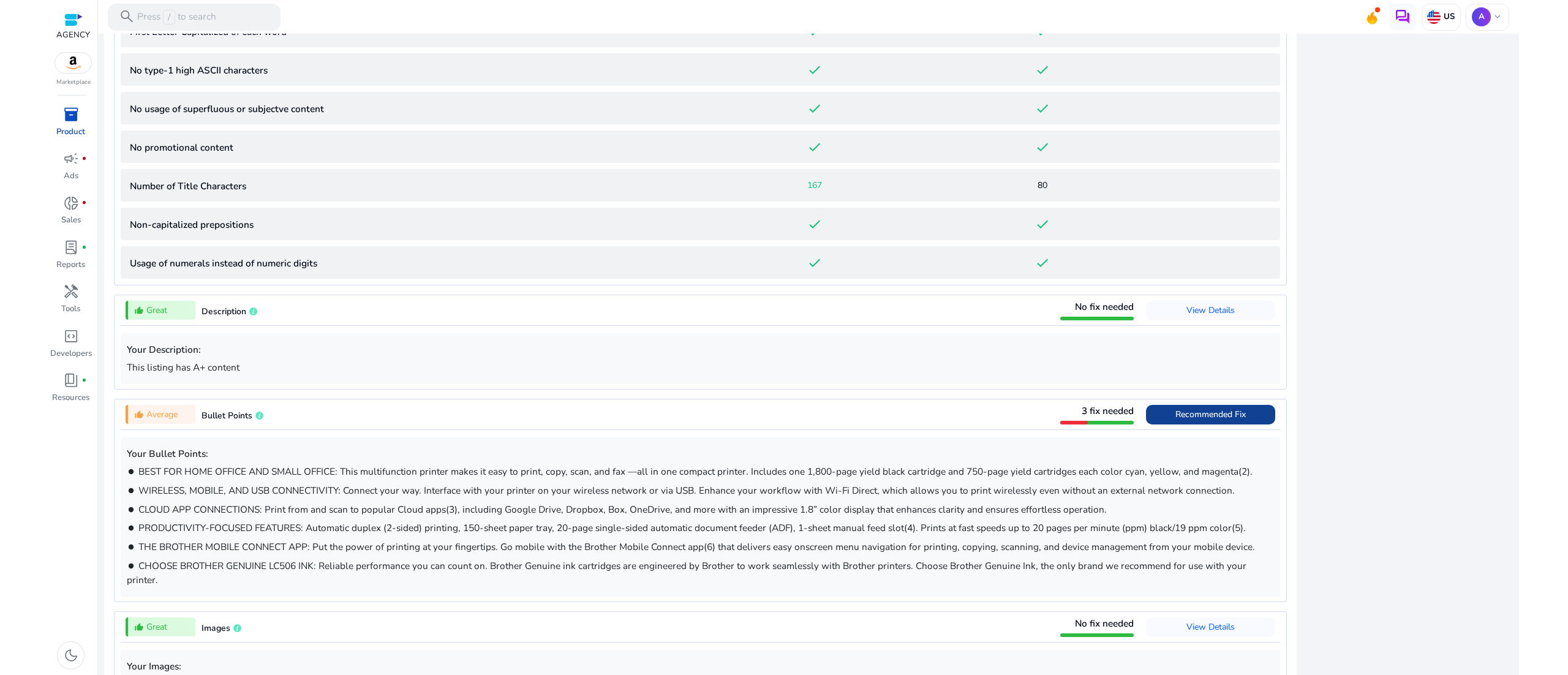
click at [1193, 419] on span "Recommended Fix" at bounding box center [1210, 414] width 70 height 12
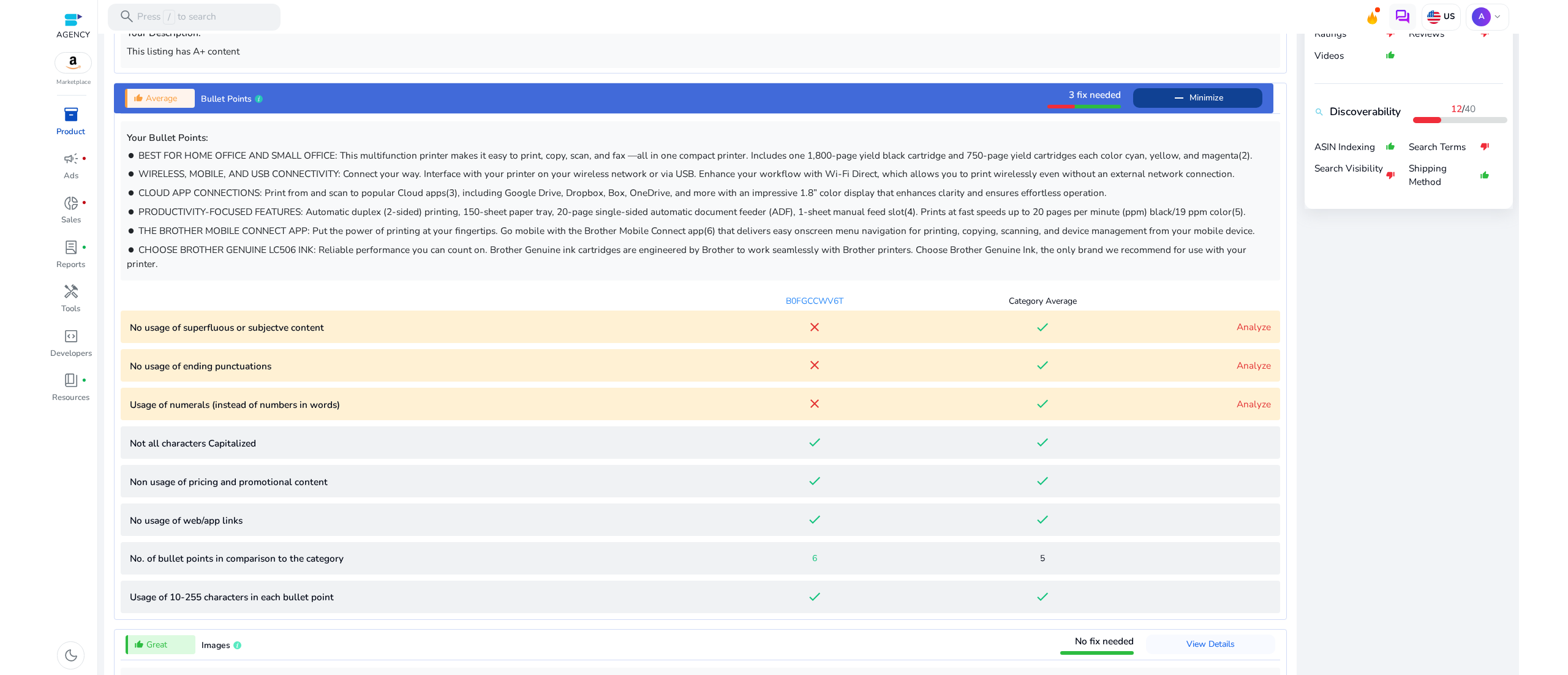
scroll to position [638, 0]
